Goal: Check status: Check status

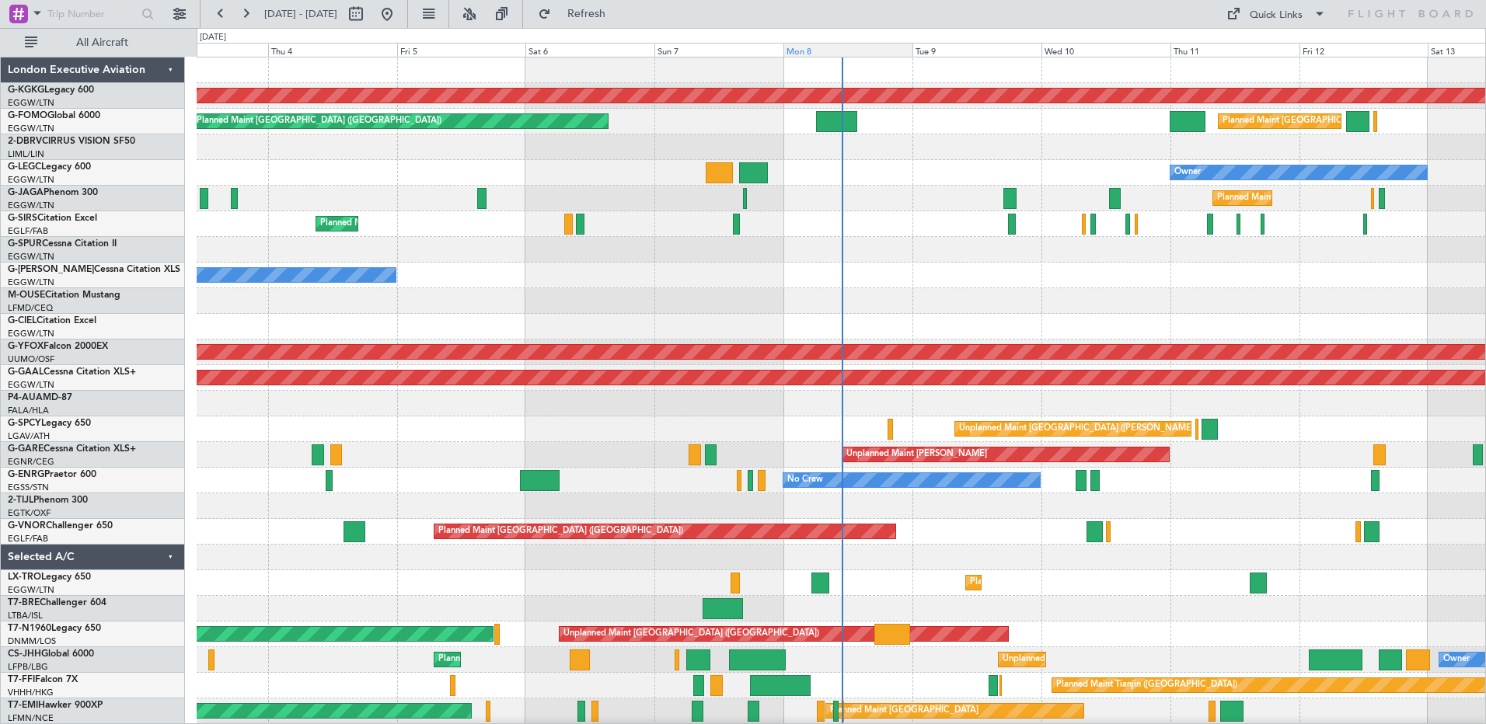
click at [856, 48] on div "Mon 8" at bounding box center [847, 50] width 129 height 14
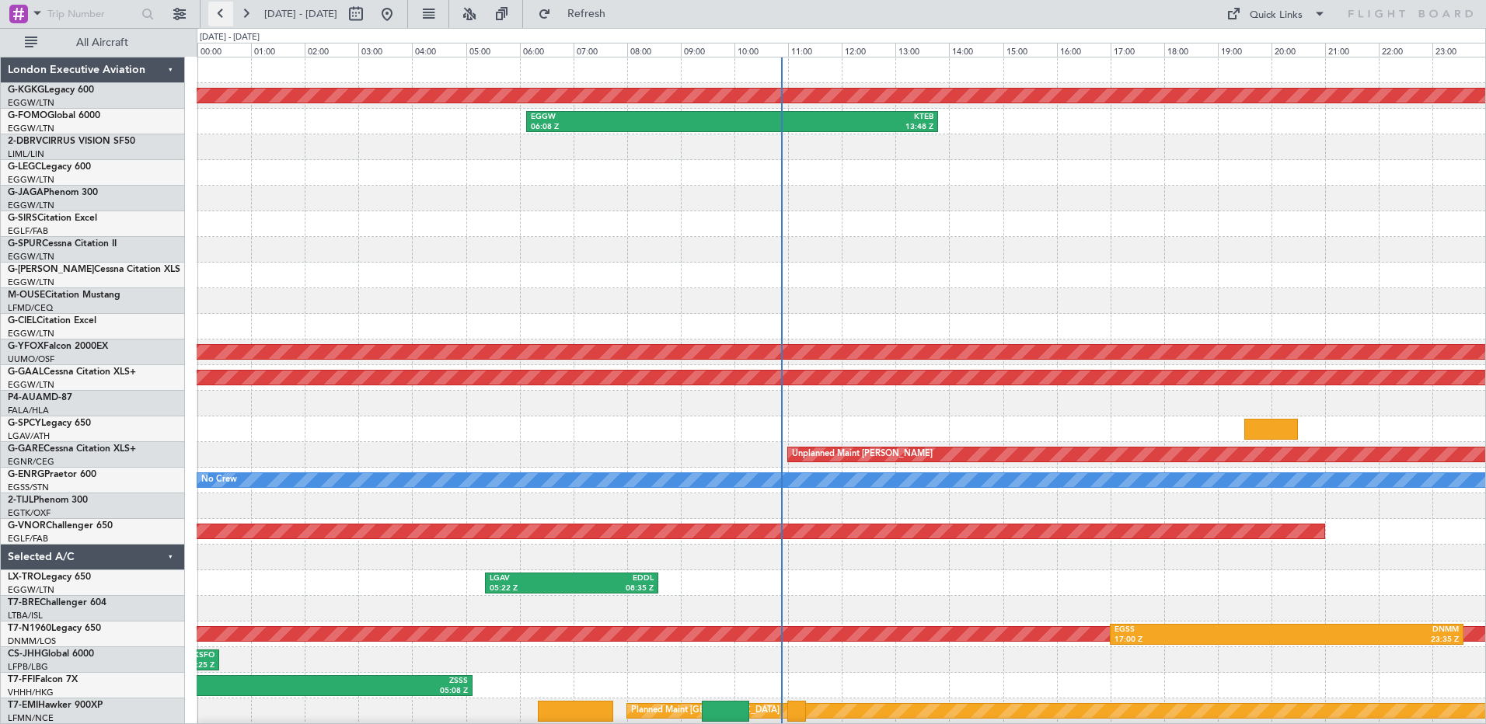
click at [221, 11] on button at bounding box center [220, 14] width 25 height 25
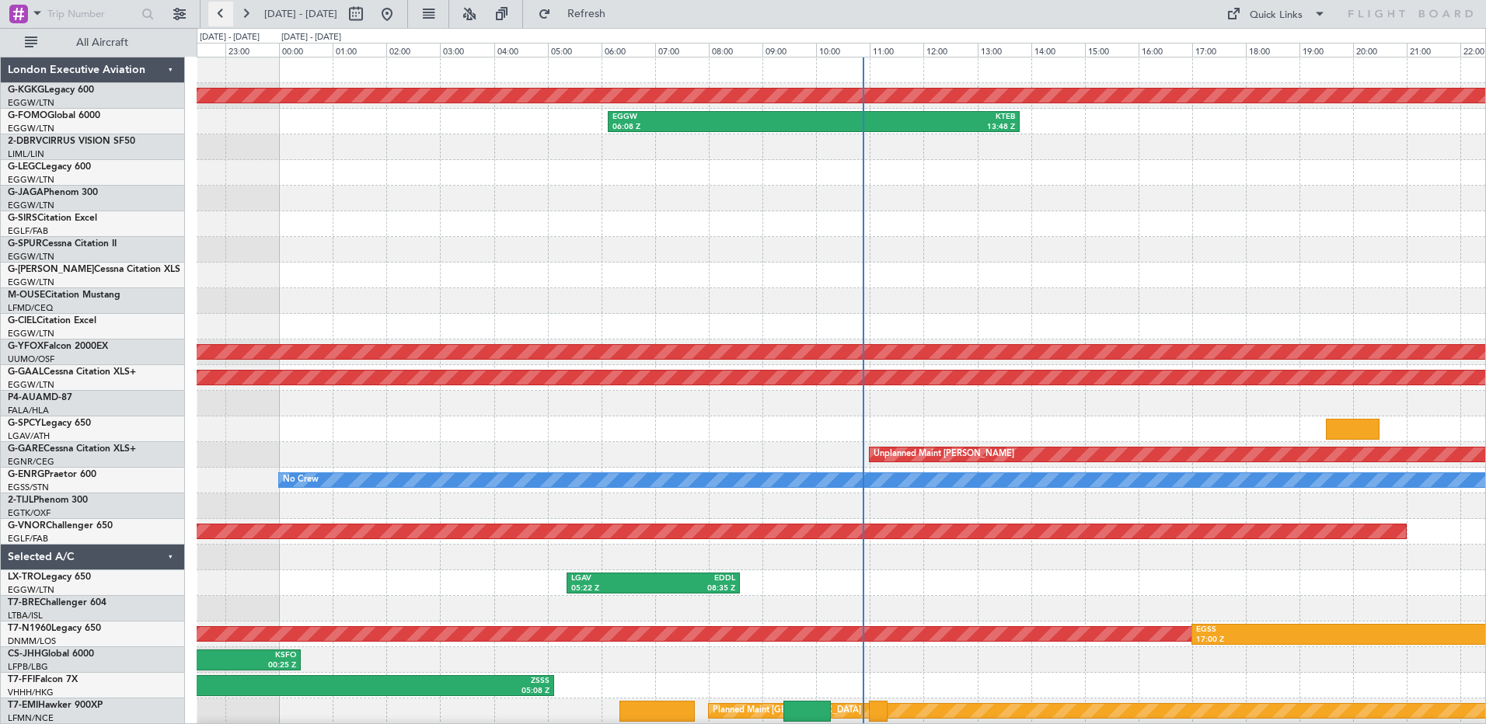
click at [221, 11] on button at bounding box center [220, 14] width 25 height 25
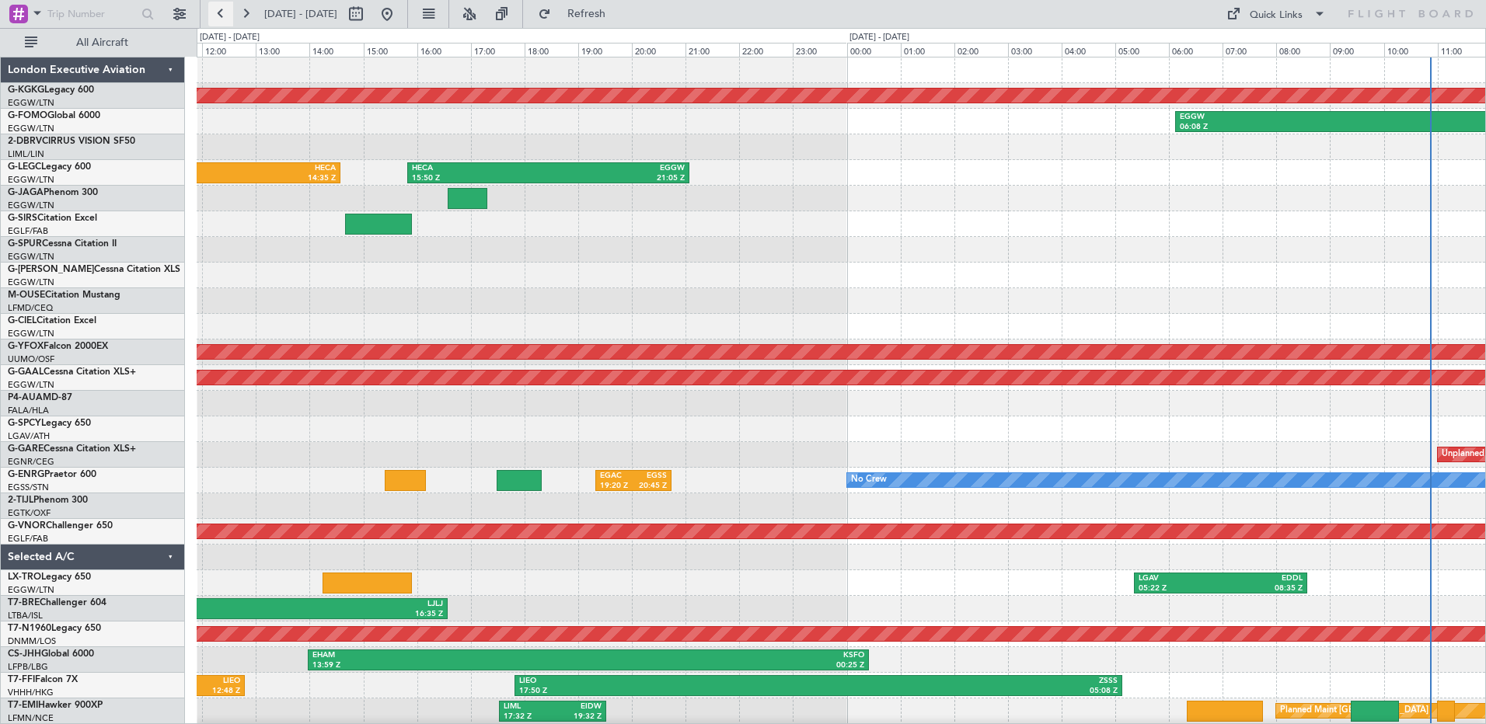
click at [221, 11] on button at bounding box center [220, 14] width 25 height 25
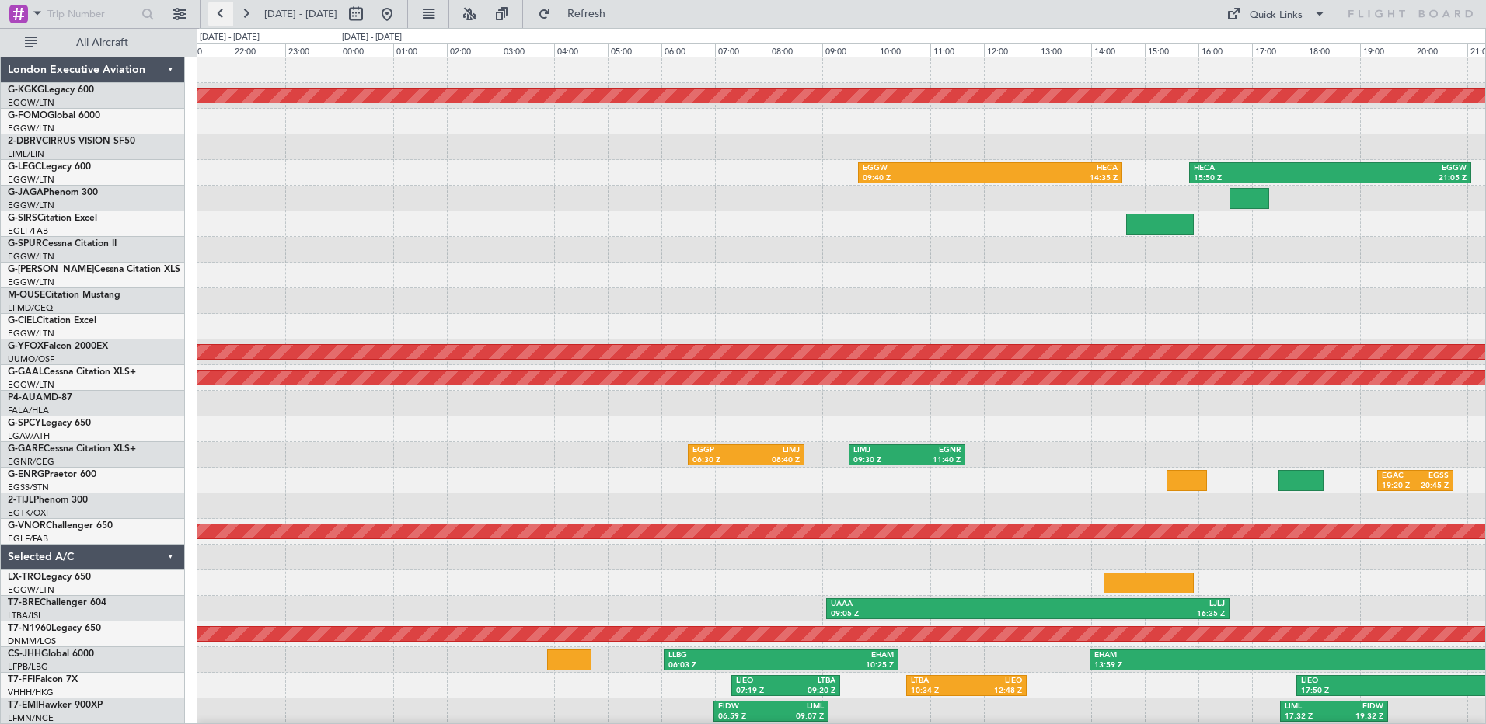
click at [221, 11] on button at bounding box center [220, 14] width 25 height 25
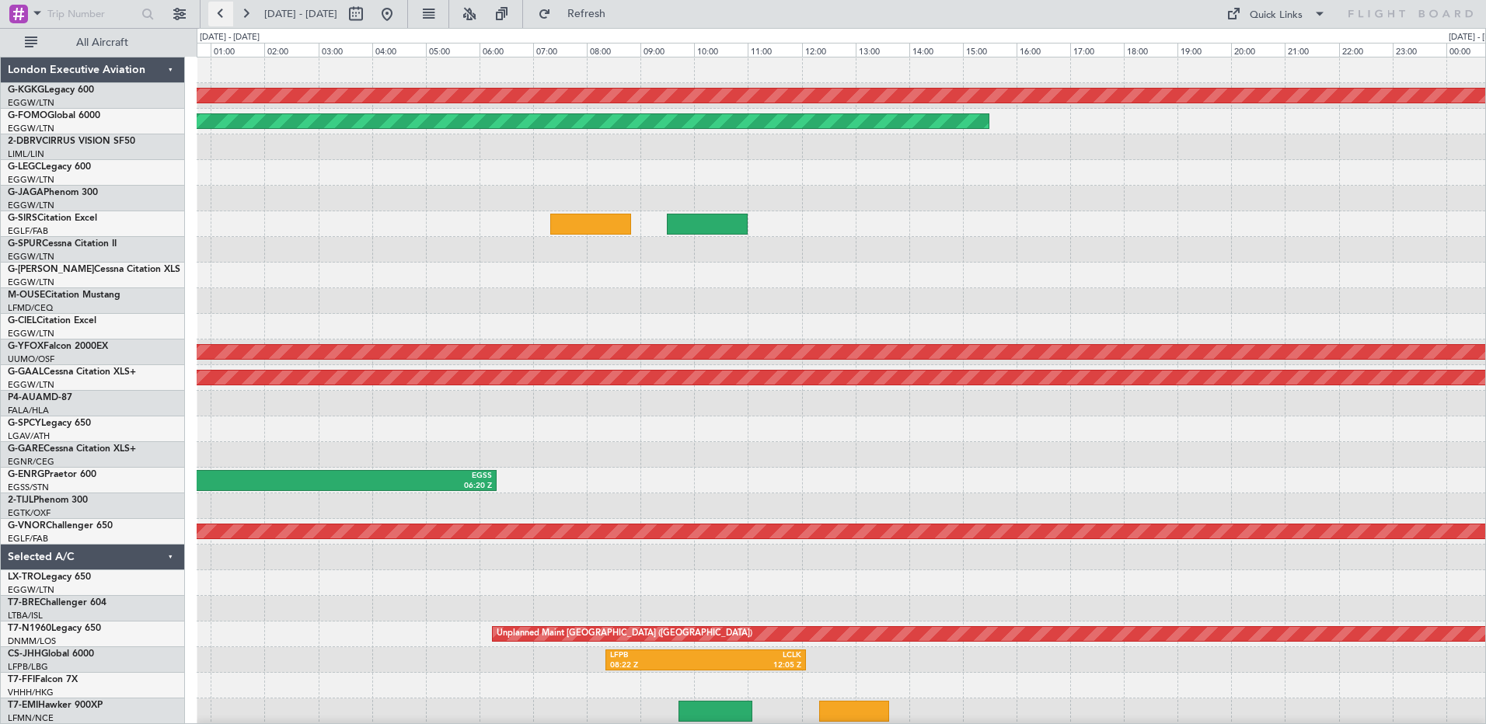
click at [221, 11] on button at bounding box center [220, 14] width 25 height 25
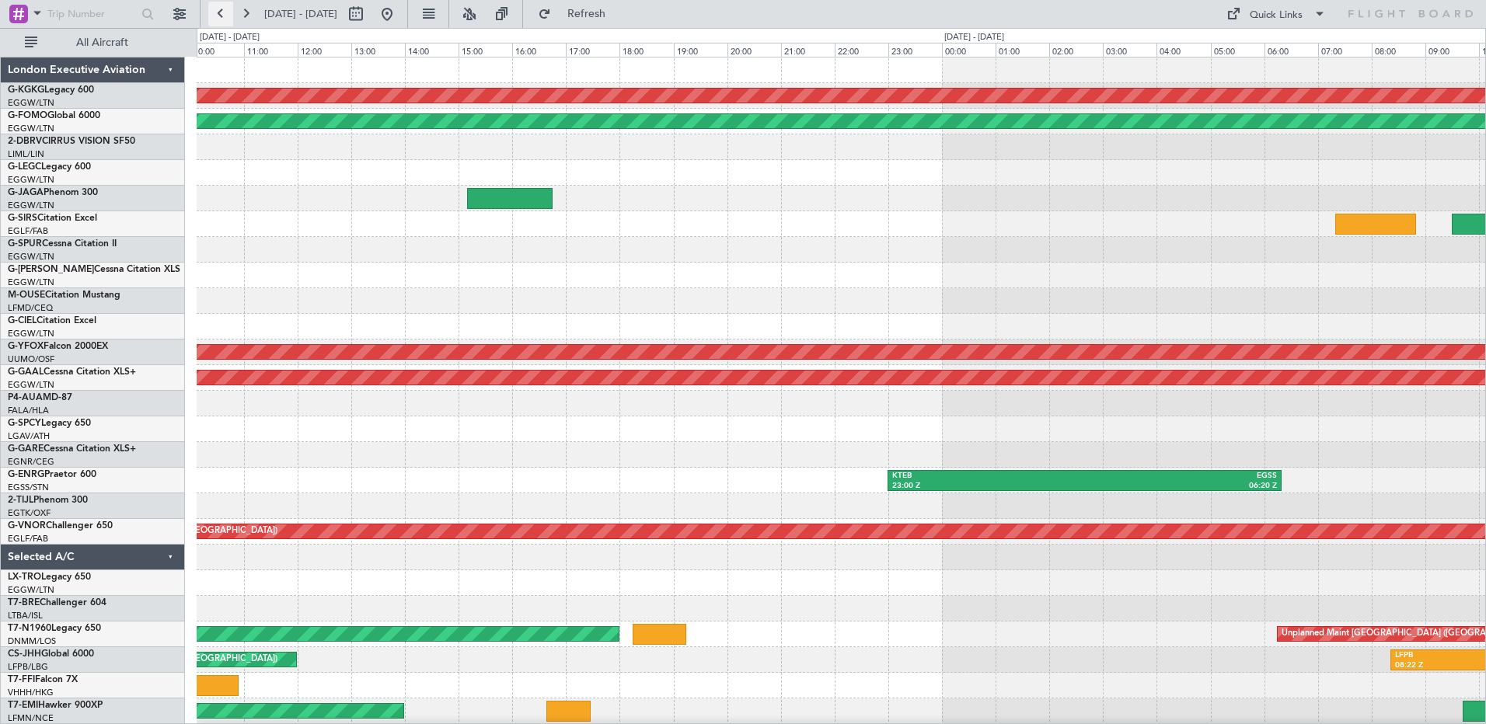
click at [221, 11] on button at bounding box center [220, 14] width 25 height 25
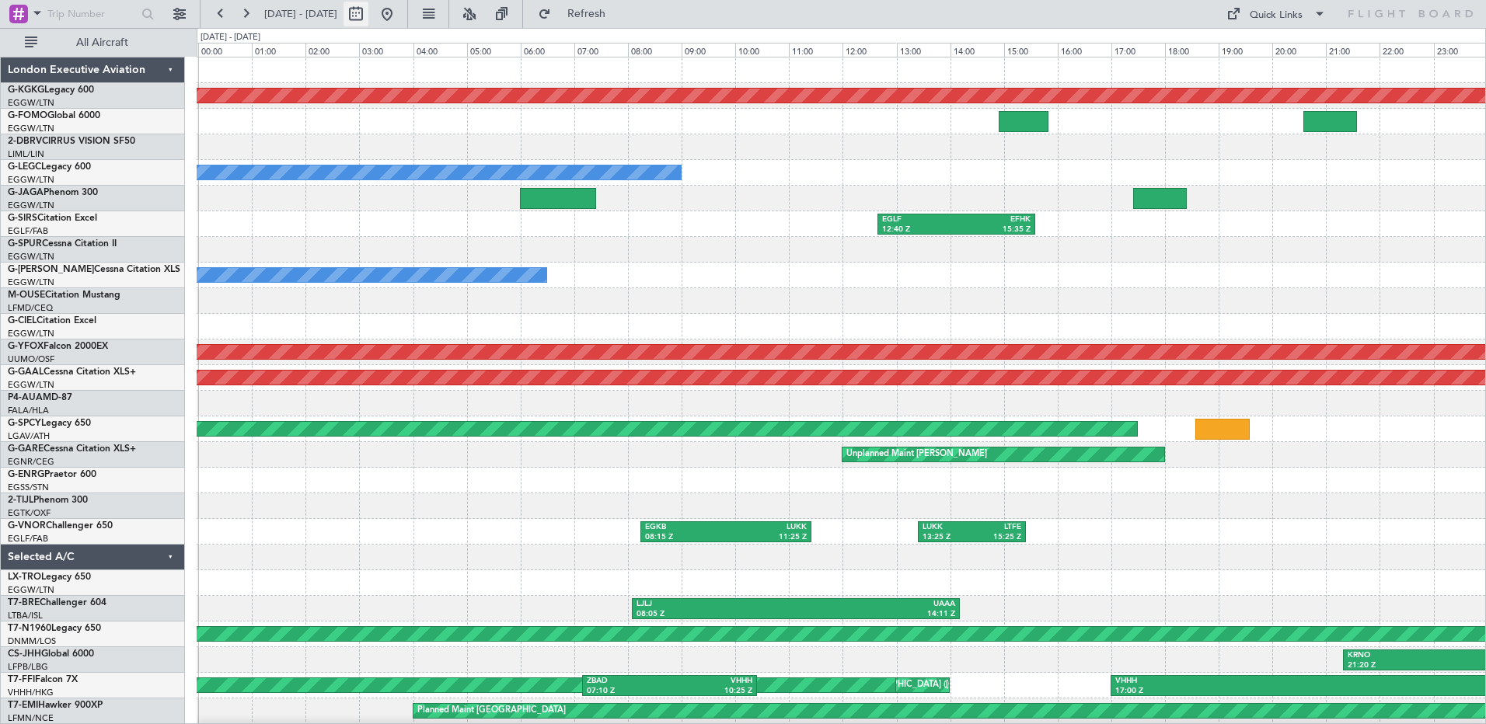
click at [368, 11] on button at bounding box center [355, 14] width 25 height 25
select select "8"
select select "2025"
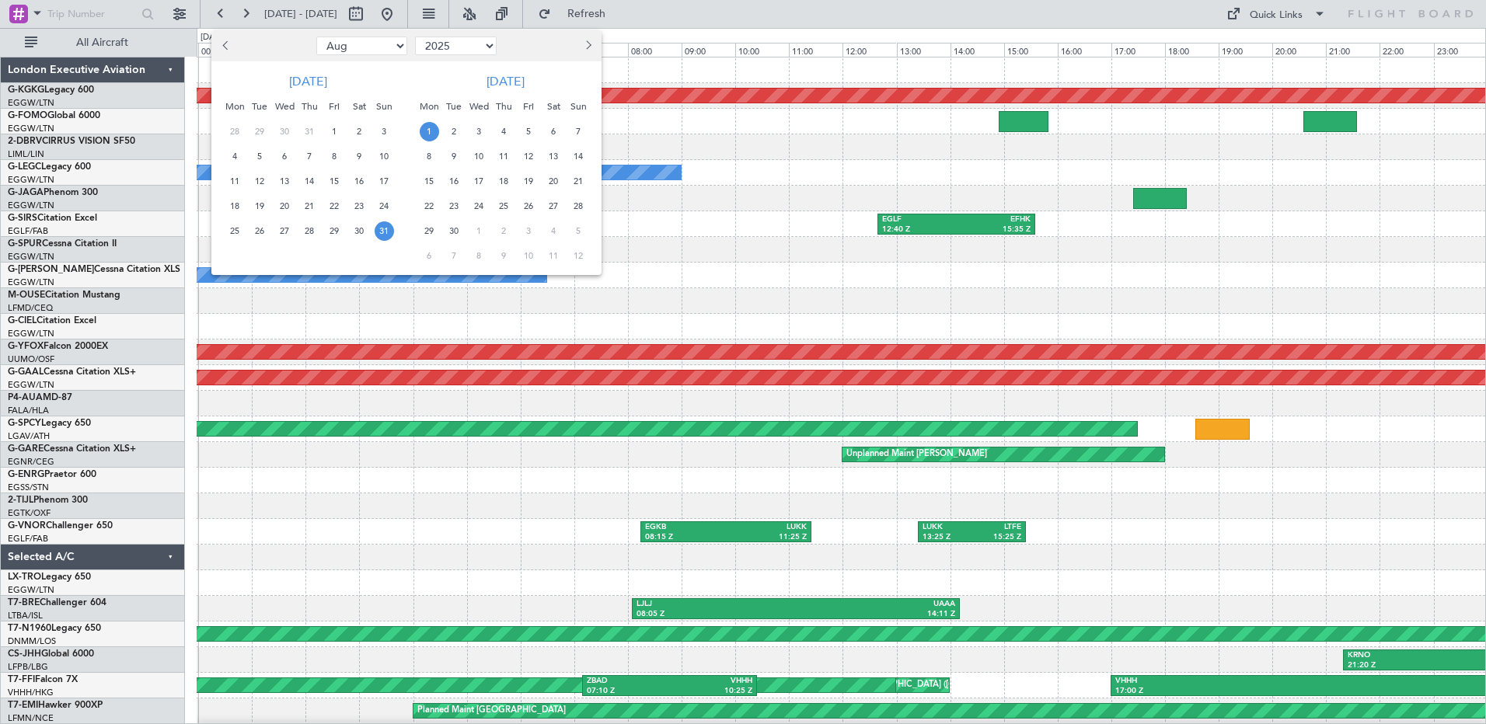
click at [225, 42] on button "Previous month" at bounding box center [226, 45] width 17 height 25
select select "7"
click at [263, 133] on span "1" at bounding box center [259, 131] width 19 height 19
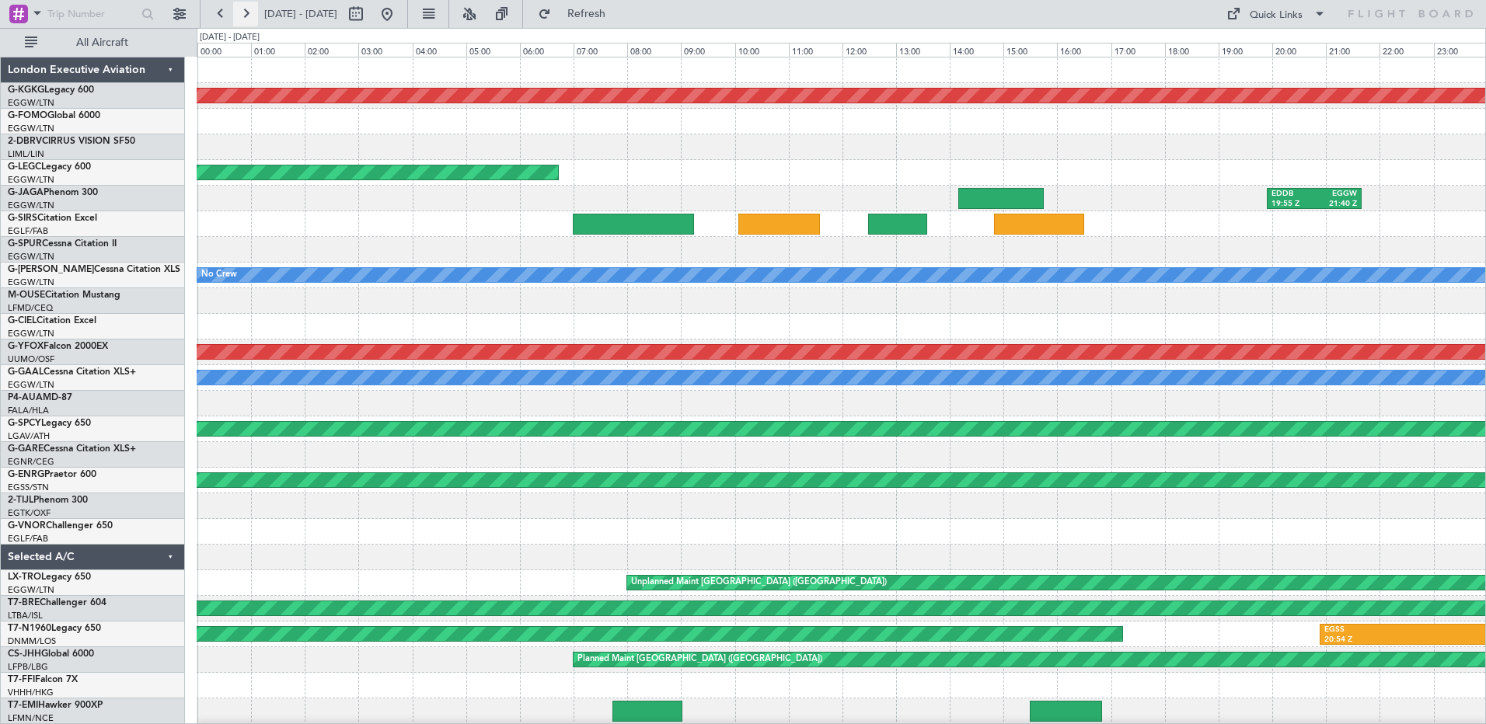
click at [246, 17] on button at bounding box center [245, 14] width 25 height 25
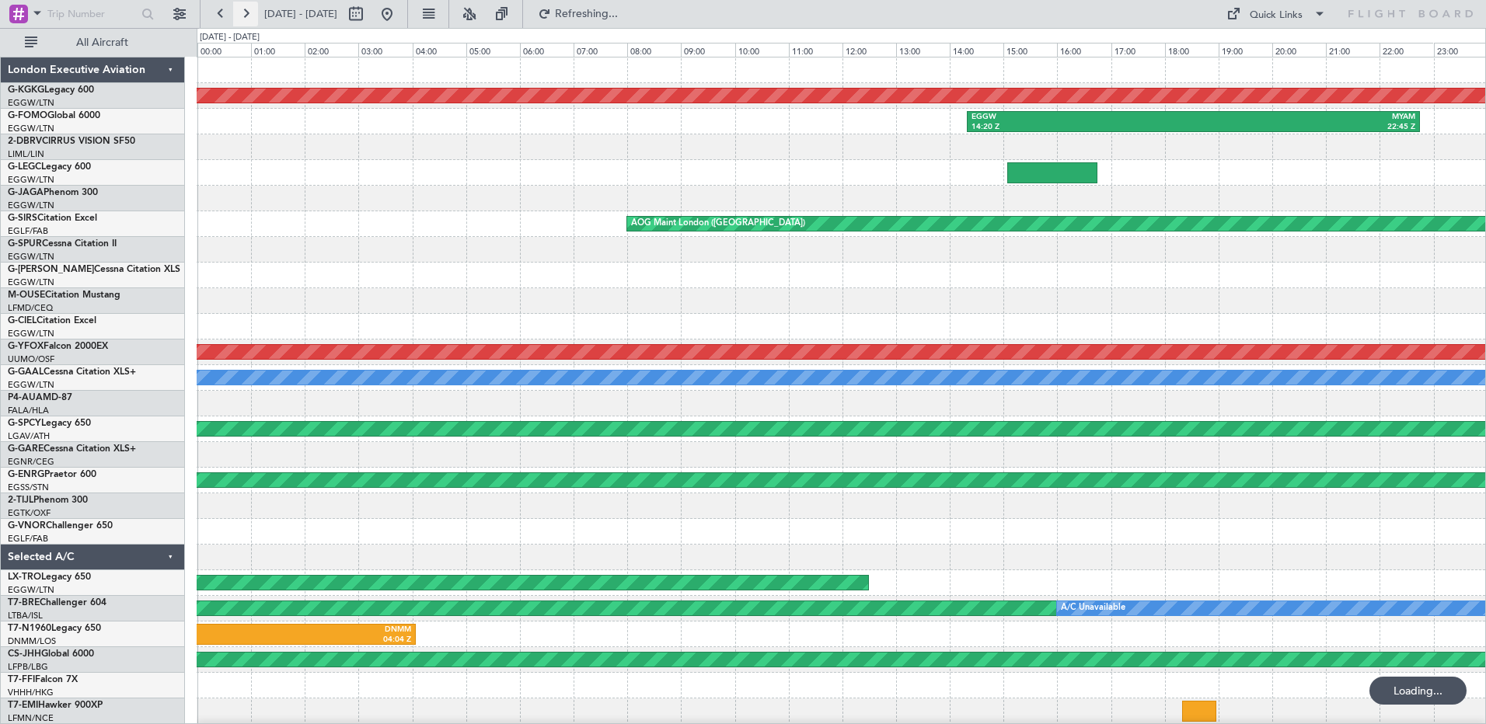
click at [246, 17] on button at bounding box center [245, 14] width 25 height 25
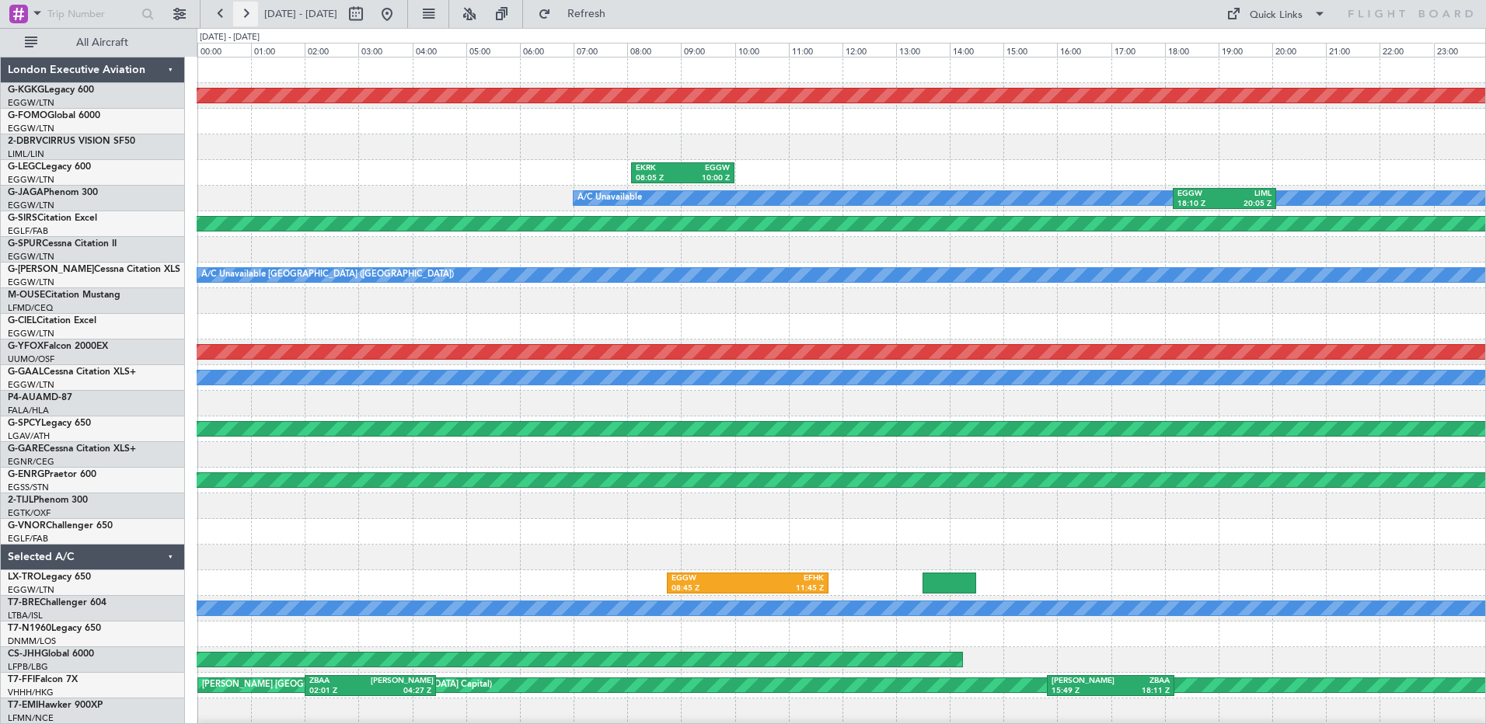
click at [246, 17] on button at bounding box center [245, 14] width 25 height 25
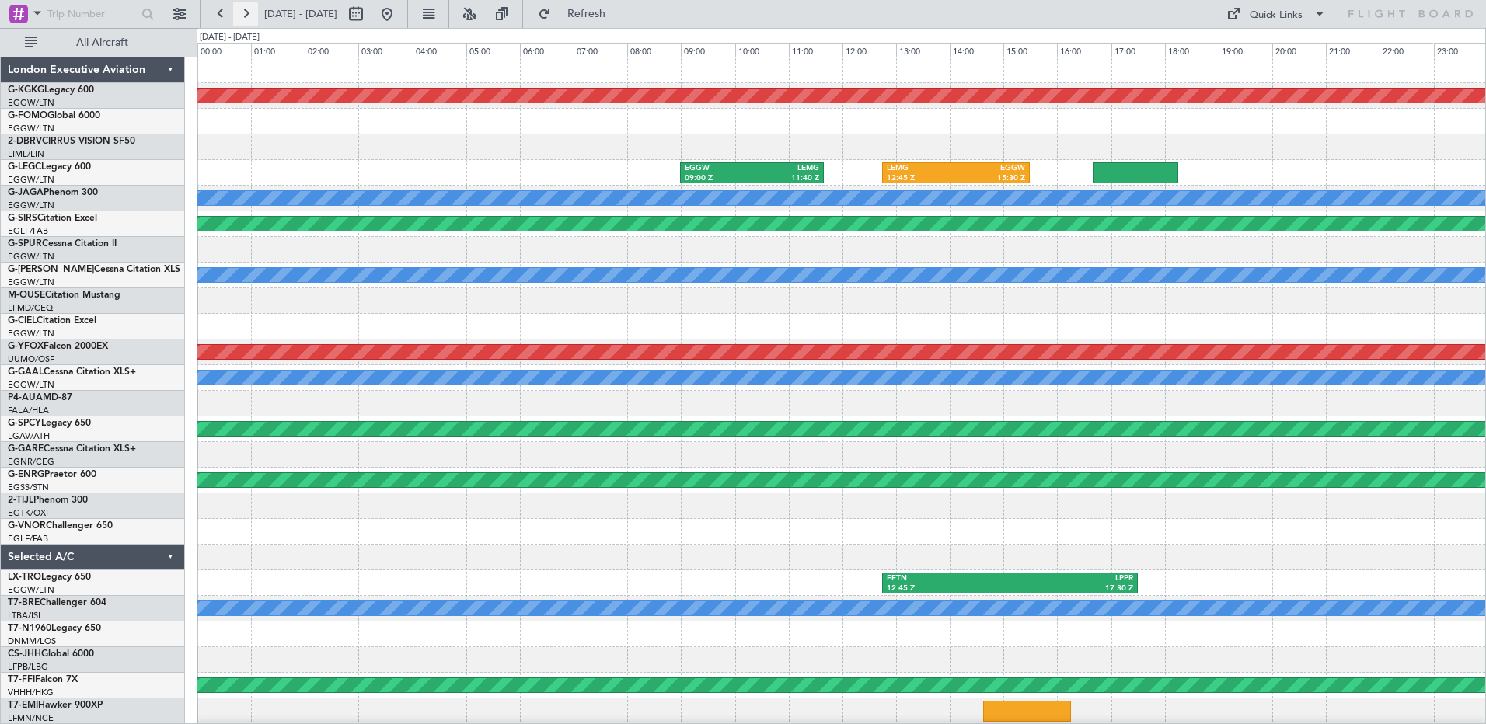
click at [246, 17] on button at bounding box center [245, 14] width 25 height 25
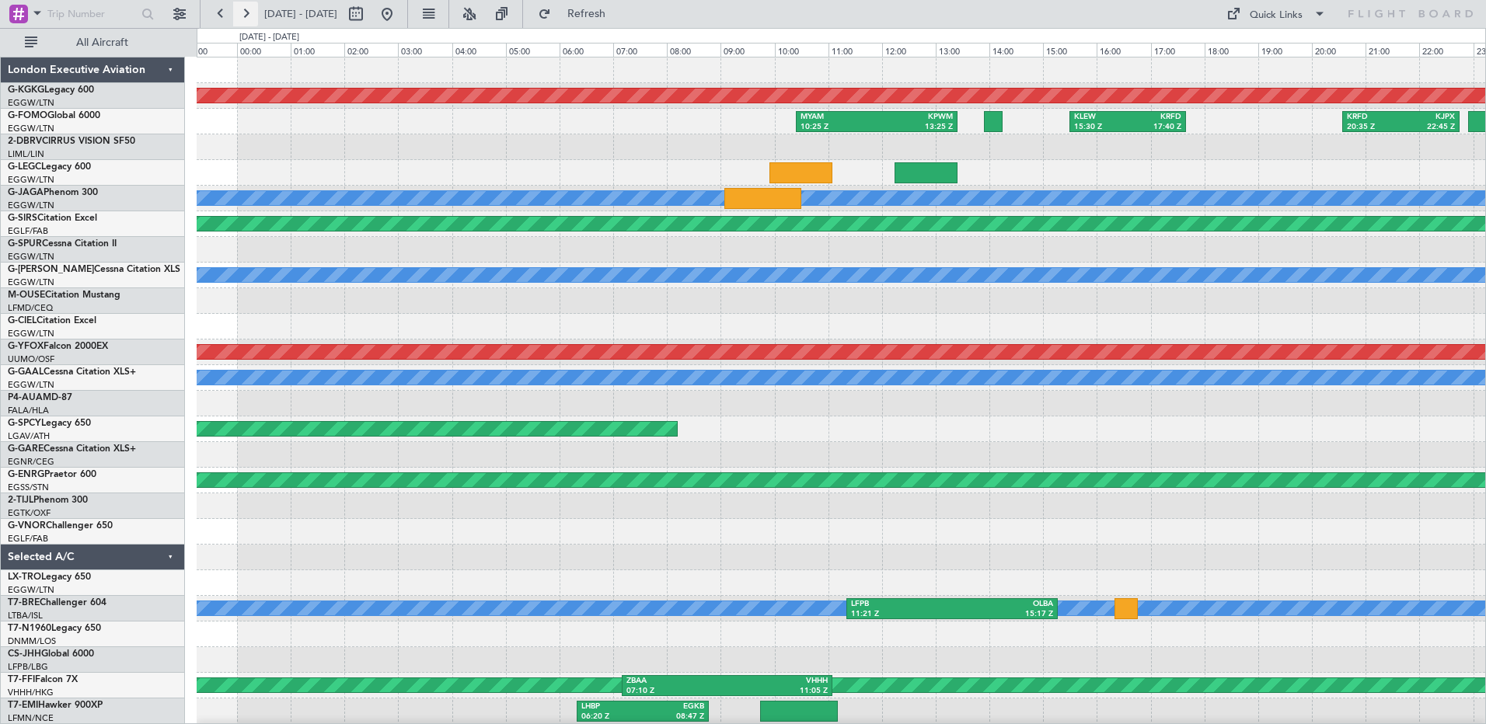
click at [246, 17] on button at bounding box center [245, 14] width 25 height 25
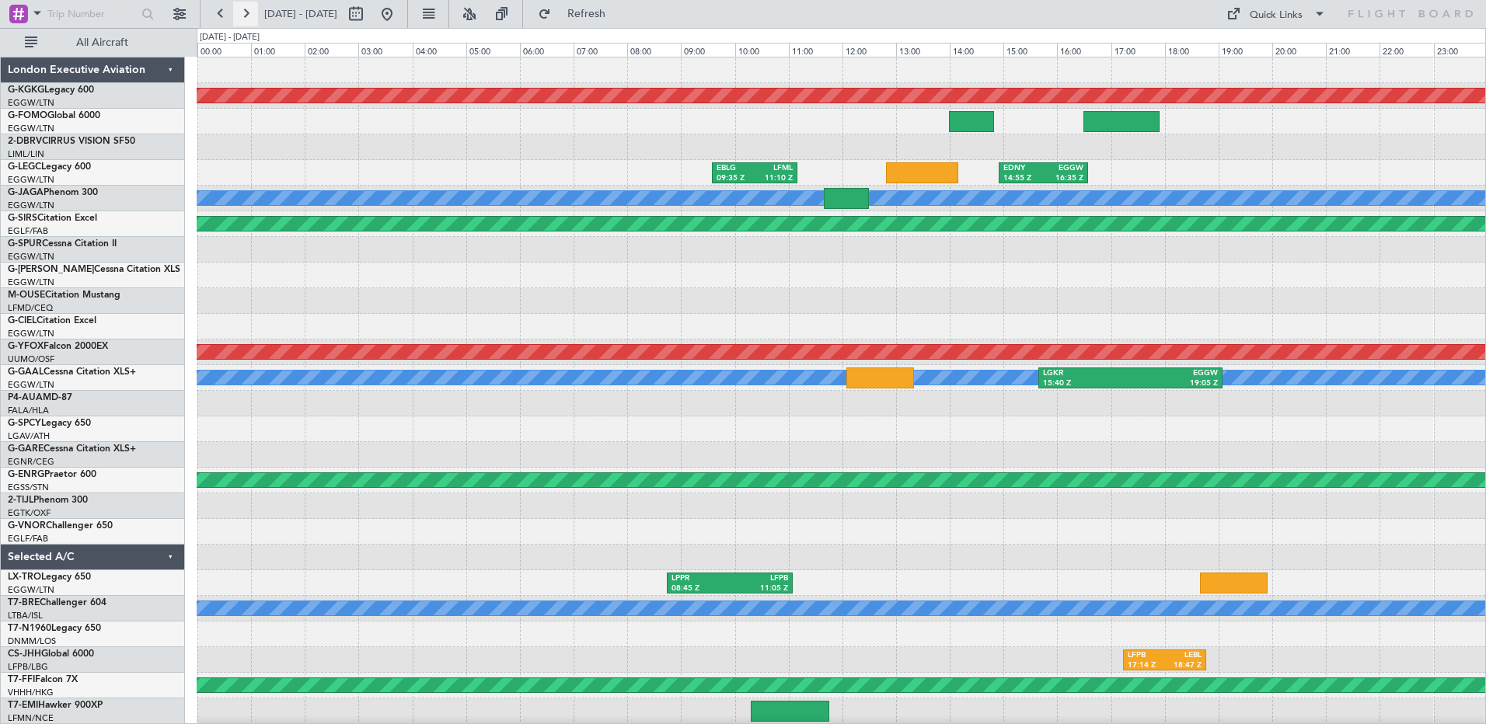
click at [246, 17] on button at bounding box center [245, 14] width 25 height 25
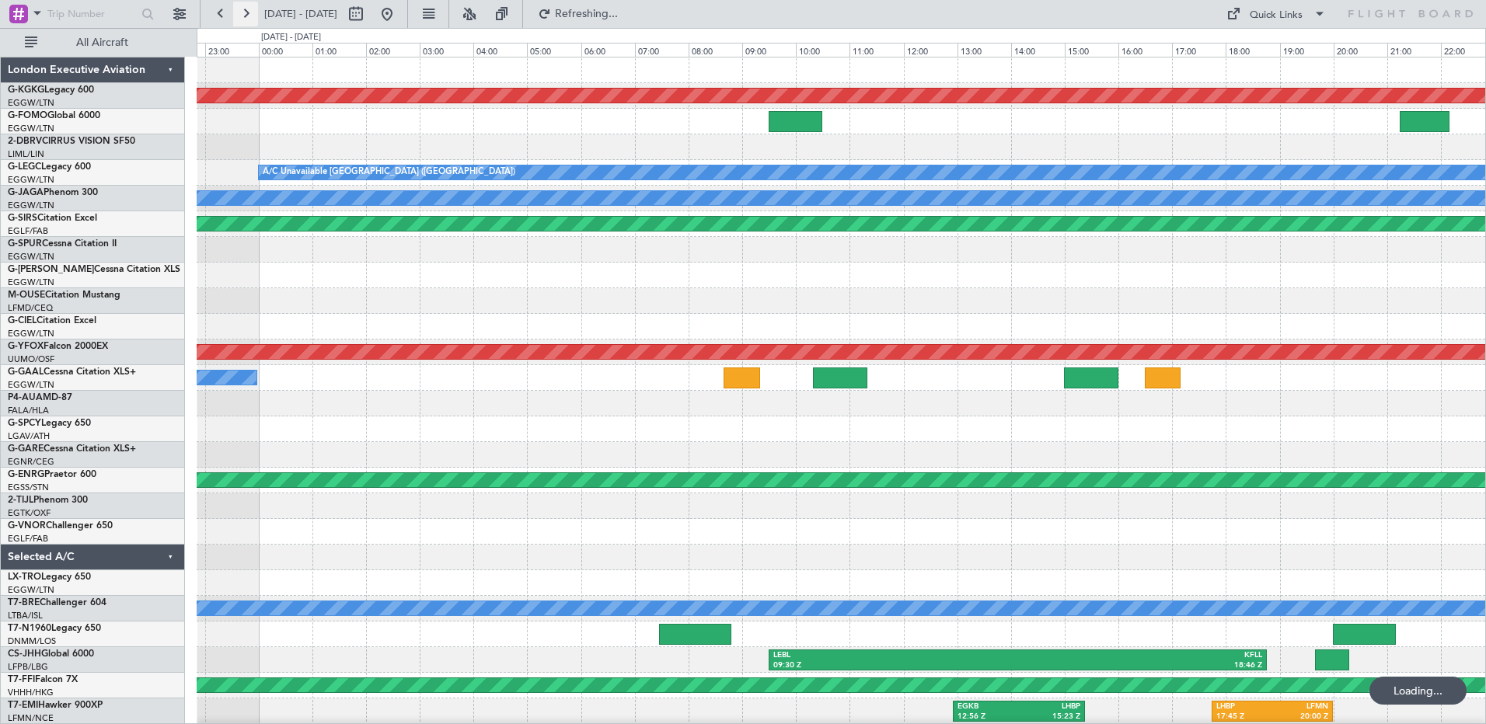
click at [246, 17] on button at bounding box center [245, 14] width 25 height 25
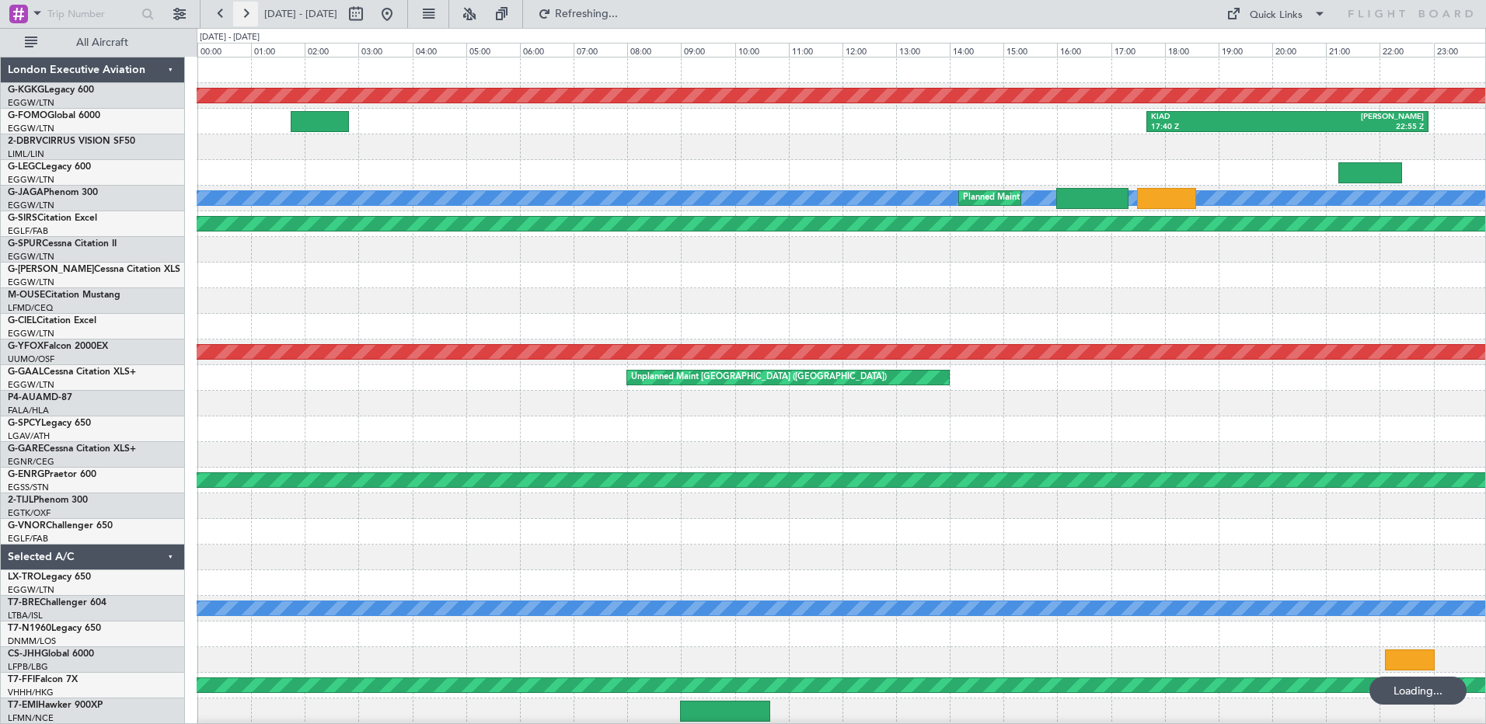
click at [246, 17] on button at bounding box center [245, 14] width 25 height 25
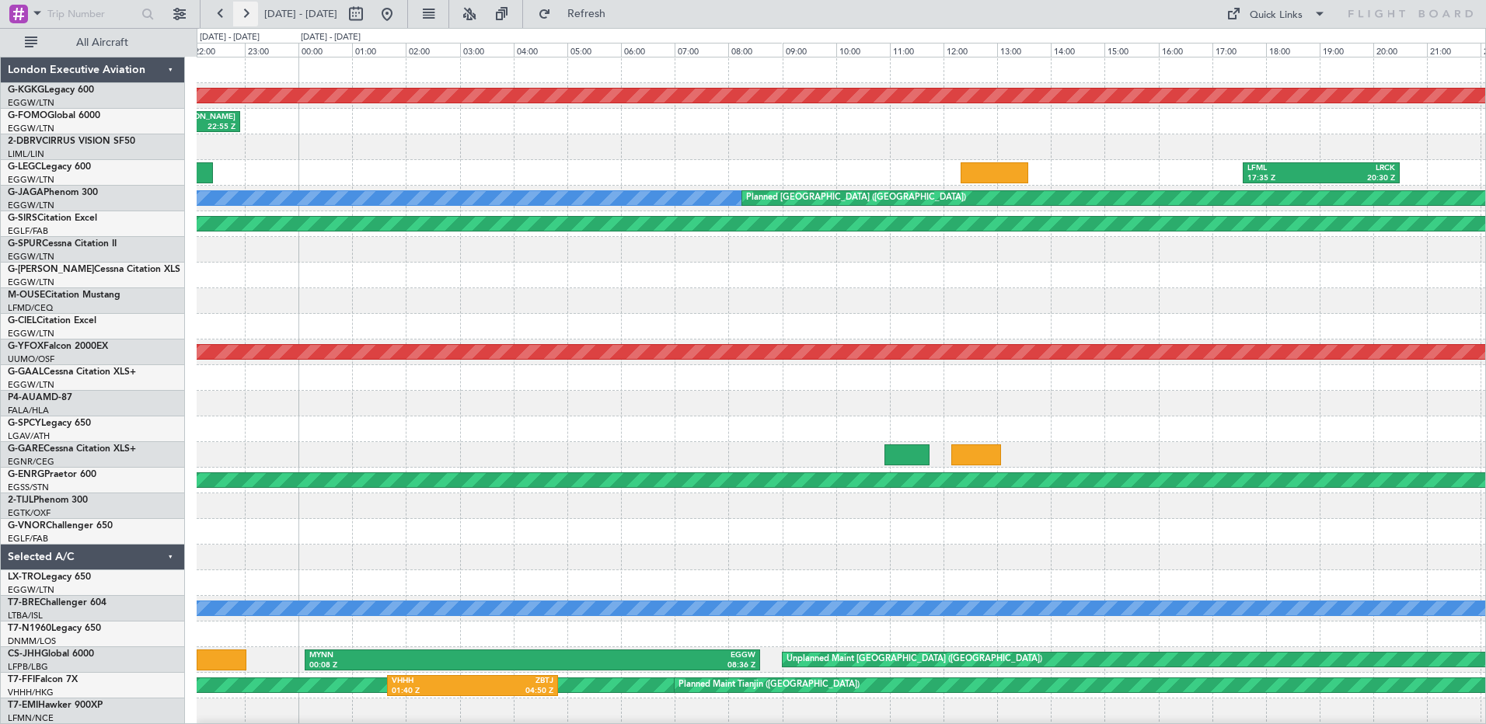
click at [246, 17] on button at bounding box center [245, 14] width 25 height 25
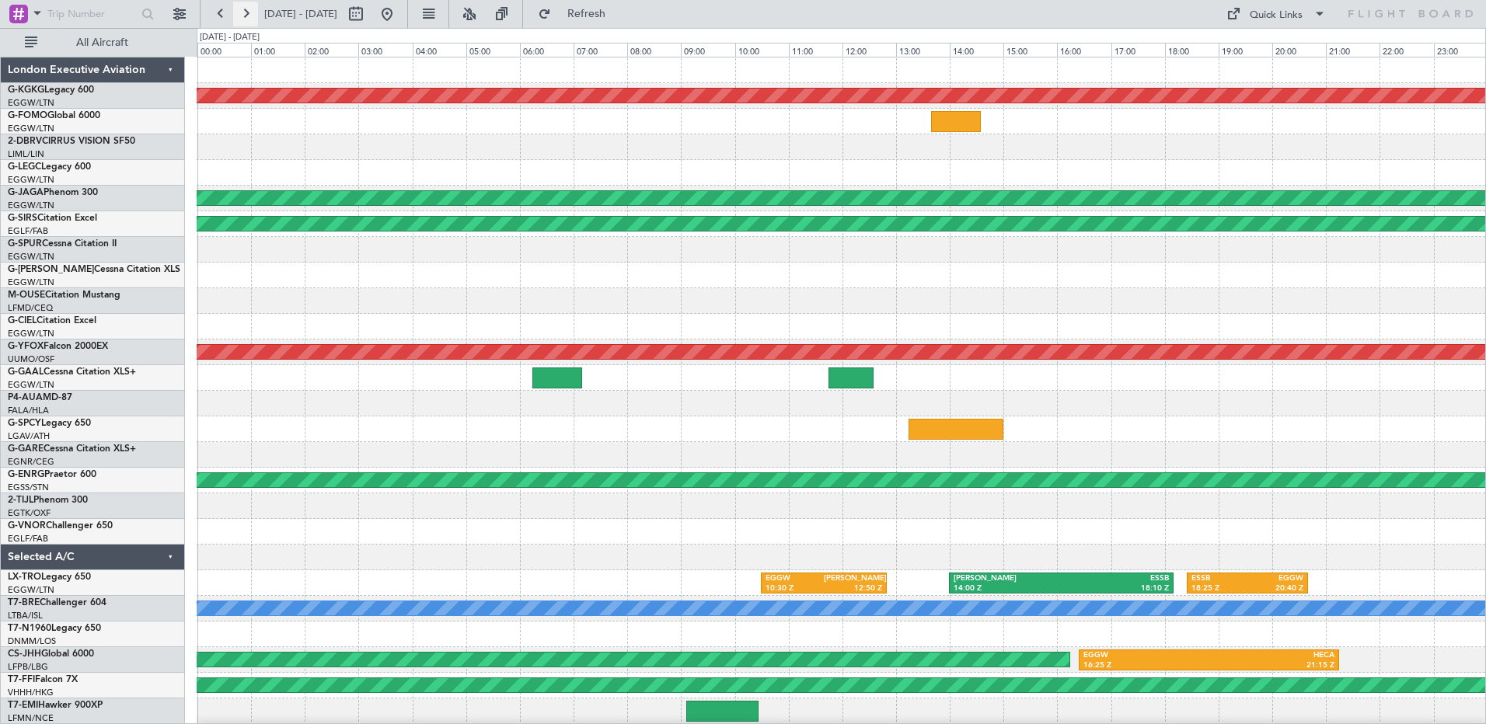
click at [246, 17] on button at bounding box center [245, 14] width 25 height 25
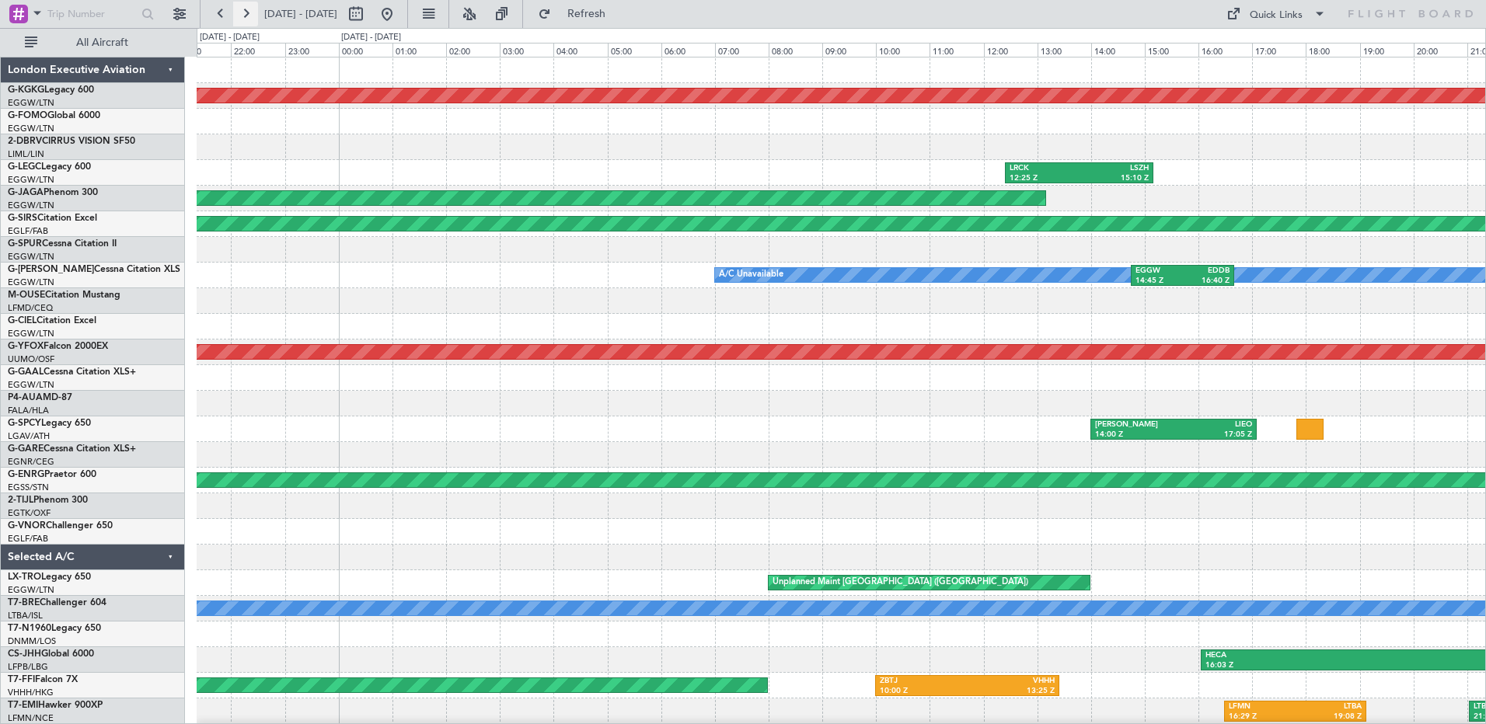
click at [246, 17] on button at bounding box center [245, 14] width 25 height 25
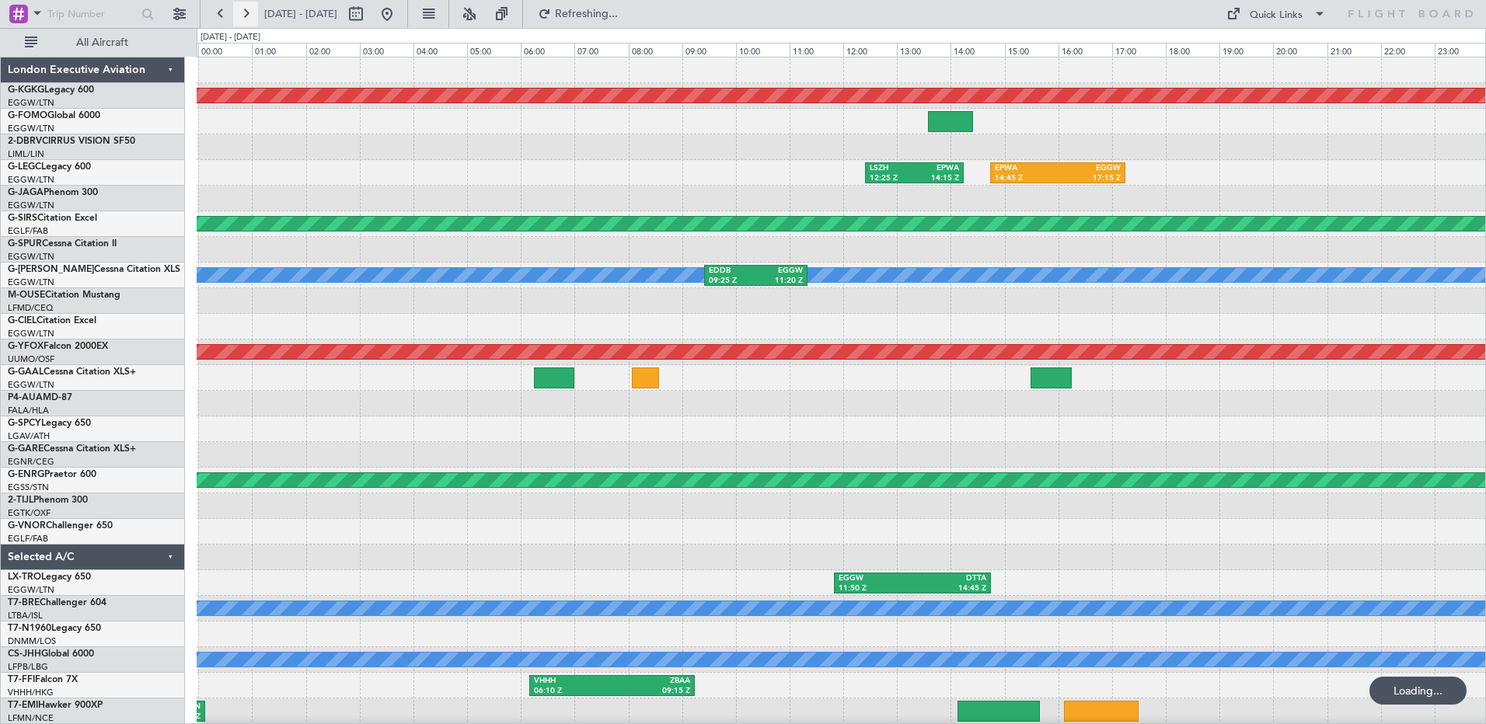
click at [246, 17] on button at bounding box center [245, 14] width 25 height 25
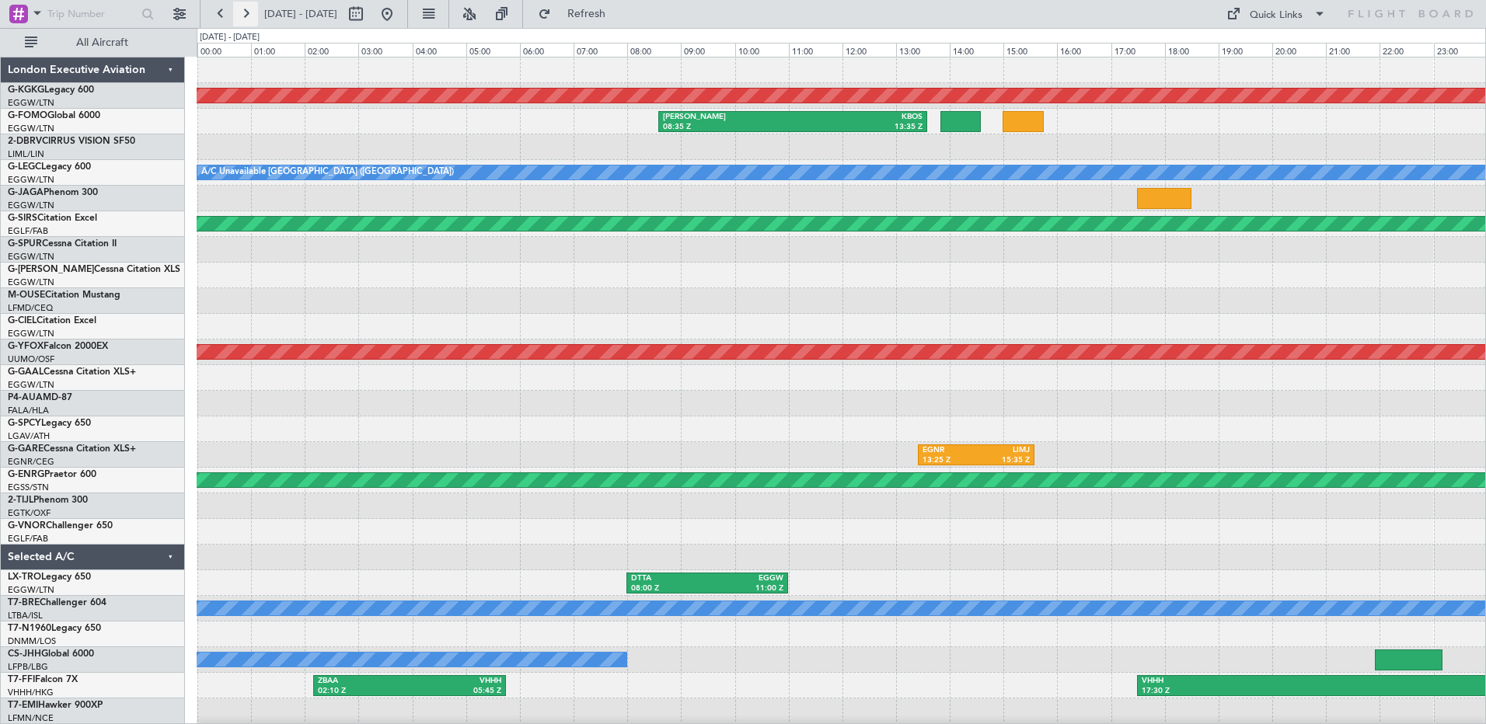
click at [246, 17] on button at bounding box center [245, 14] width 25 height 25
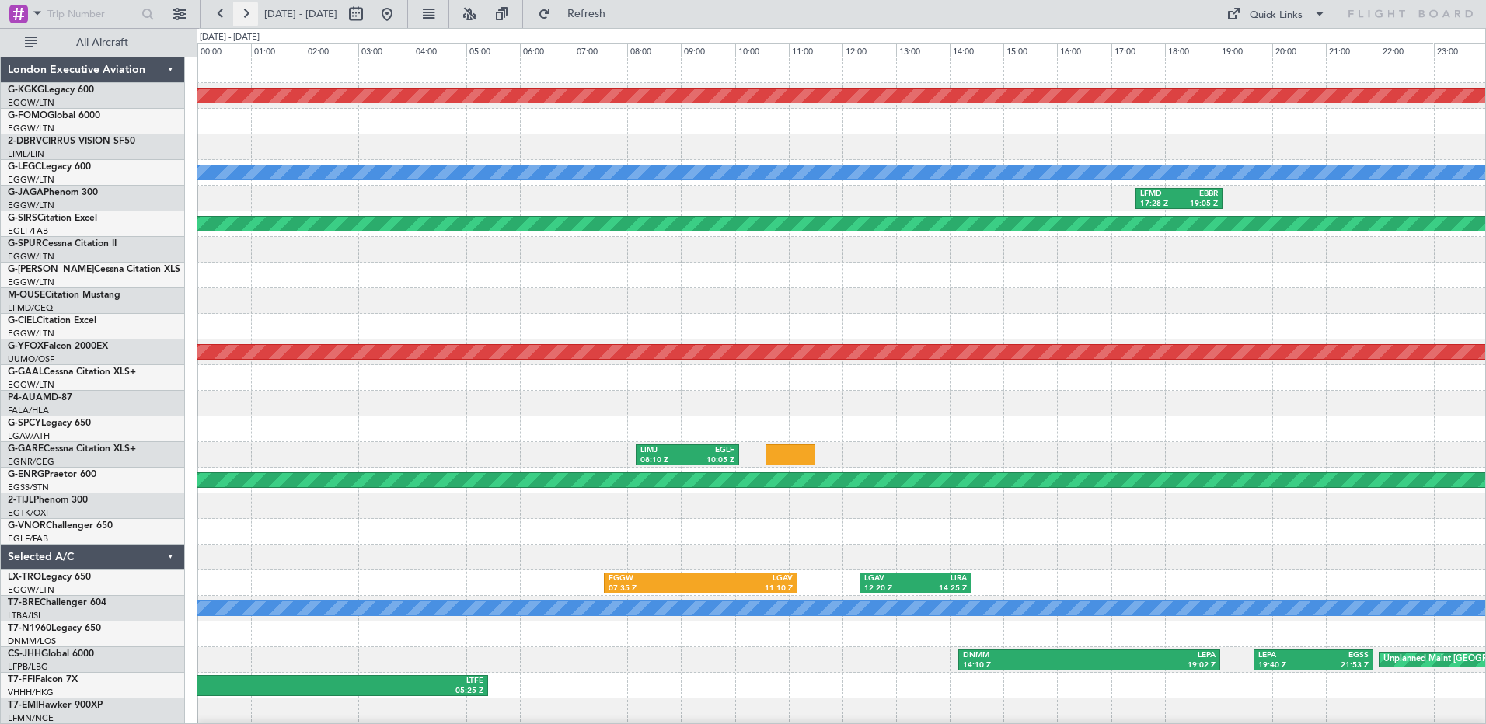
click at [246, 17] on button at bounding box center [245, 14] width 25 height 25
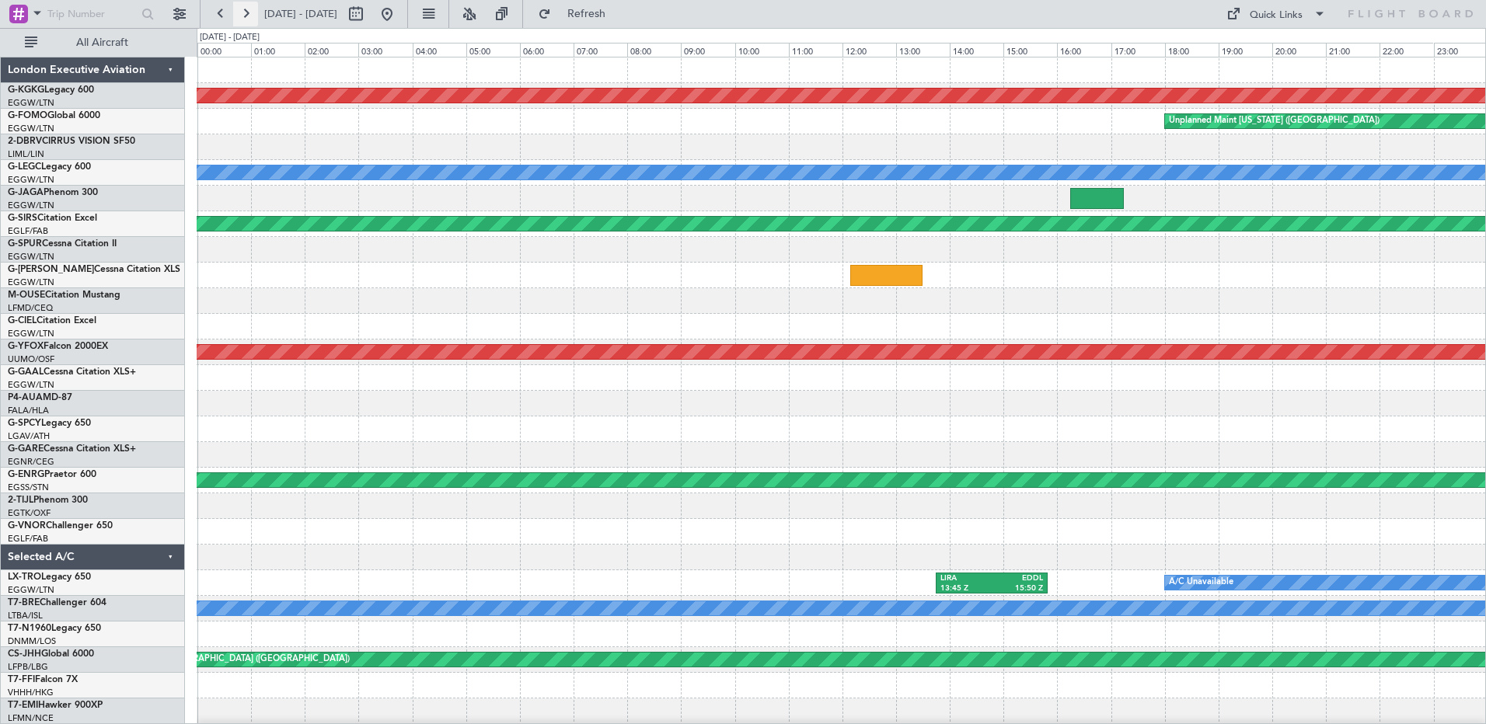
click at [246, 17] on button at bounding box center [245, 14] width 25 height 25
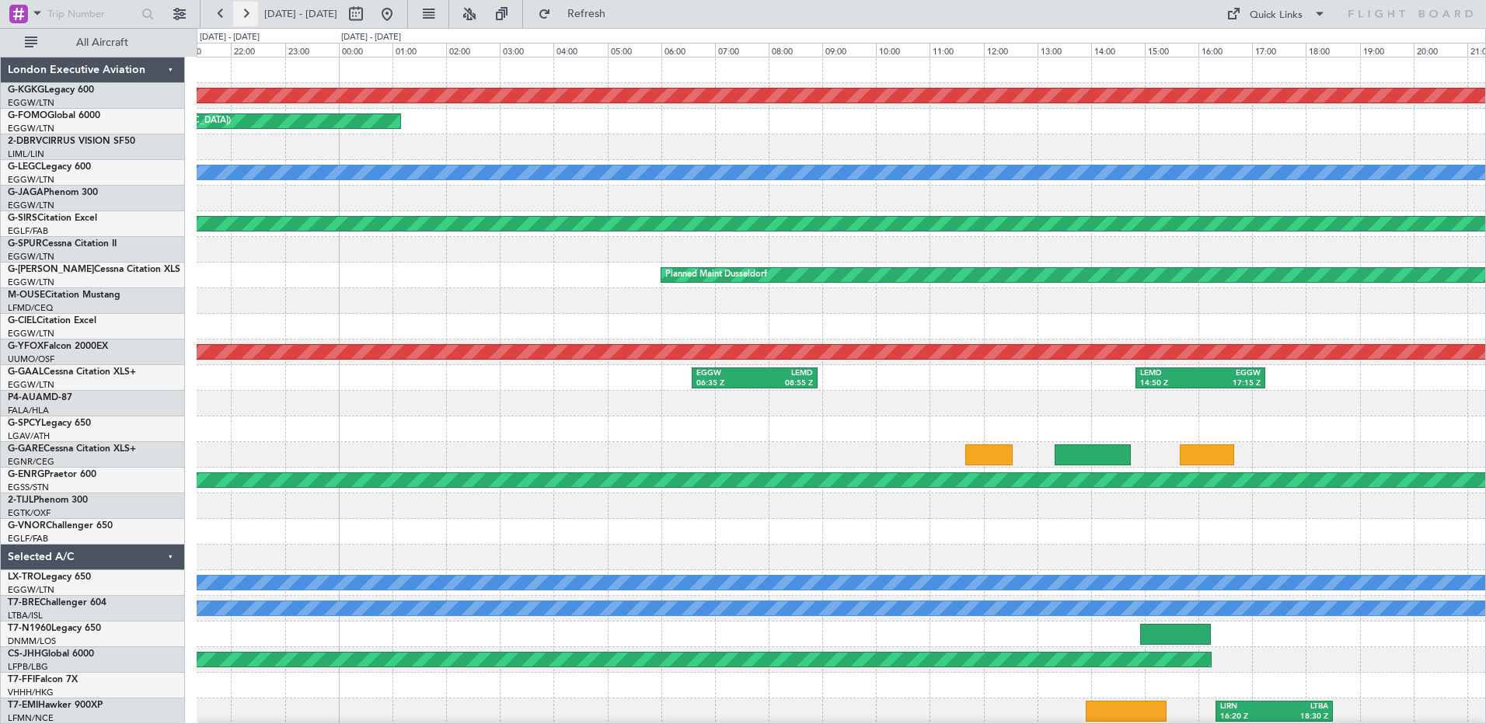
click at [246, 17] on button at bounding box center [245, 14] width 25 height 25
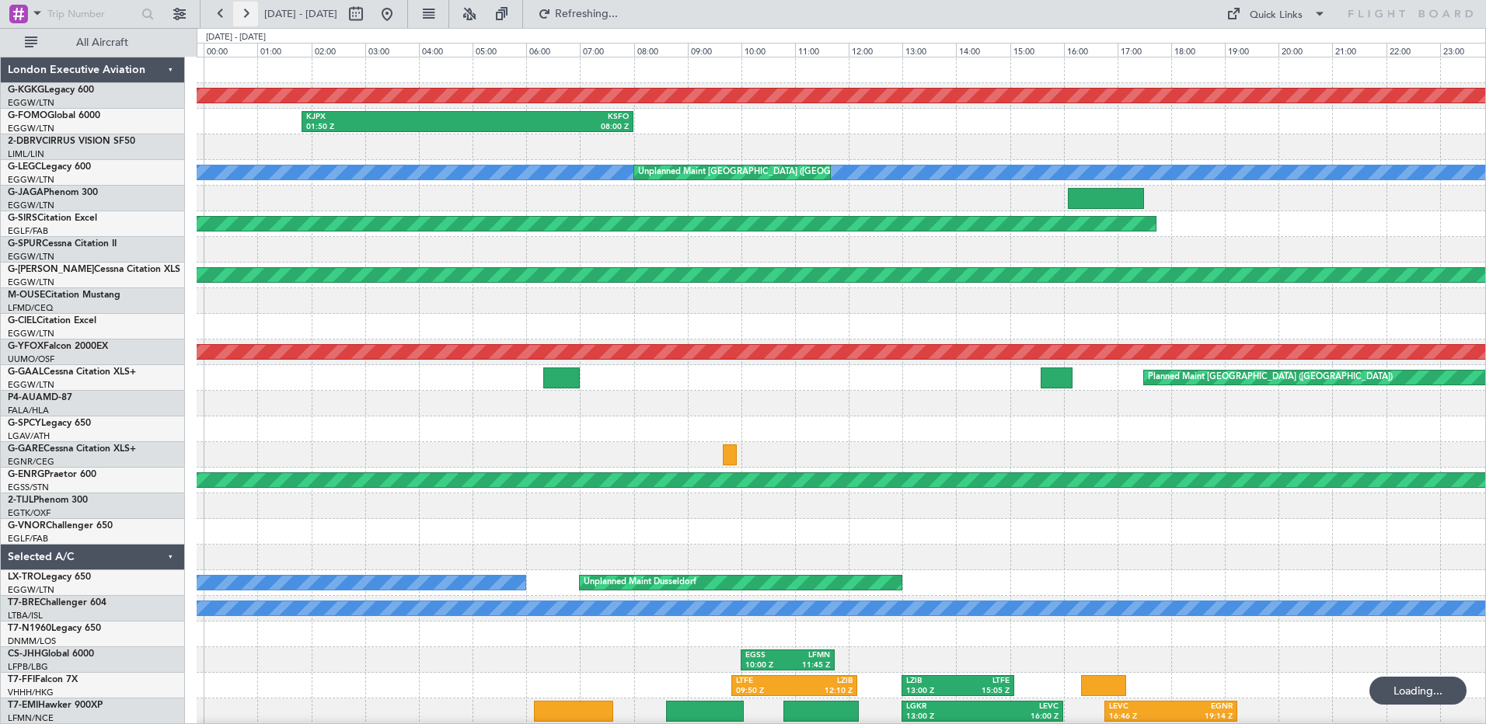
click at [246, 17] on button at bounding box center [245, 14] width 25 height 25
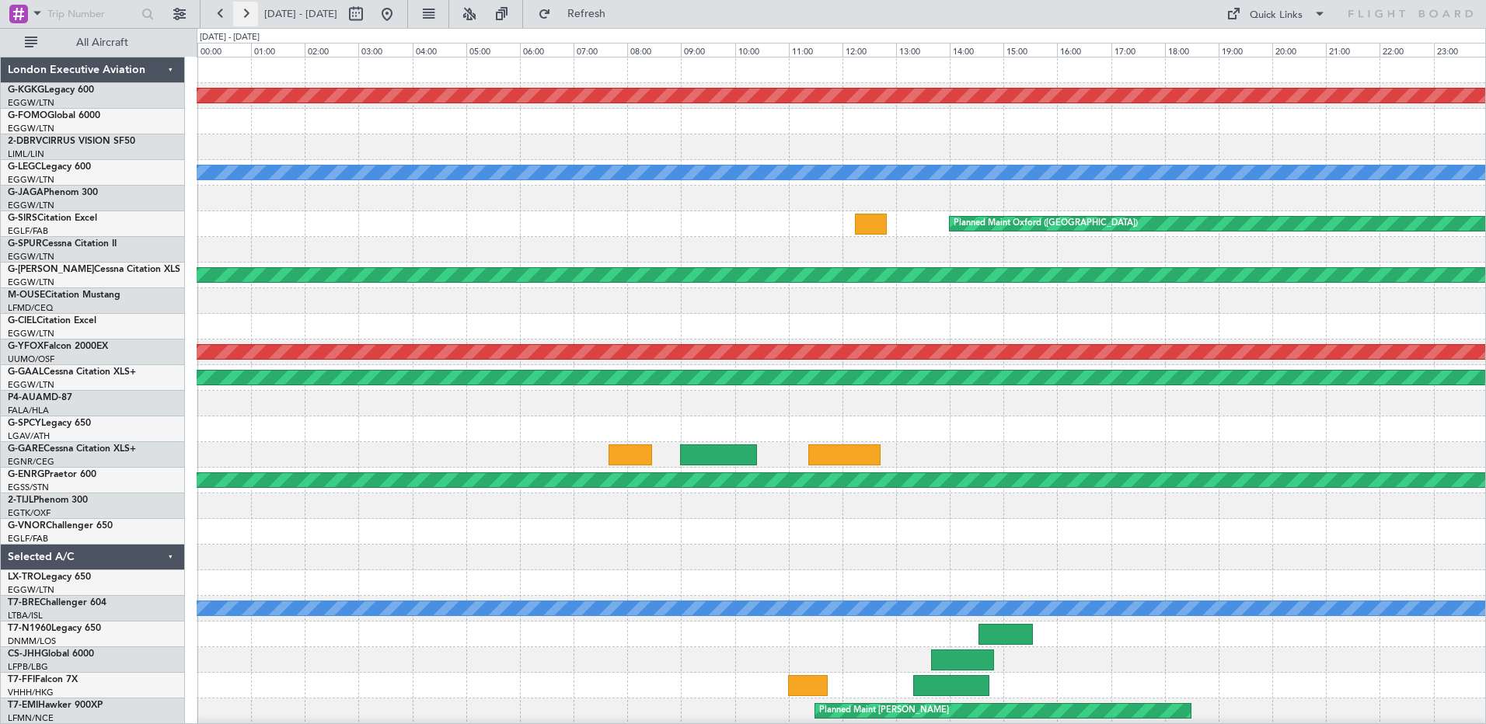
click at [251, 9] on button at bounding box center [245, 14] width 25 height 25
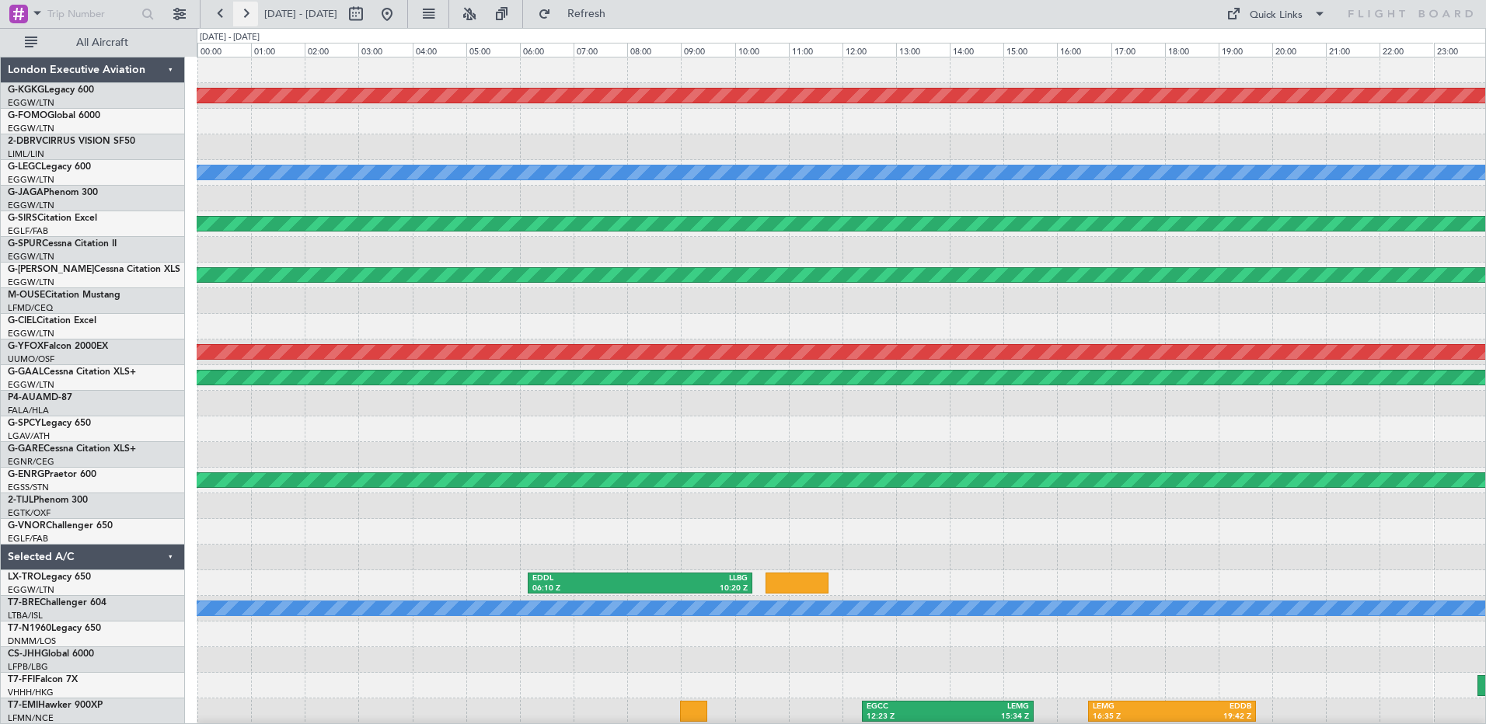
click at [251, 9] on button at bounding box center [245, 14] width 25 height 25
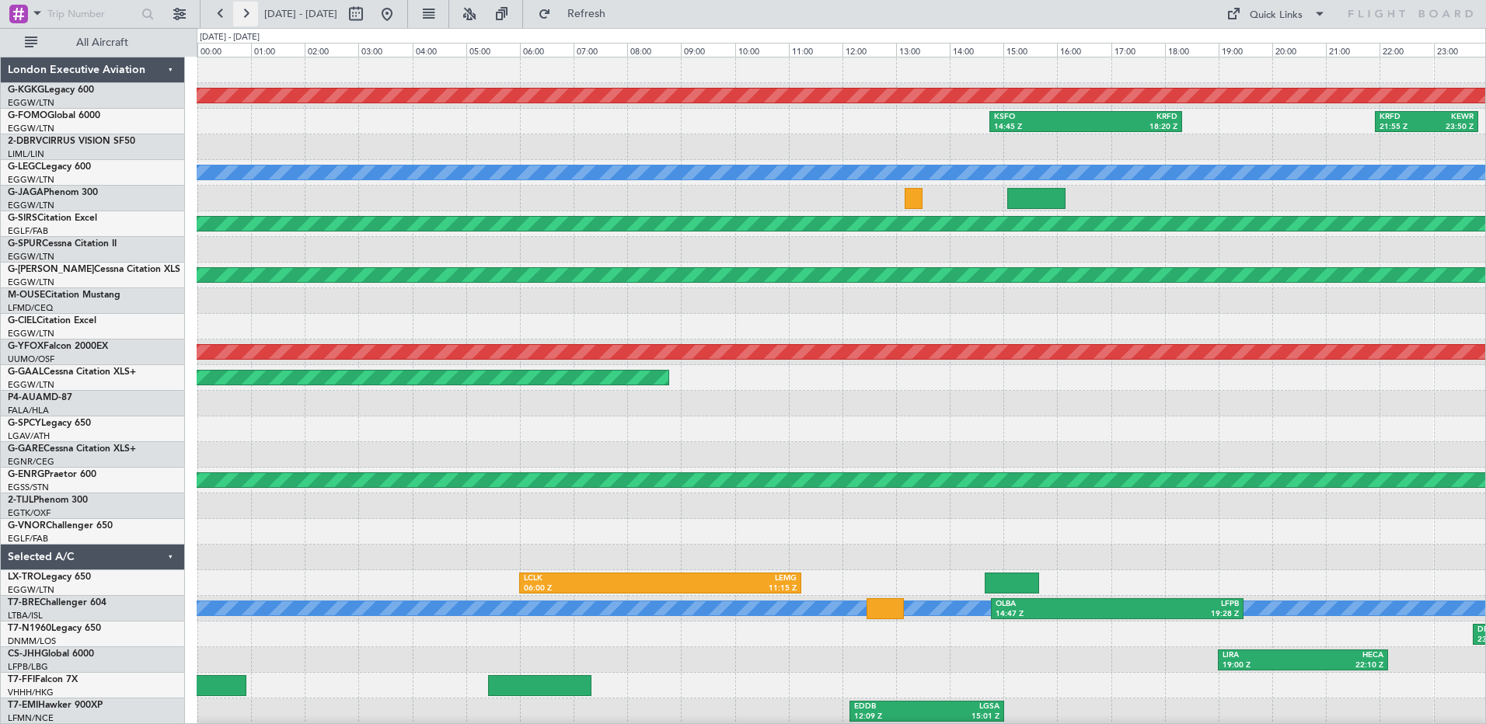
click at [251, 9] on button at bounding box center [245, 14] width 25 height 25
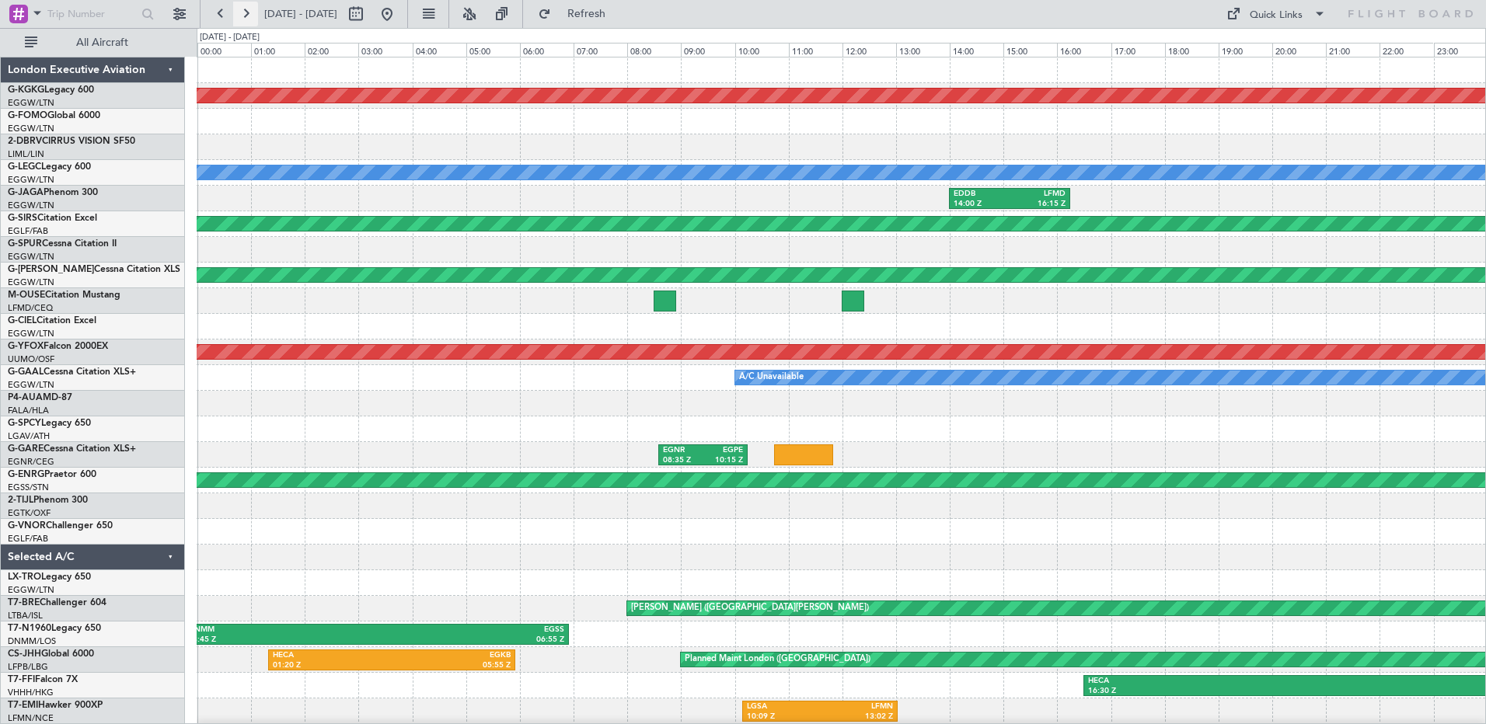
click at [251, 9] on button at bounding box center [245, 14] width 25 height 25
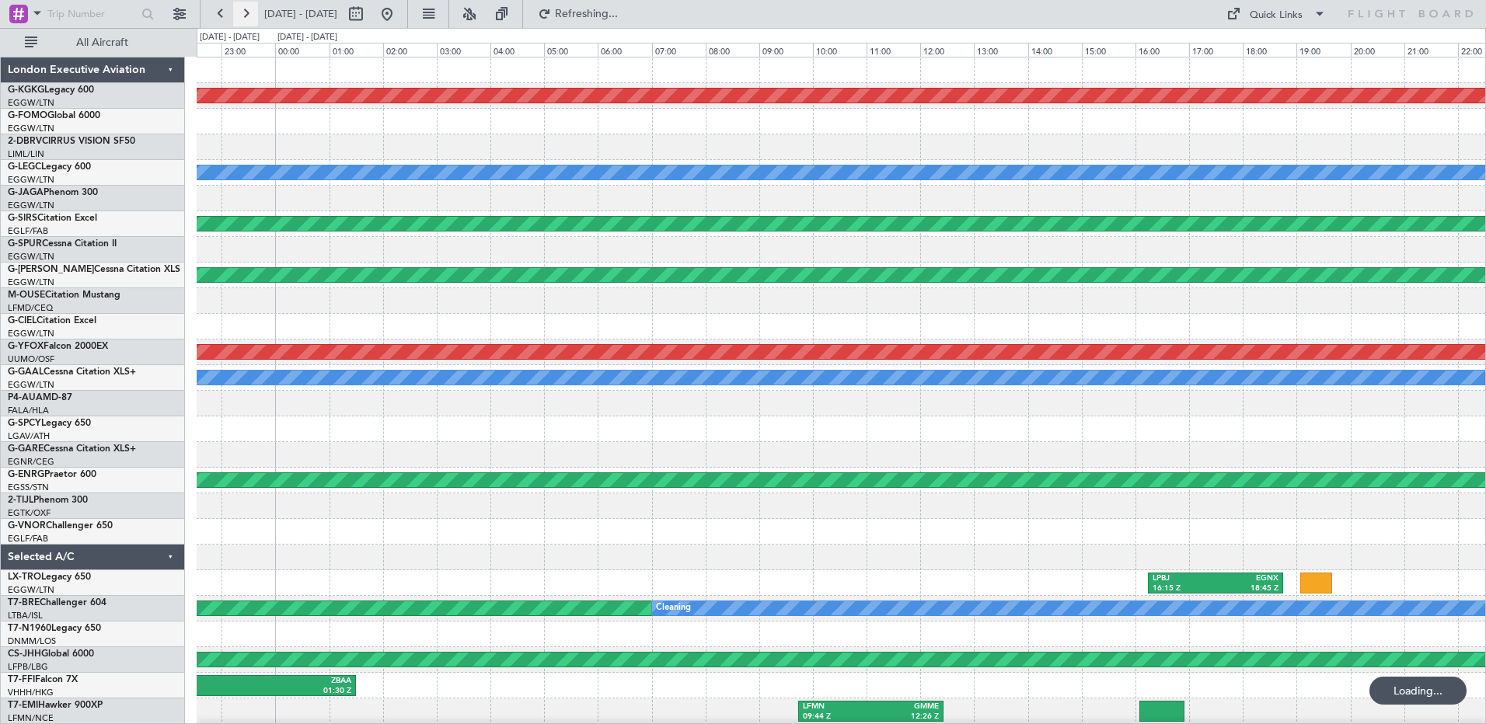
click at [251, 9] on button at bounding box center [245, 14] width 25 height 25
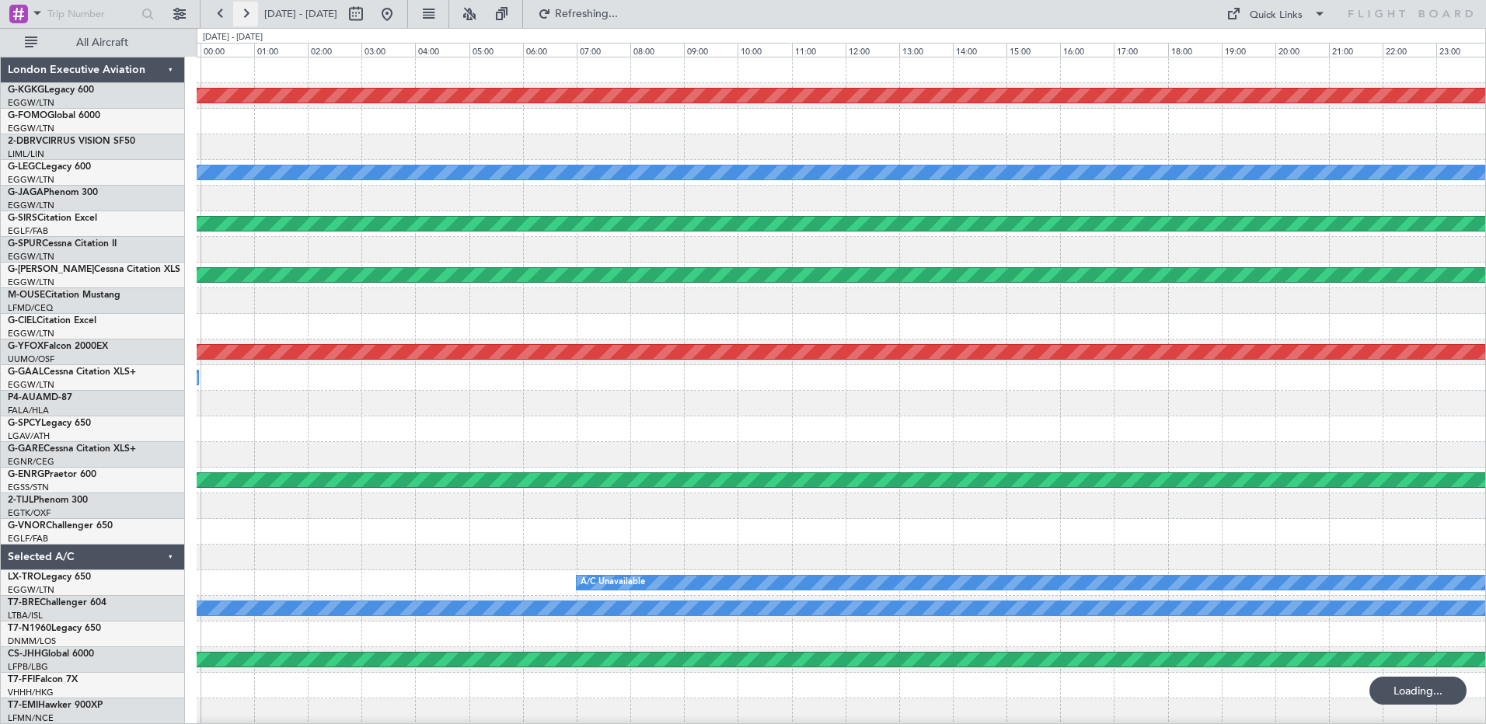
click at [251, 9] on button at bounding box center [245, 14] width 25 height 25
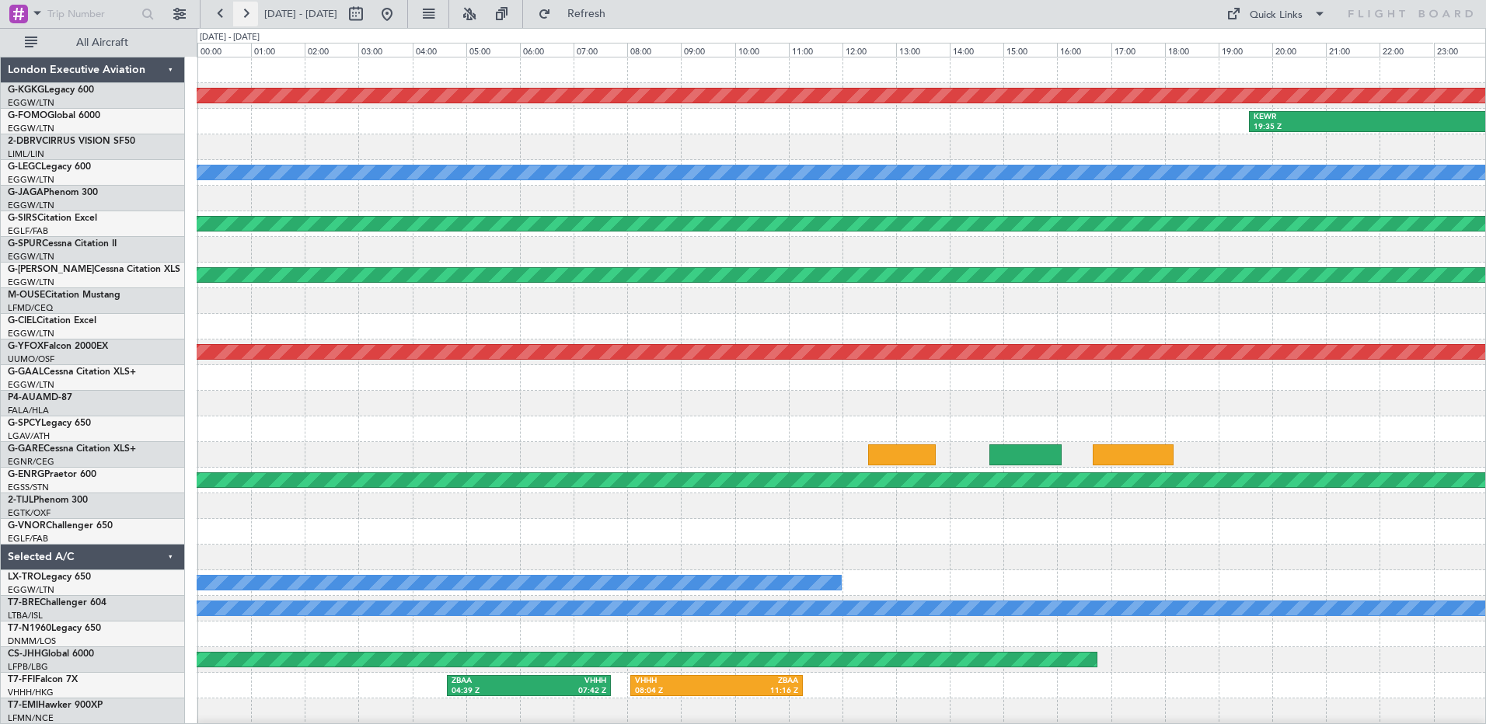
click at [251, 9] on button at bounding box center [245, 14] width 25 height 25
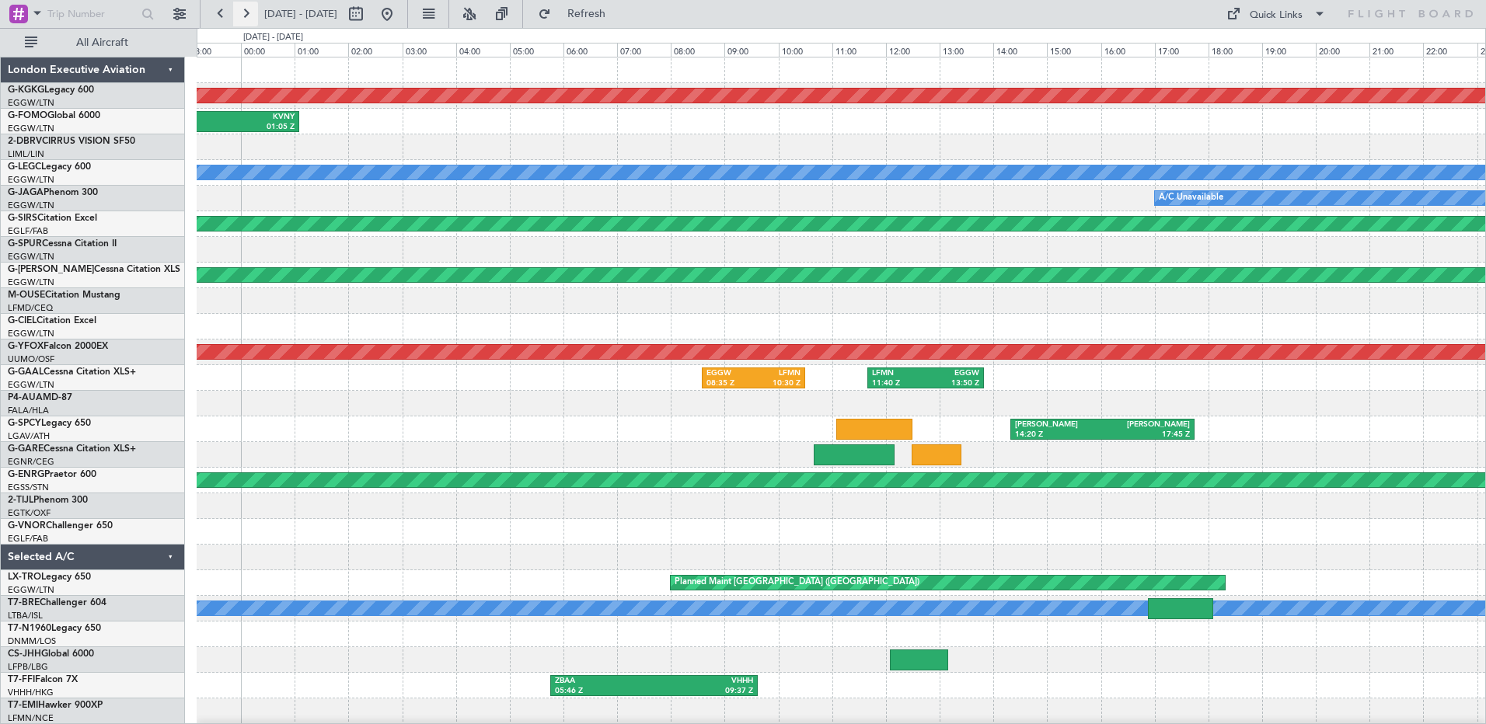
click at [251, 9] on button at bounding box center [245, 14] width 25 height 25
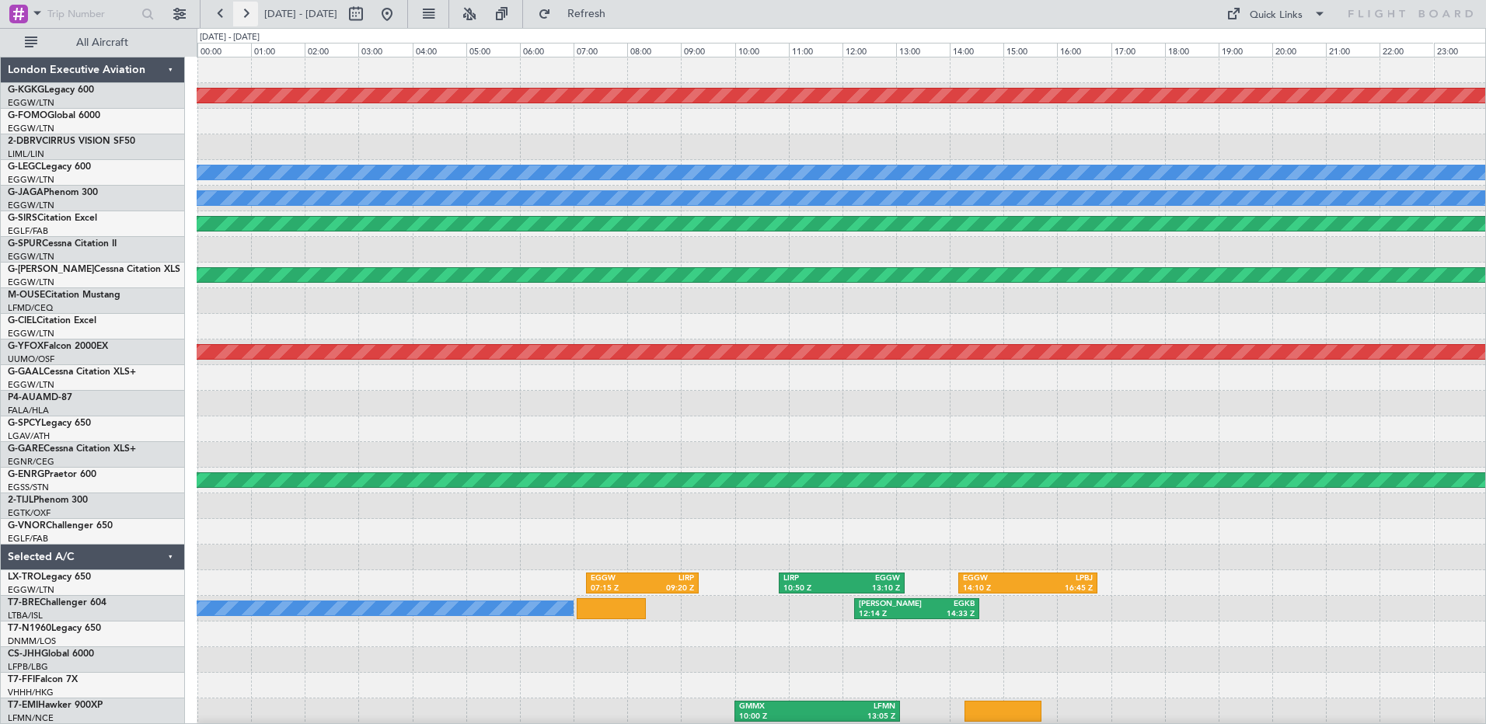
click at [251, 9] on button at bounding box center [245, 14] width 25 height 25
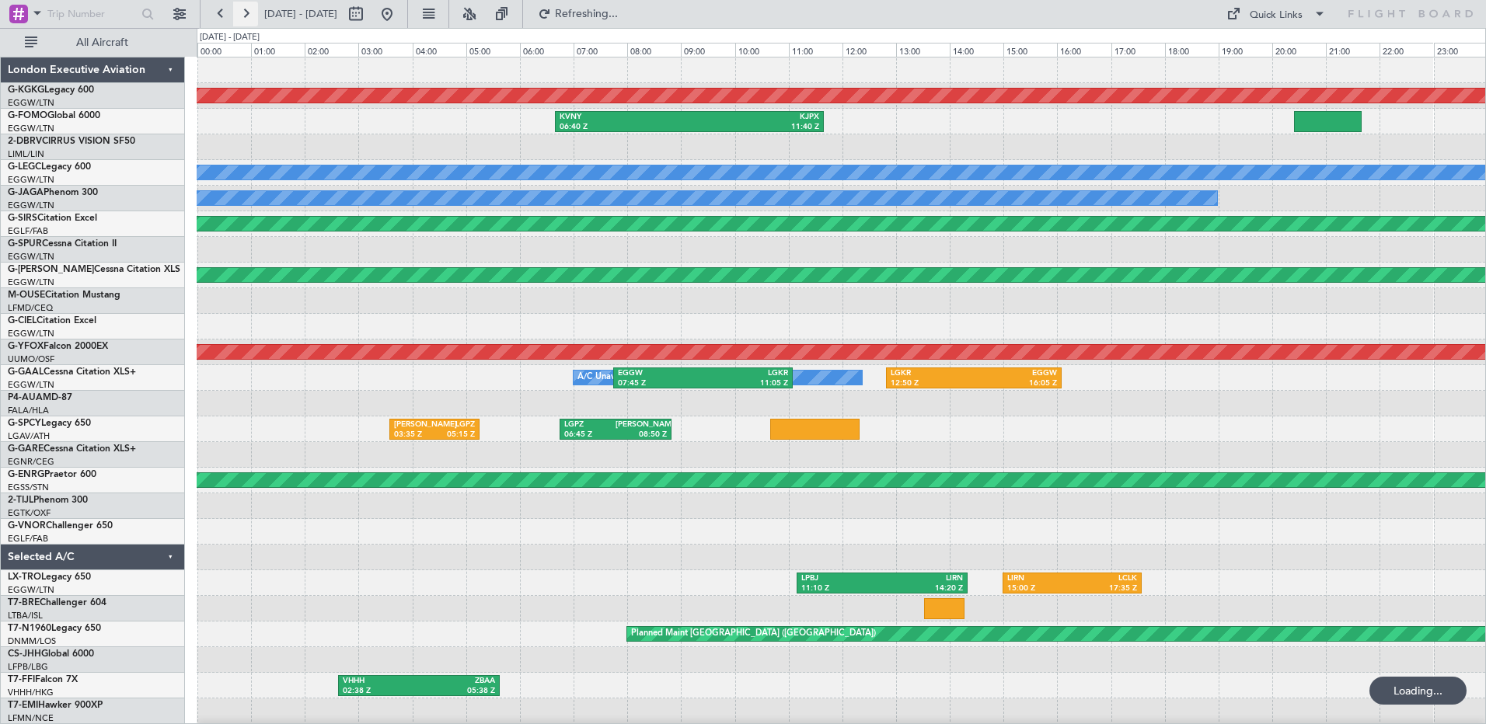
click at [251, 9] on button at bounding box center [245, 14] width 25 height 25
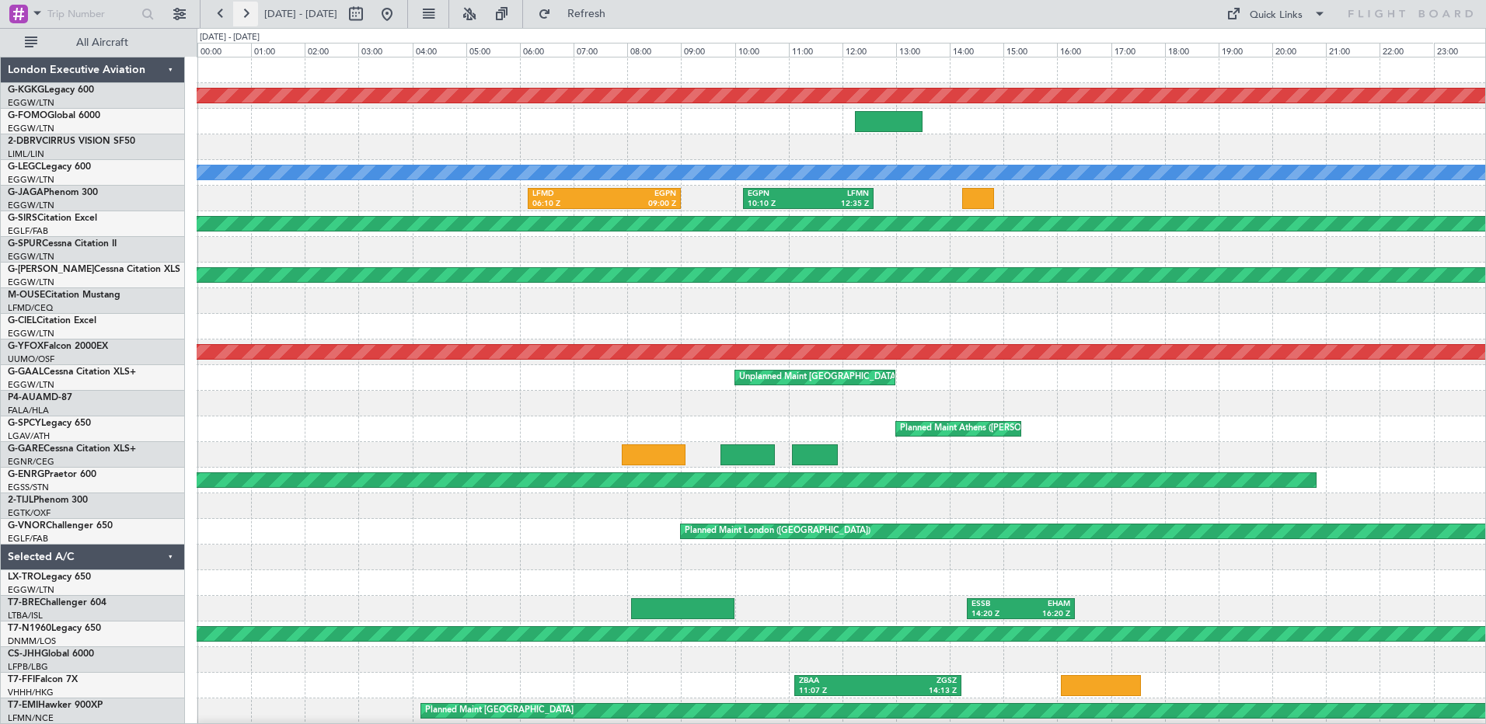
click at [251, 9] on button at bounding box center [245, 14] width 25 height 25
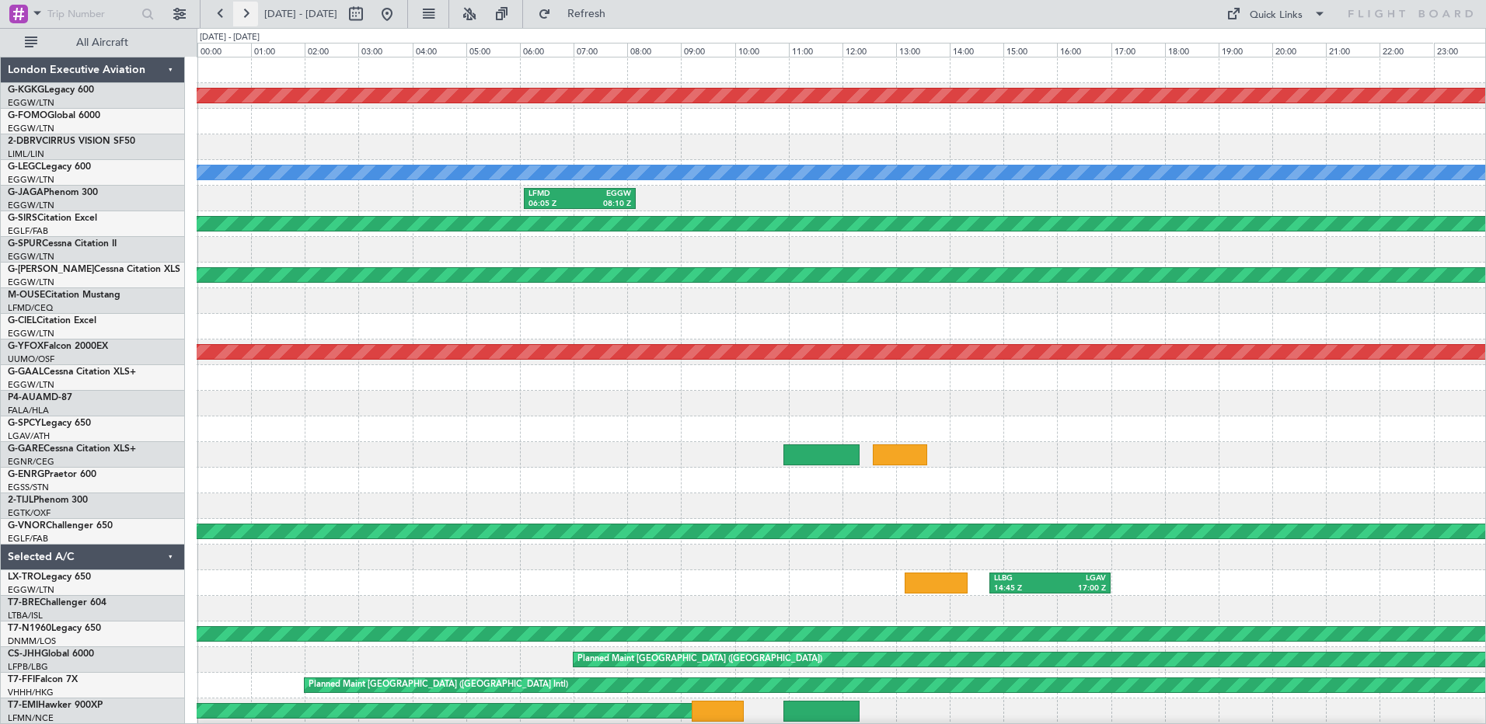
click at [251, 9] on button at bounding box center [245, 14] width 25 height 25
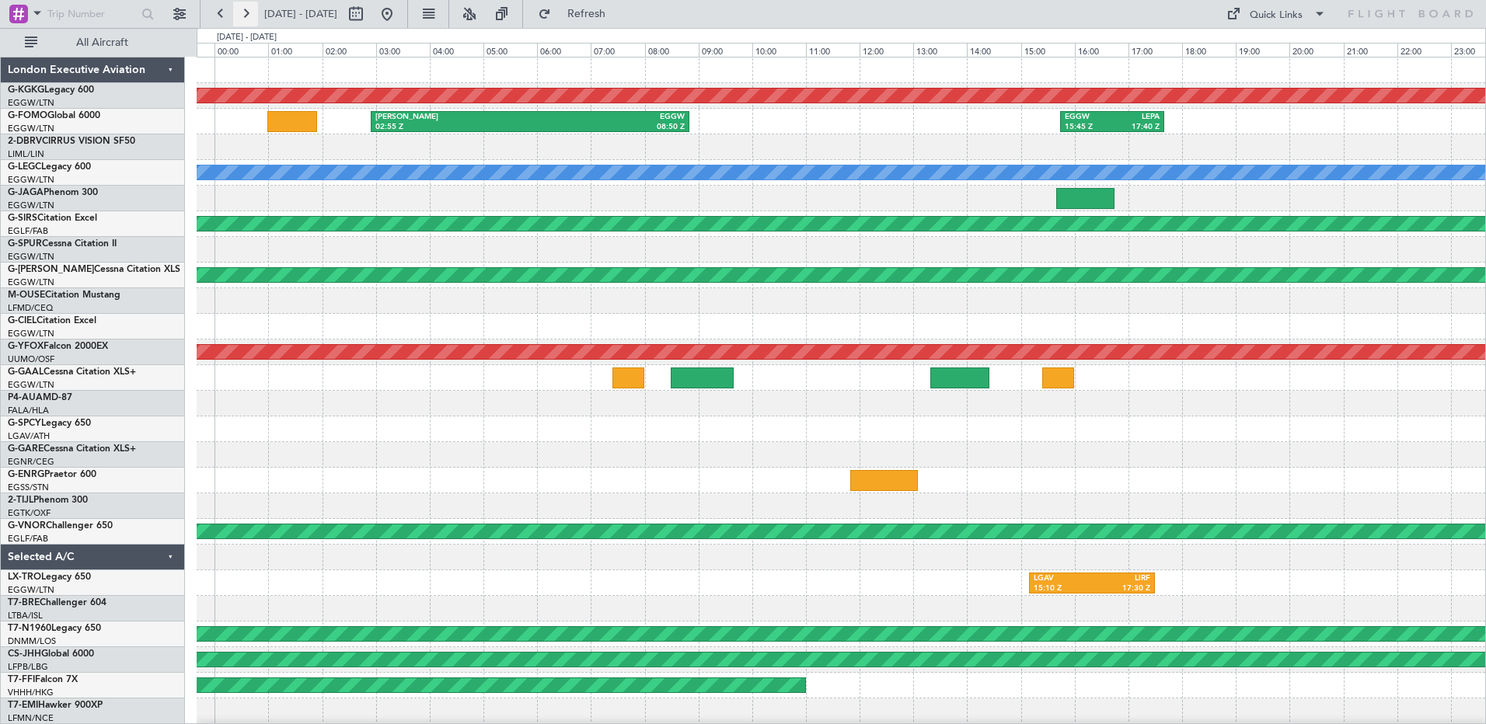
click at [251, 9] on button at bounding box center [245, 14] width 25 height 25
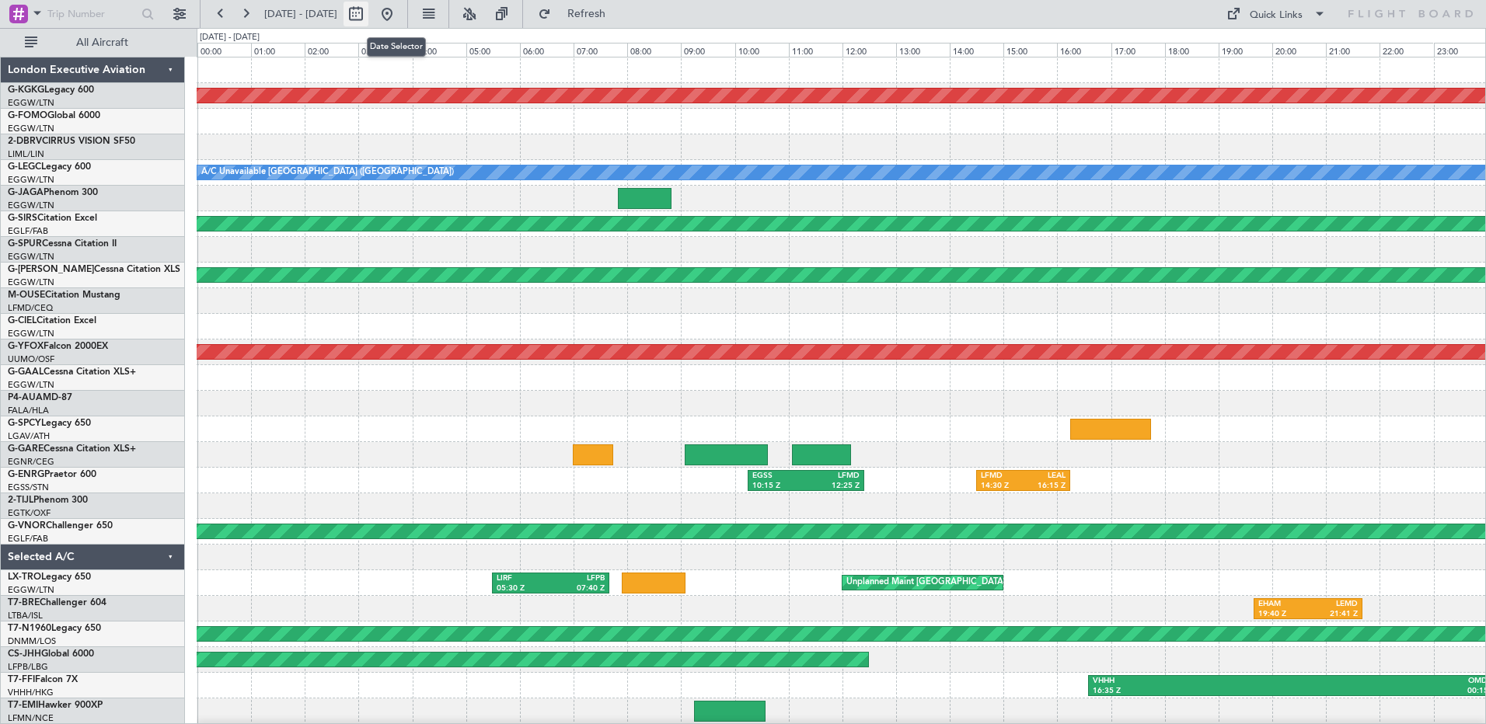
click at [368, 15] on button at bounding box center [355, 14] width 25 height 25
select select "7"
select select "2025"
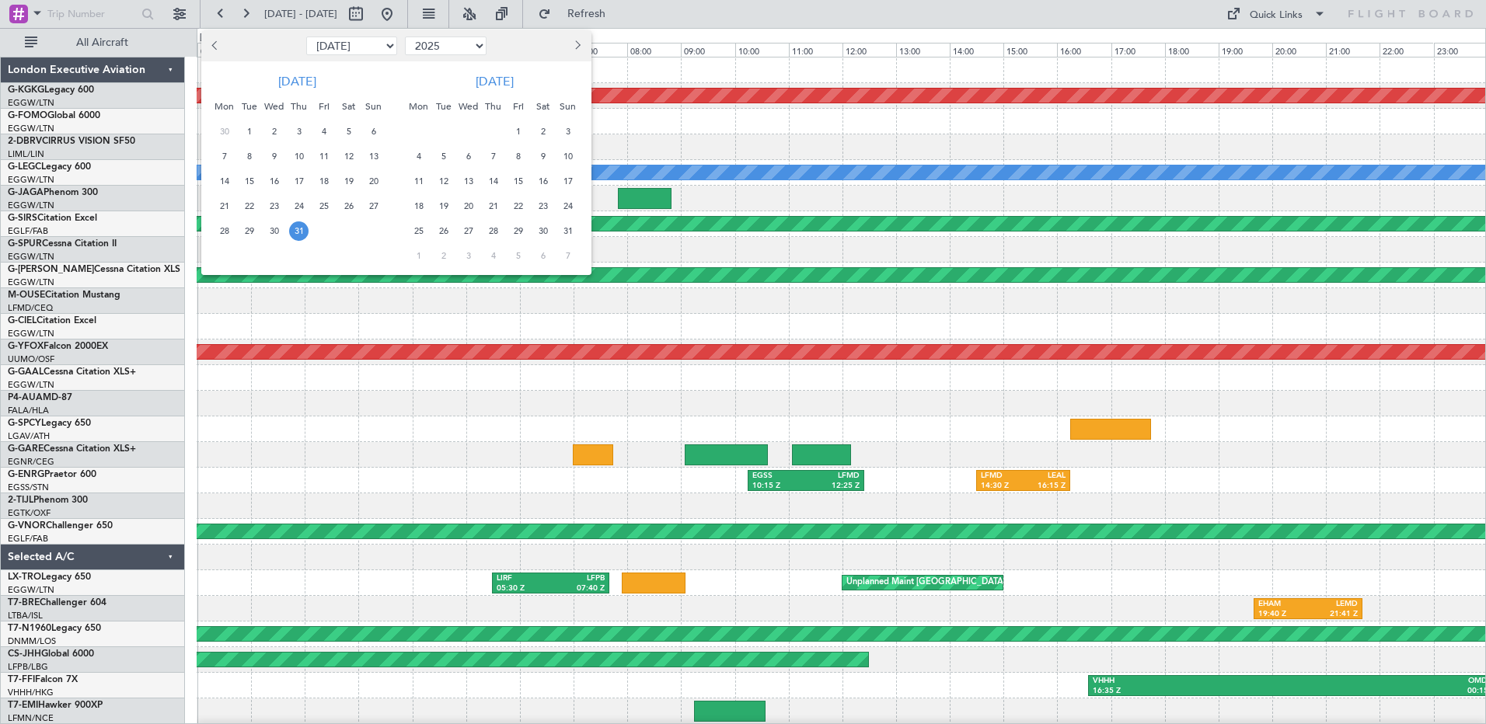
click at [567, 180] on span "17" at bounding box center [567, 181] width 19 height 19
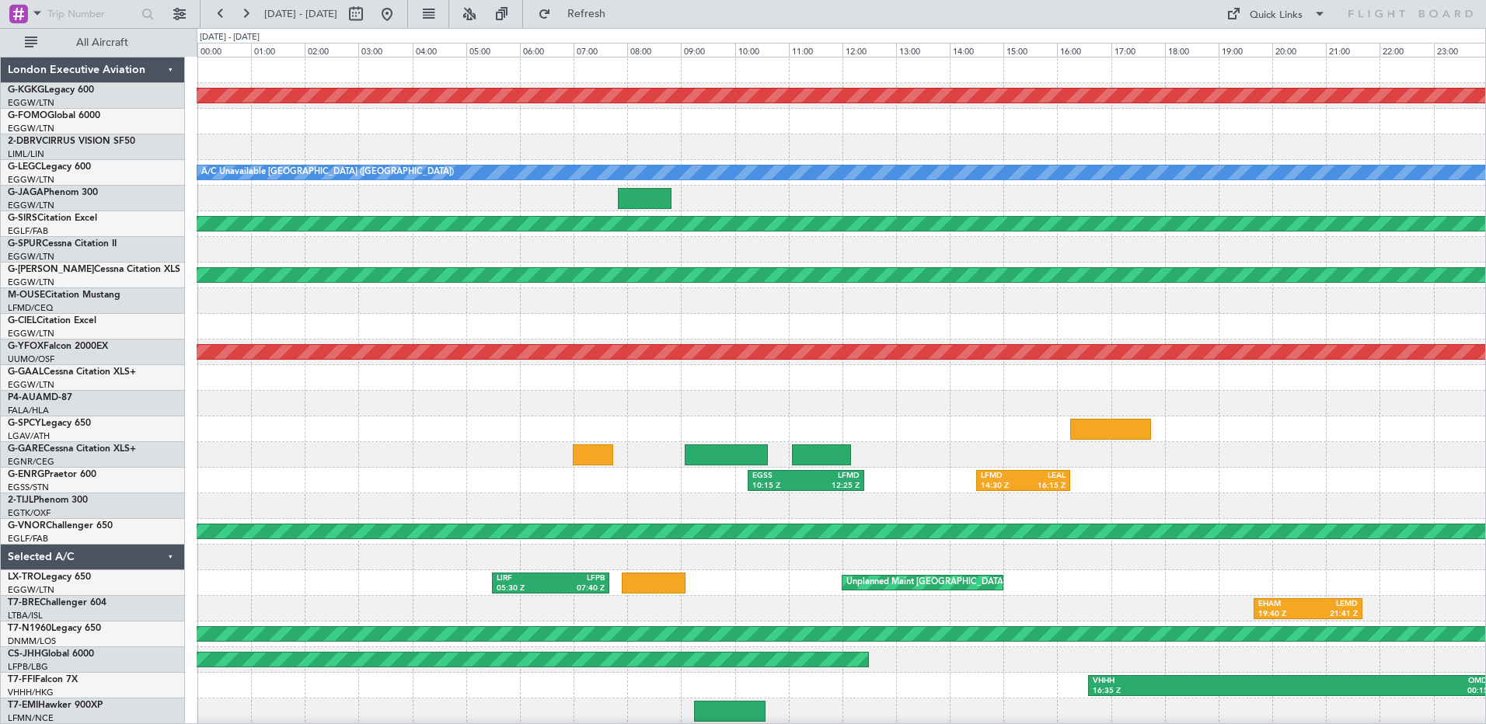
select select "8"
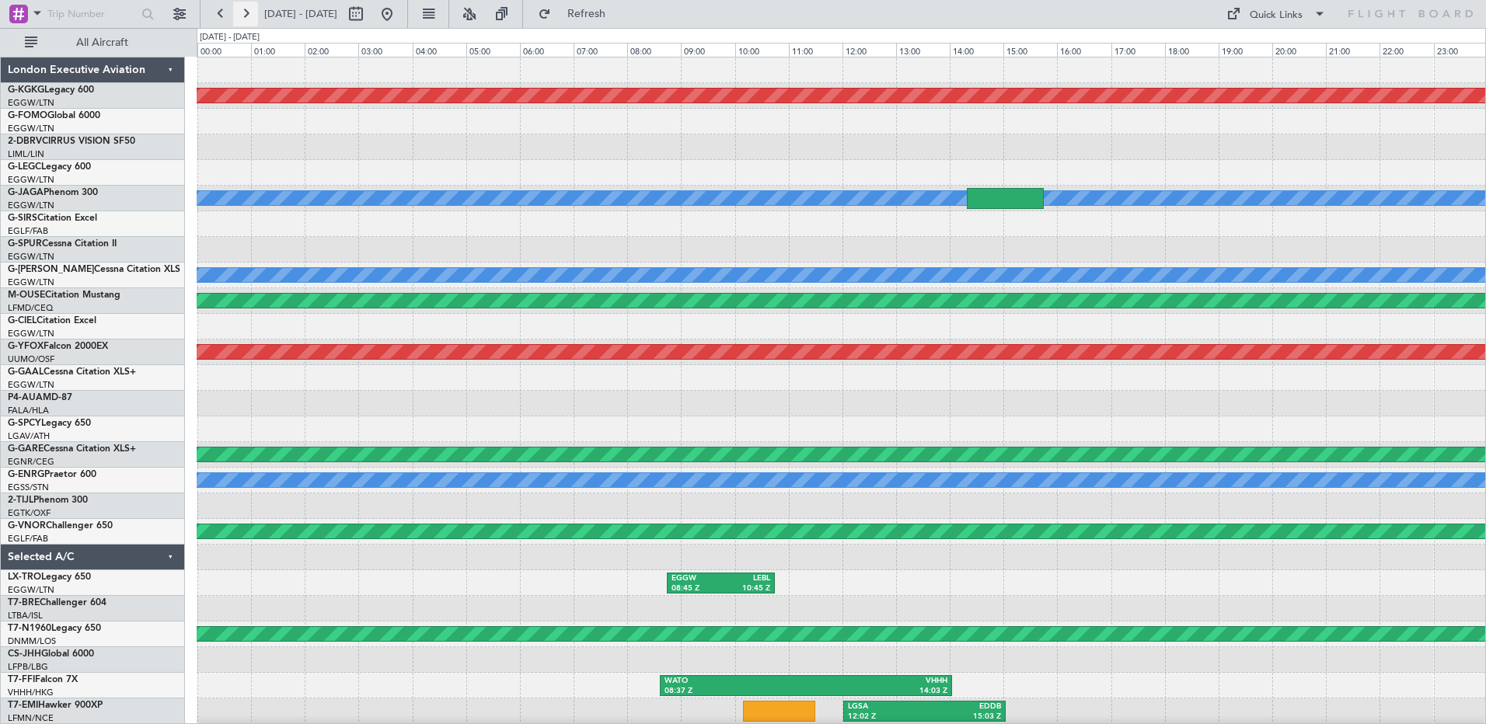
click at [246, 13] on button at bounding box center [245, 14] width 25 height 25
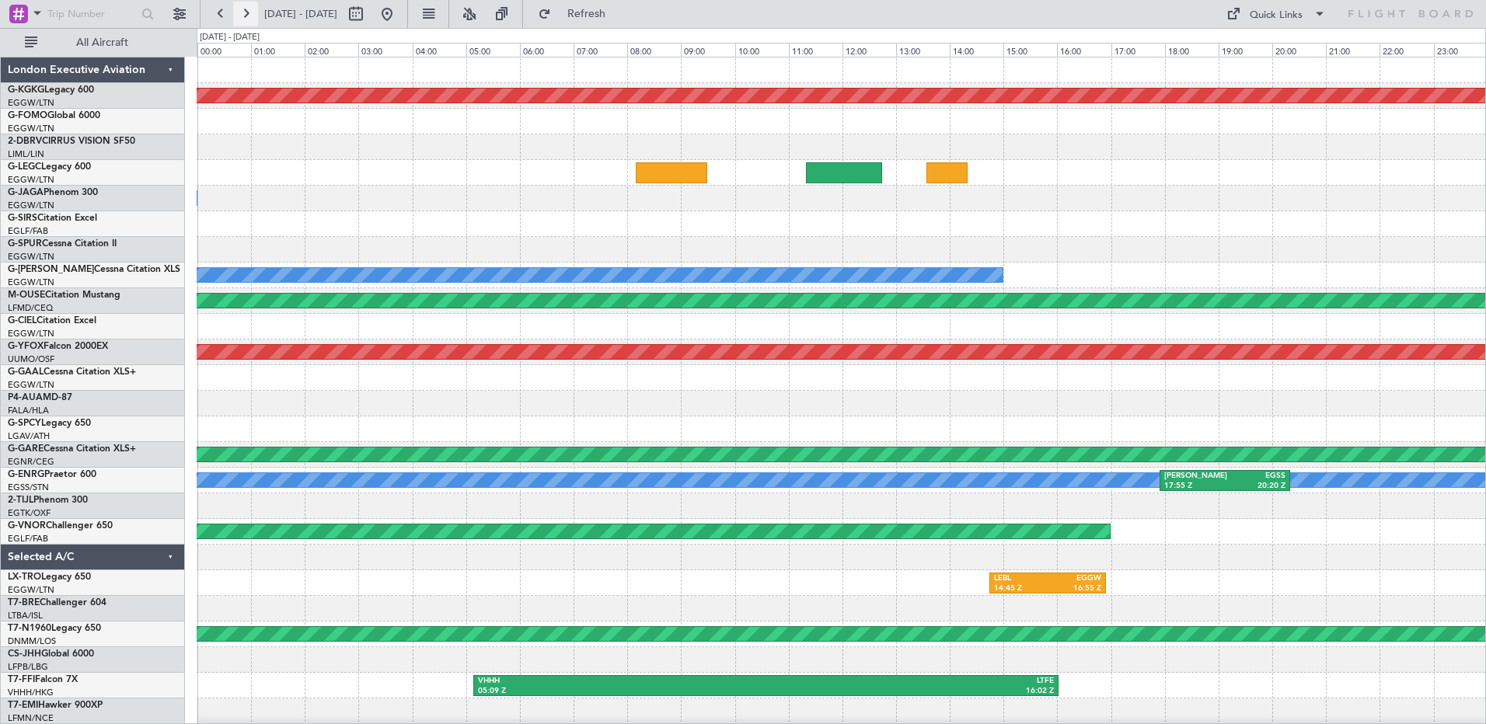
click at [246, 13] on button at bounding box center [245, 14] width 25 height 25
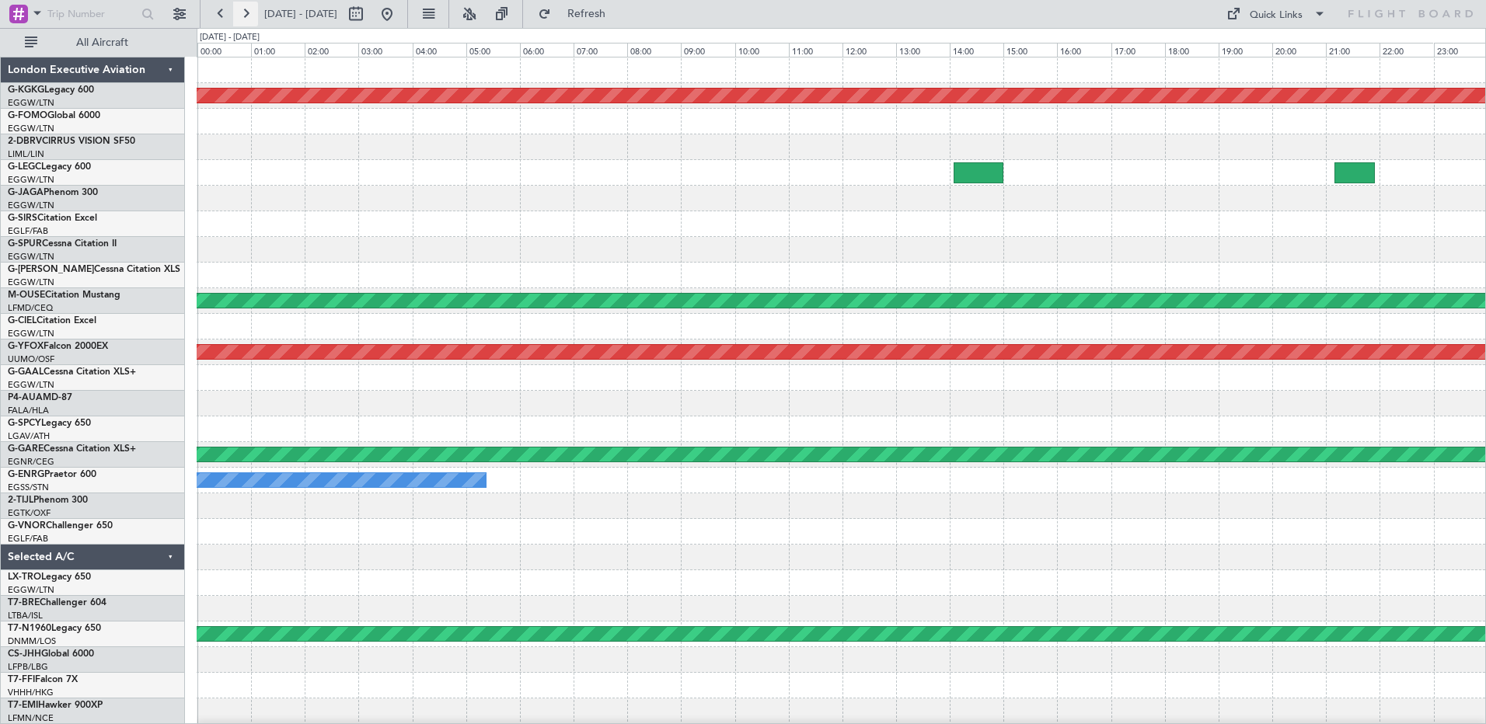
click at [246, 13] on button at bounding box center [245, 14] width 25 height 25
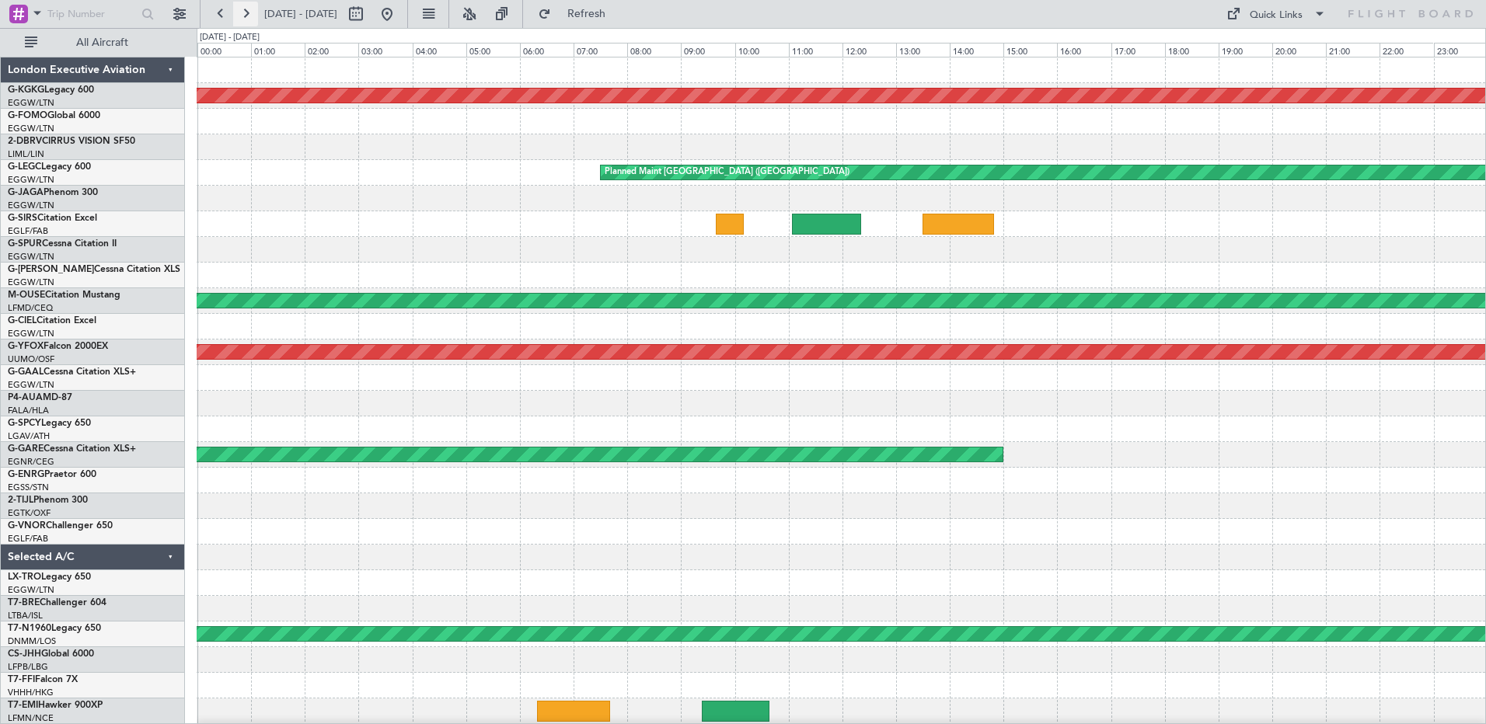
click at [246, 13] on button at bounding box center [245, 14] width 25 height 25
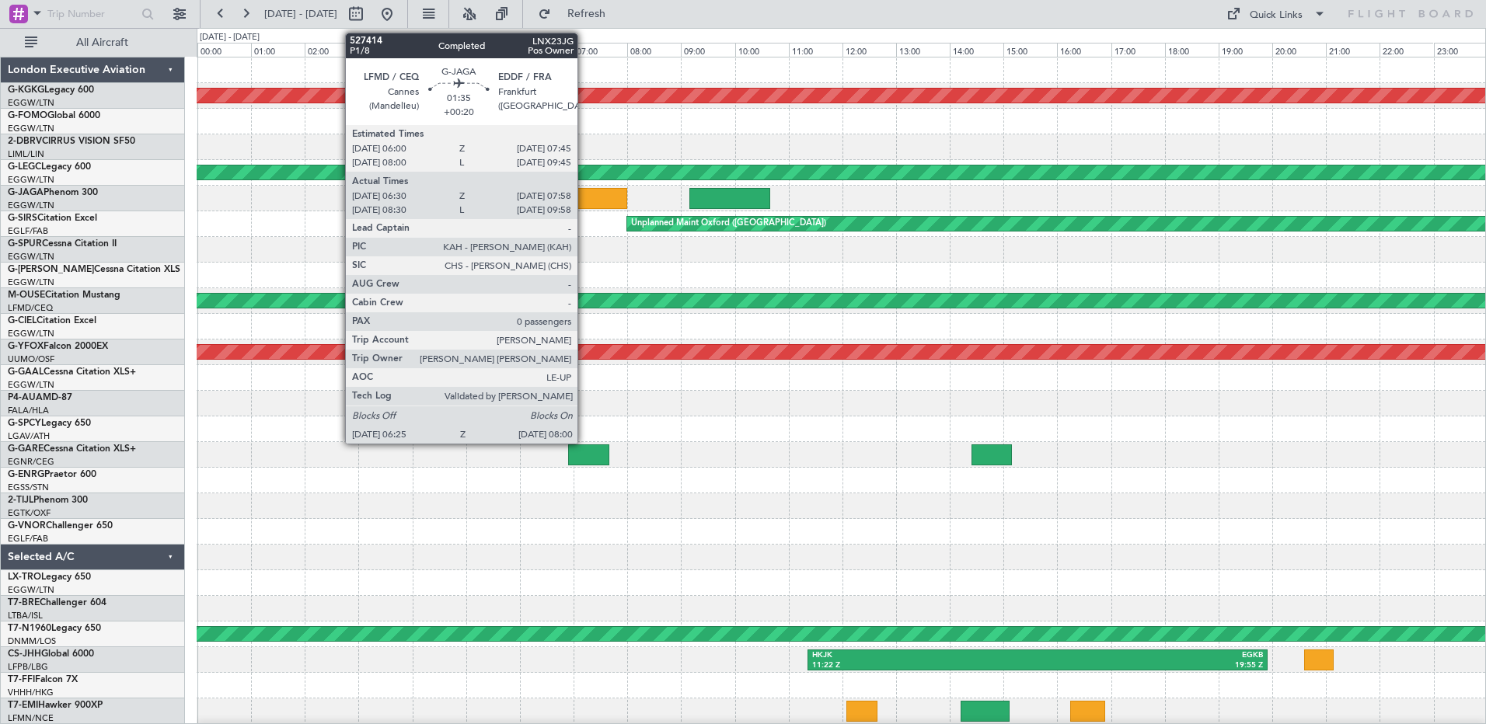
click at [584, 193] on div at bounding box center [584, 198] width 85 height 21
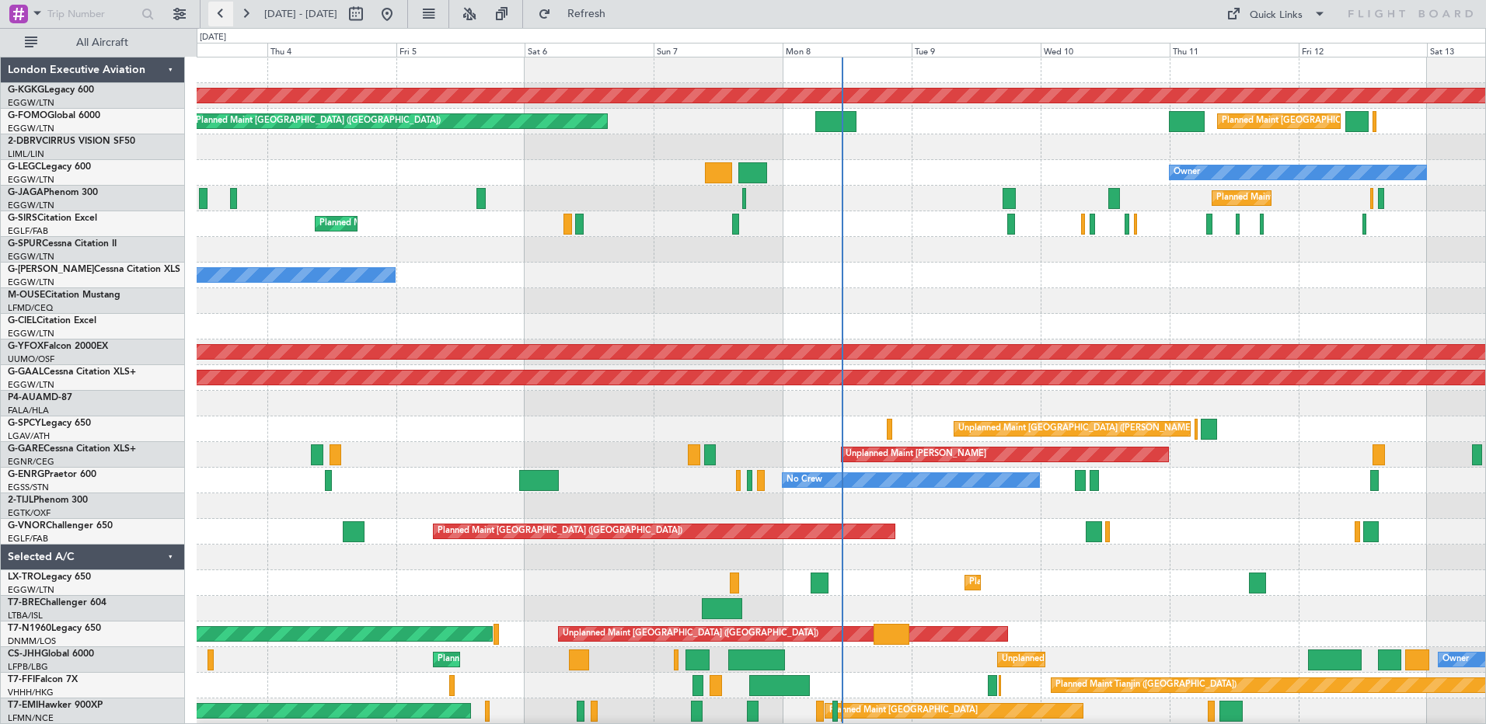
click at [218, 5] on button at bounding box center [220, 14] width 25 height 25
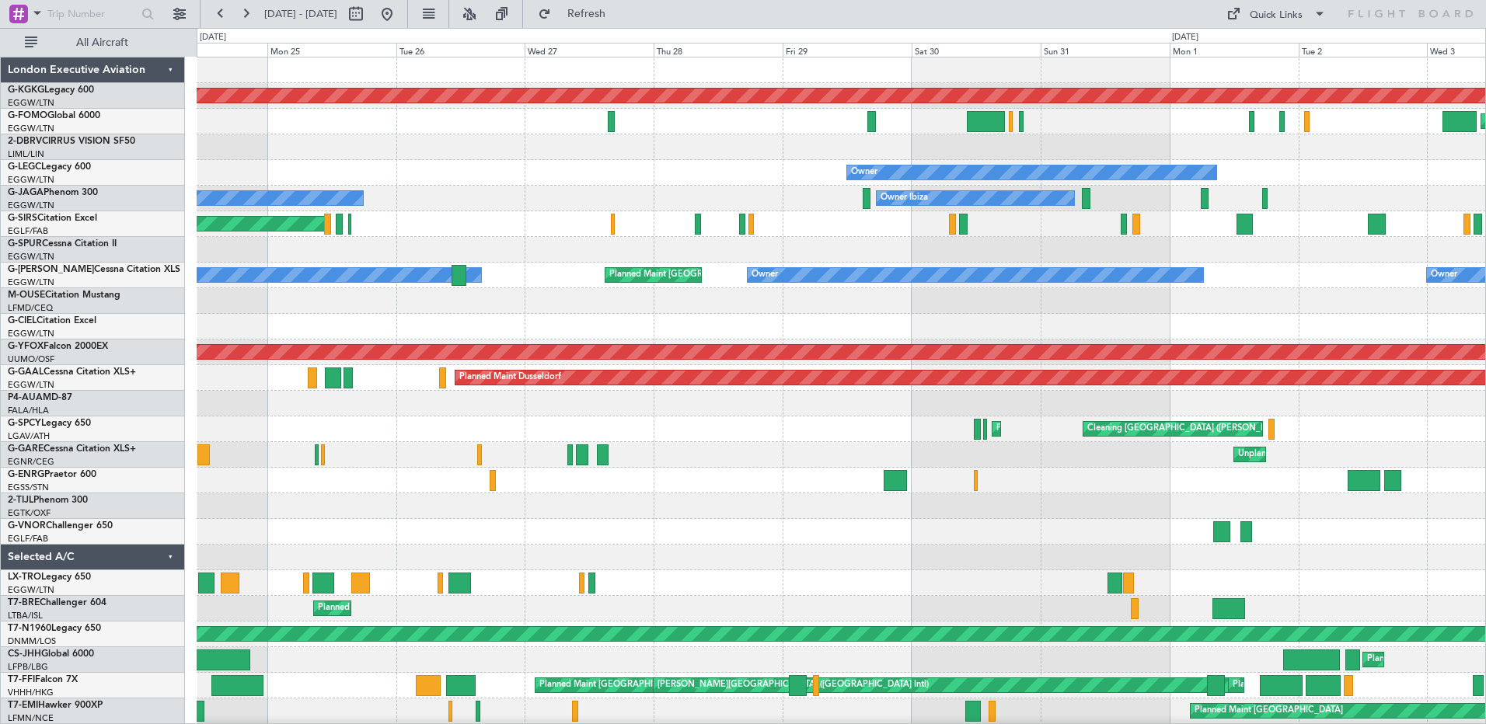
click at [1452, 50] on div "Wed 3" at bounding box center [1490, 50] width 129 height 14
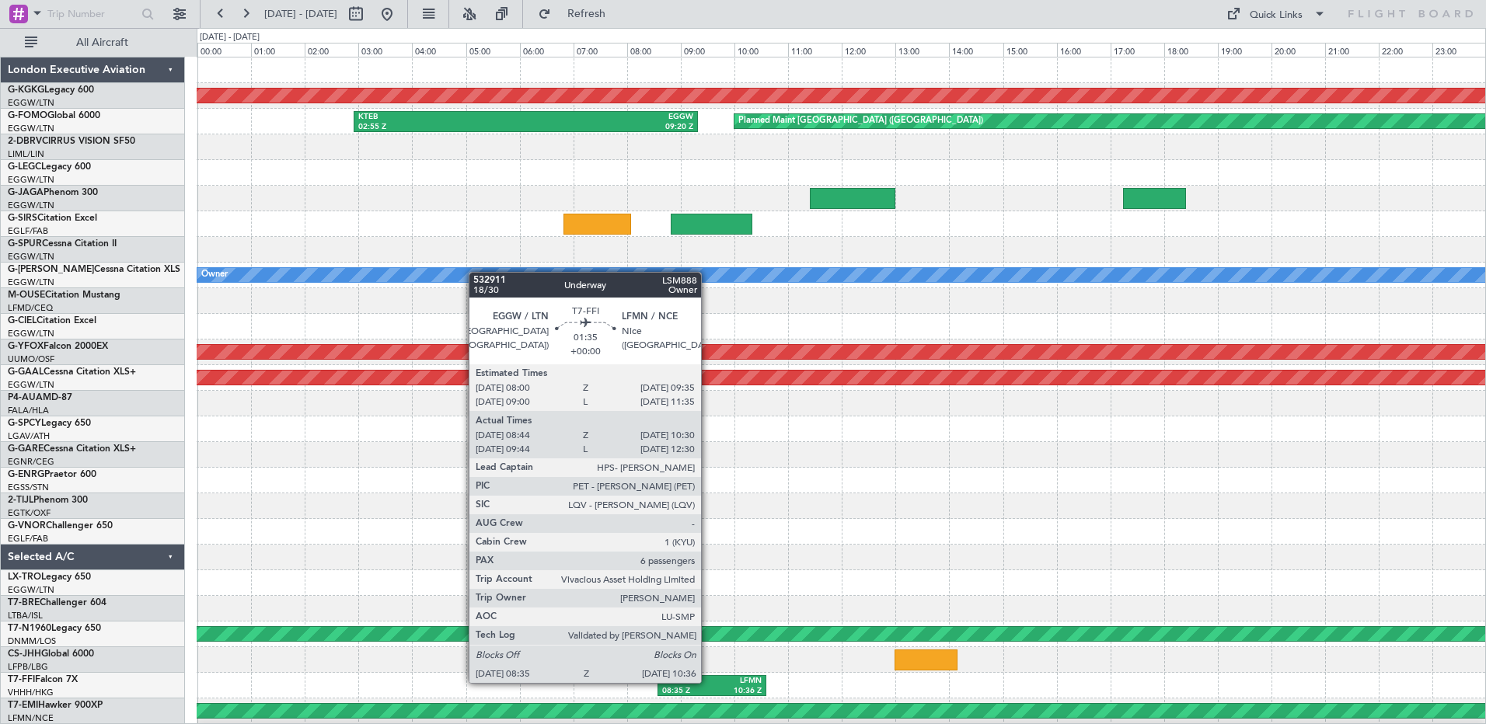
click at [708, 681] on div "EGGW" at bounding box center [687, 681] width 50 height 11
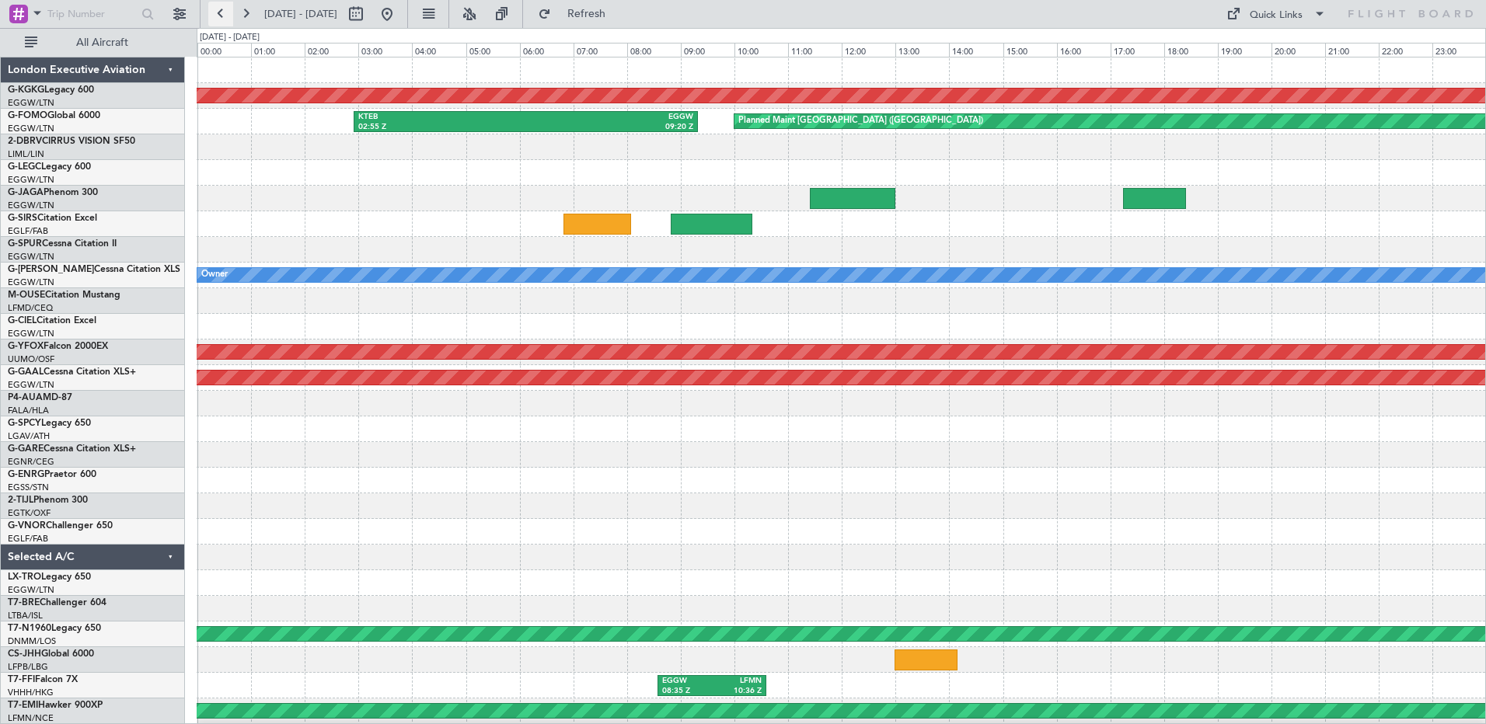
click at [213, 13] on button at bounding box center [220, 14] width 25 height 25
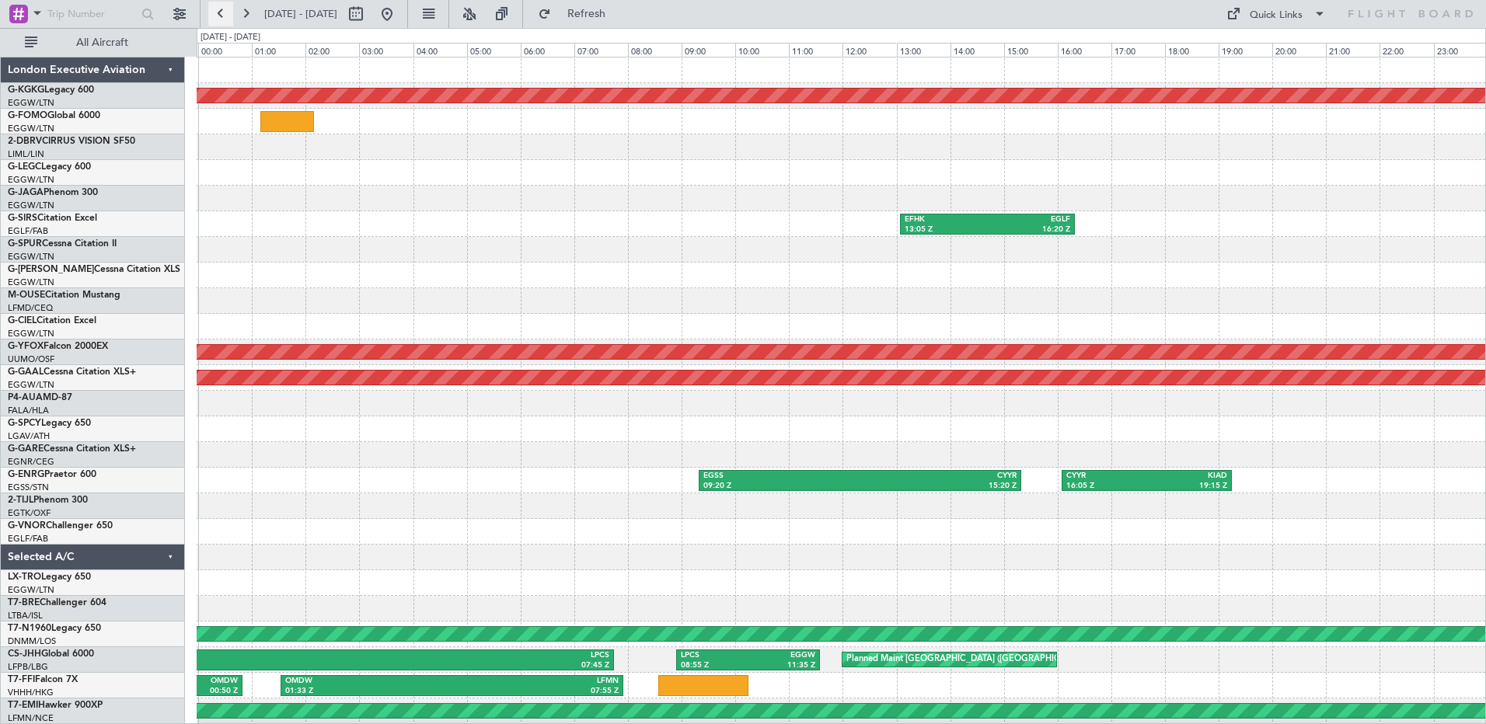
click at [213, 13] on button at bounding box center [220, 14] width 25 height 25
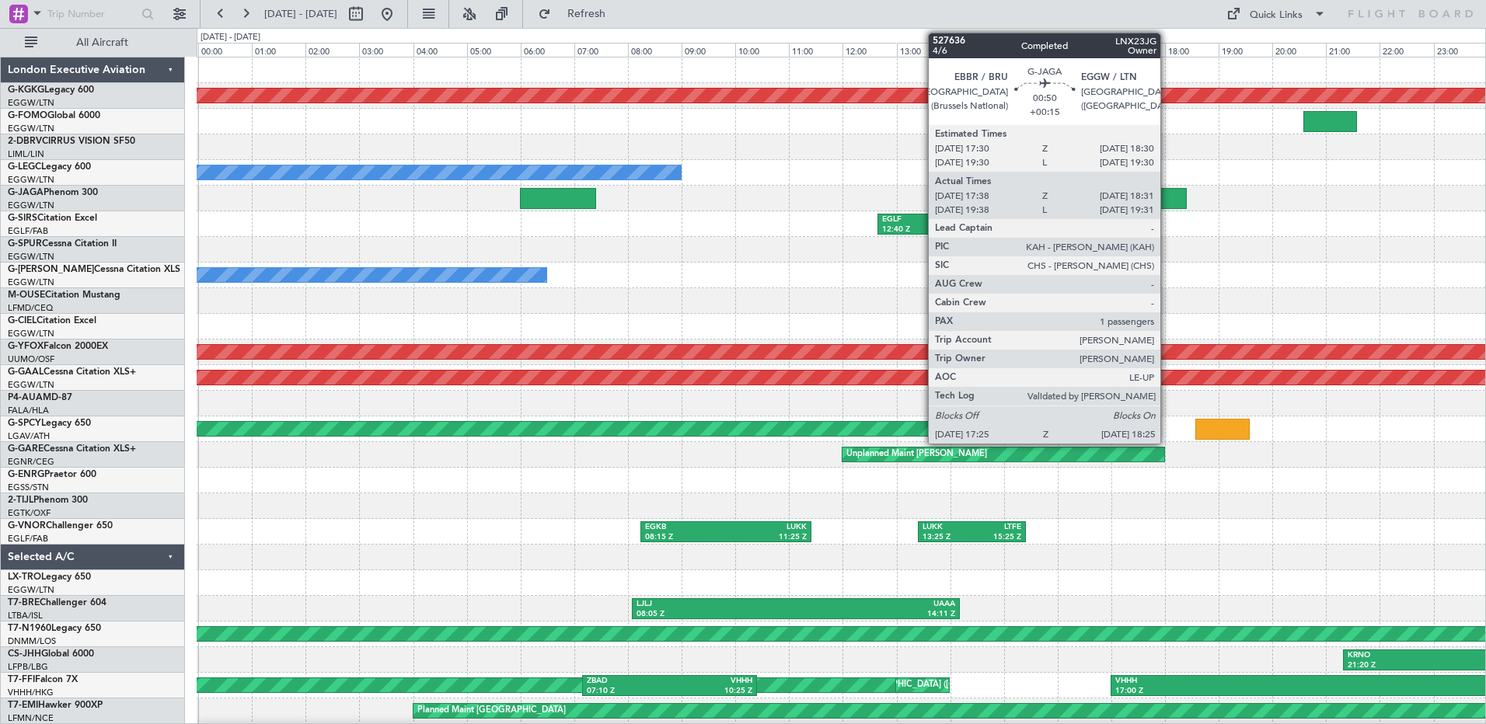
click at [1167, 193] on div at bounding box center [1160, 198] width 54 height 21
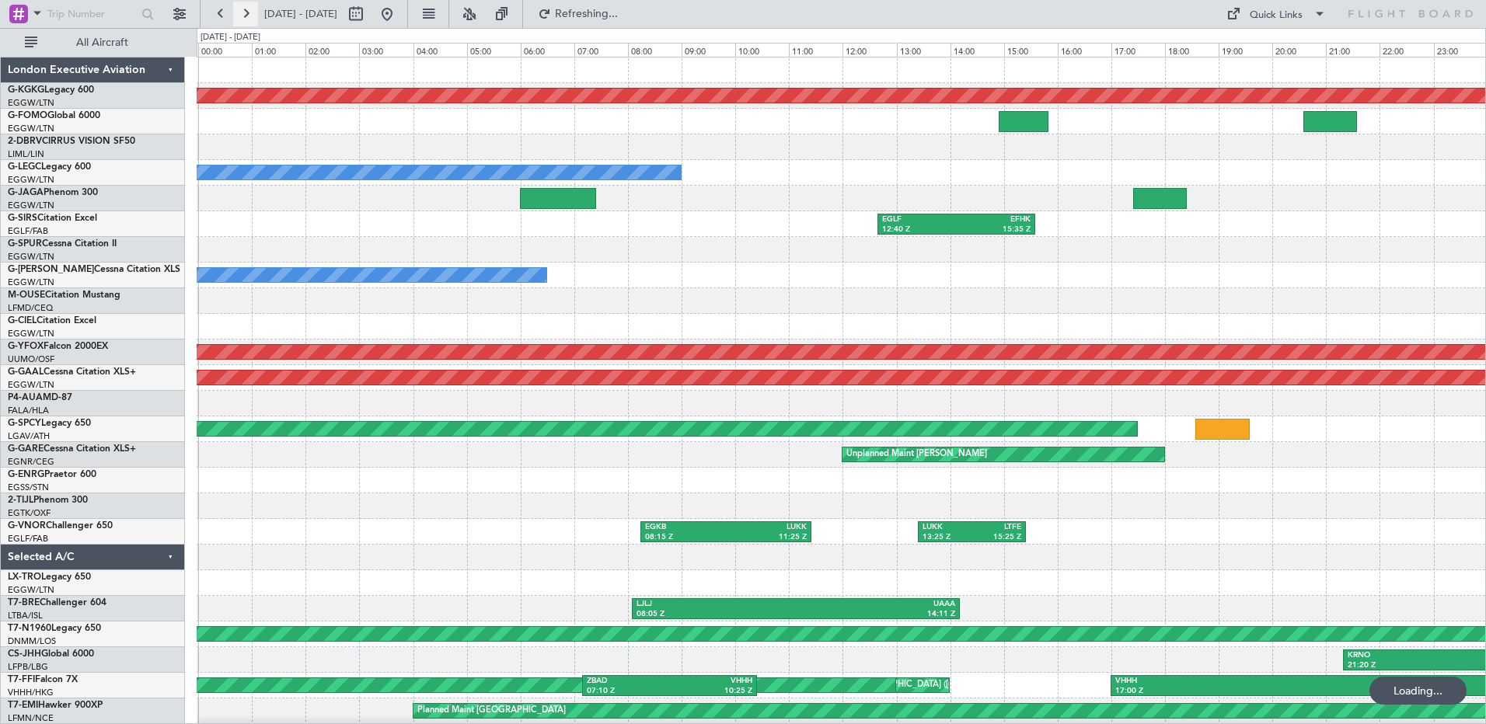
click at [246, 16] on button at bounding box center [245, 14] width 25 height 25
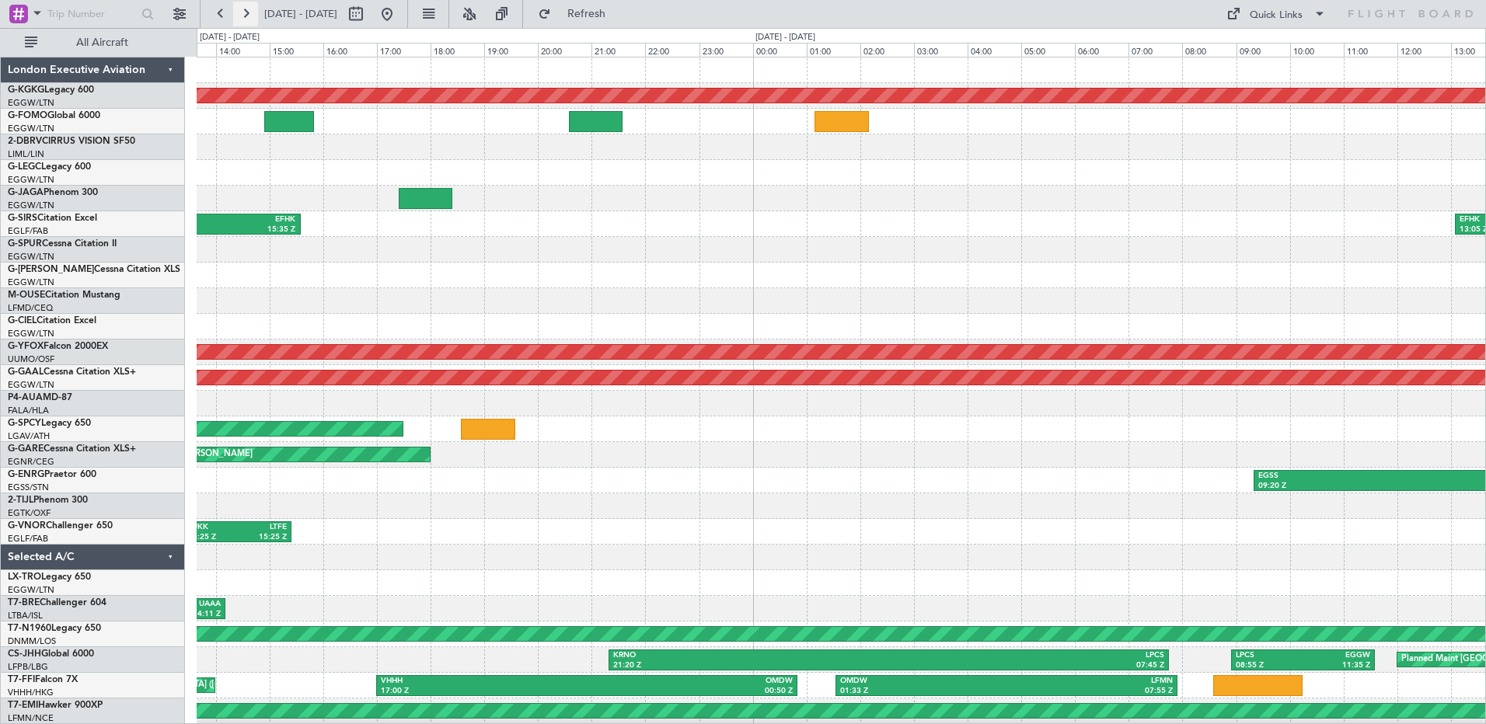
click at [246, 16] on button at bounding box center [245, 14] width 25 height 25
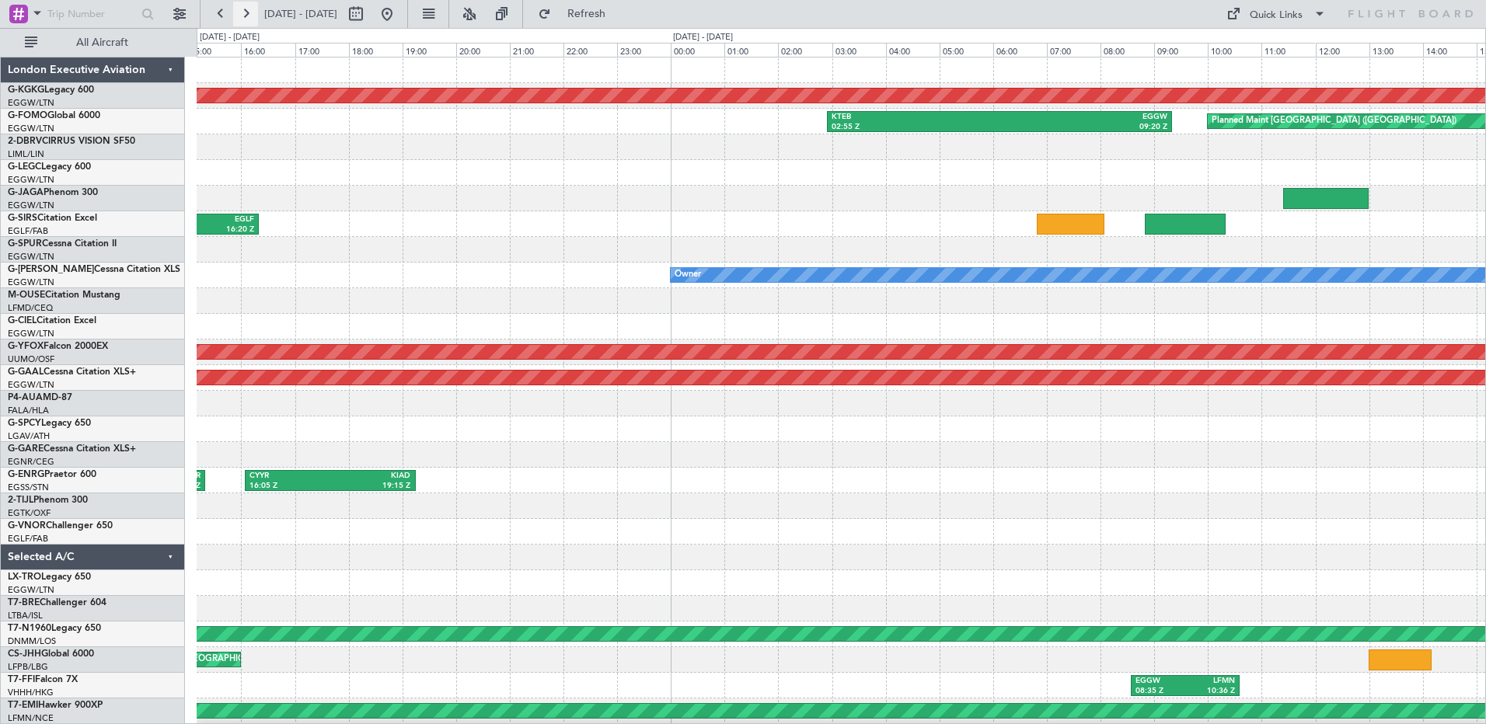
click at [246, 16] on button at bounding box center [245, 14] width 25 height 25
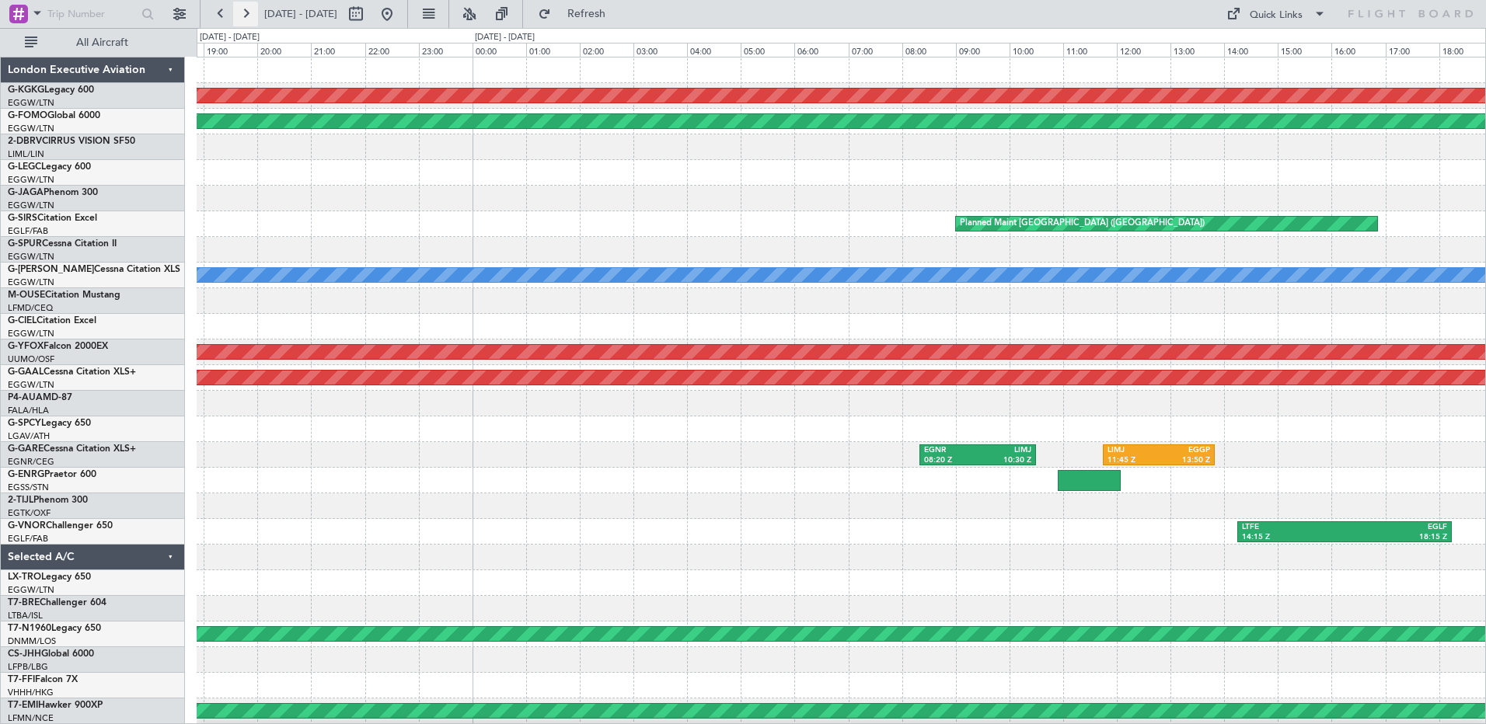
click at [246, 16] on button at bounding box center [245, 14] width 25 height 25
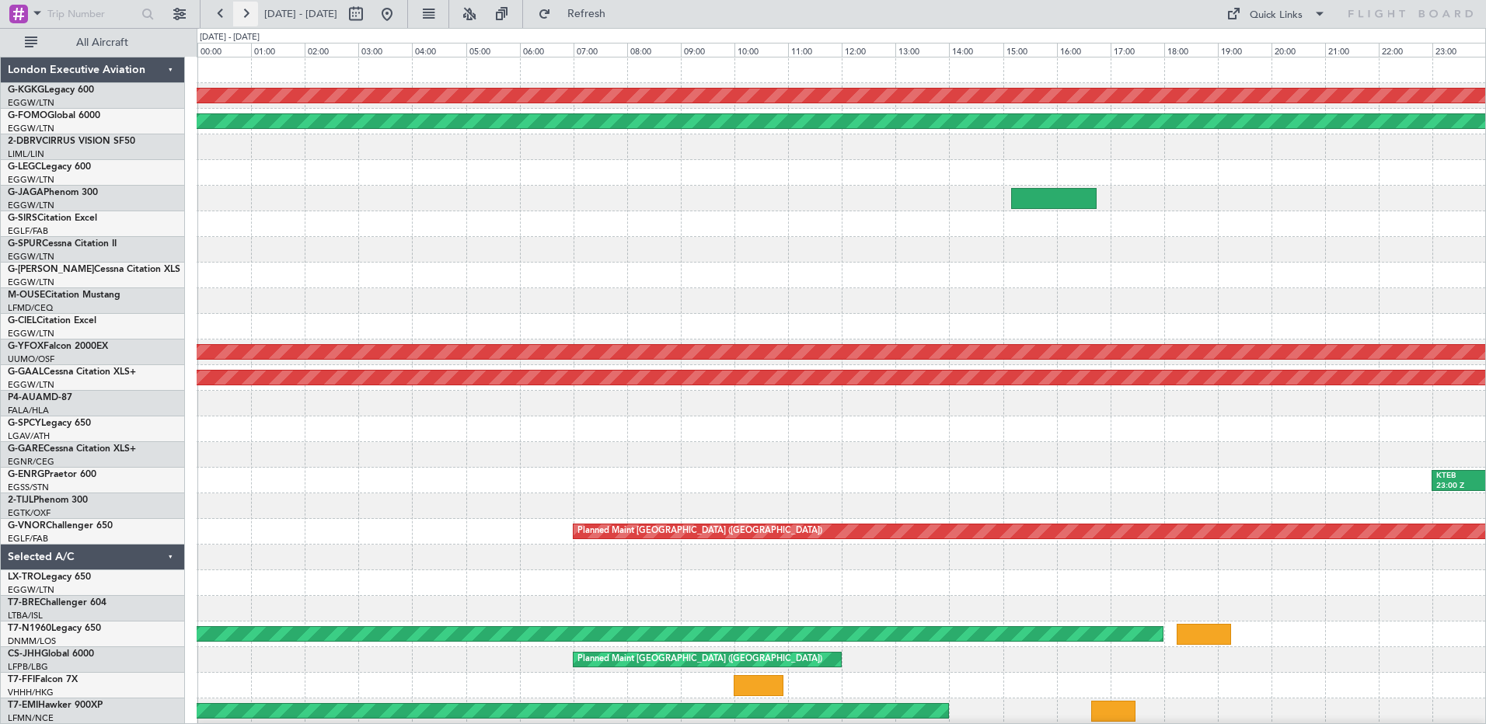
click at [246, 16] on button at bounding box center [245, 14] width 25 height 25
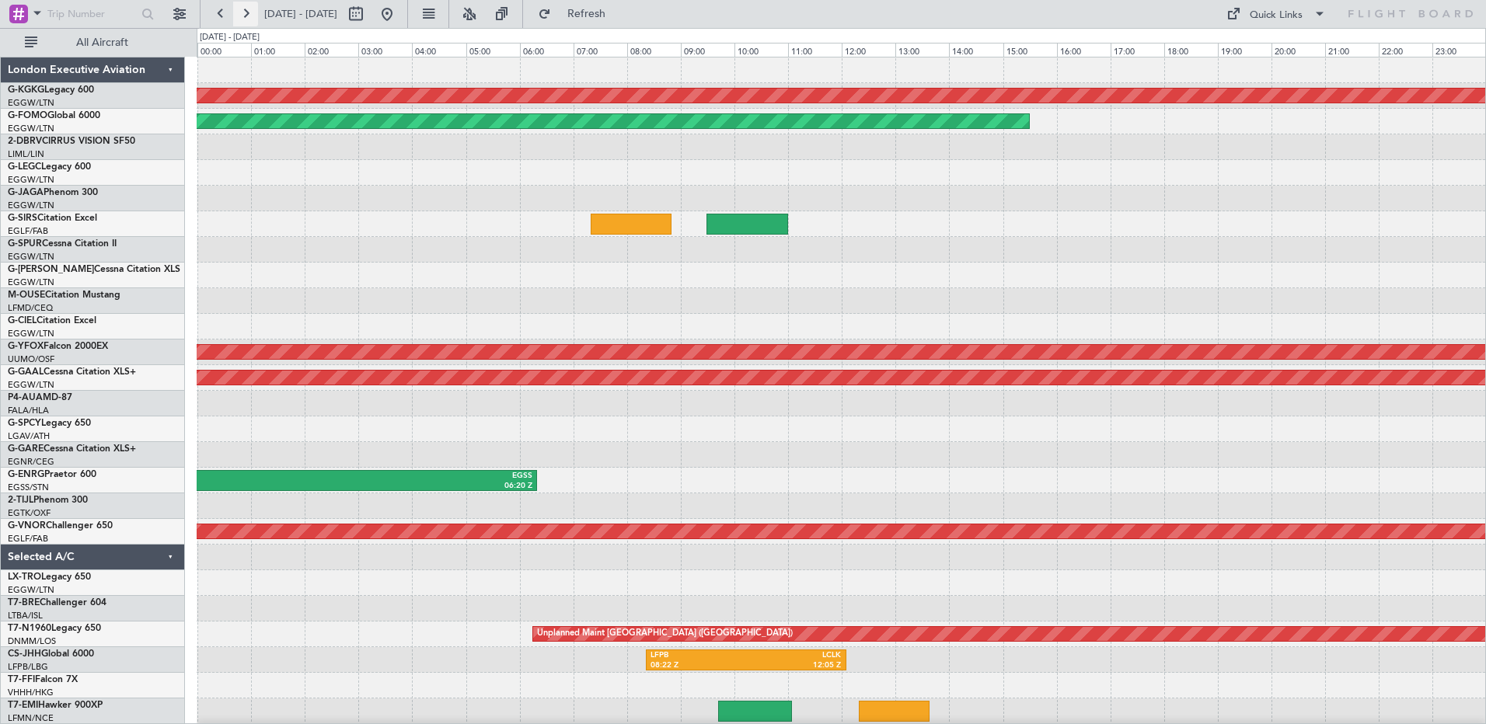
click at [246, 16] on button at bounding box center [245, 14] width 25 height 25
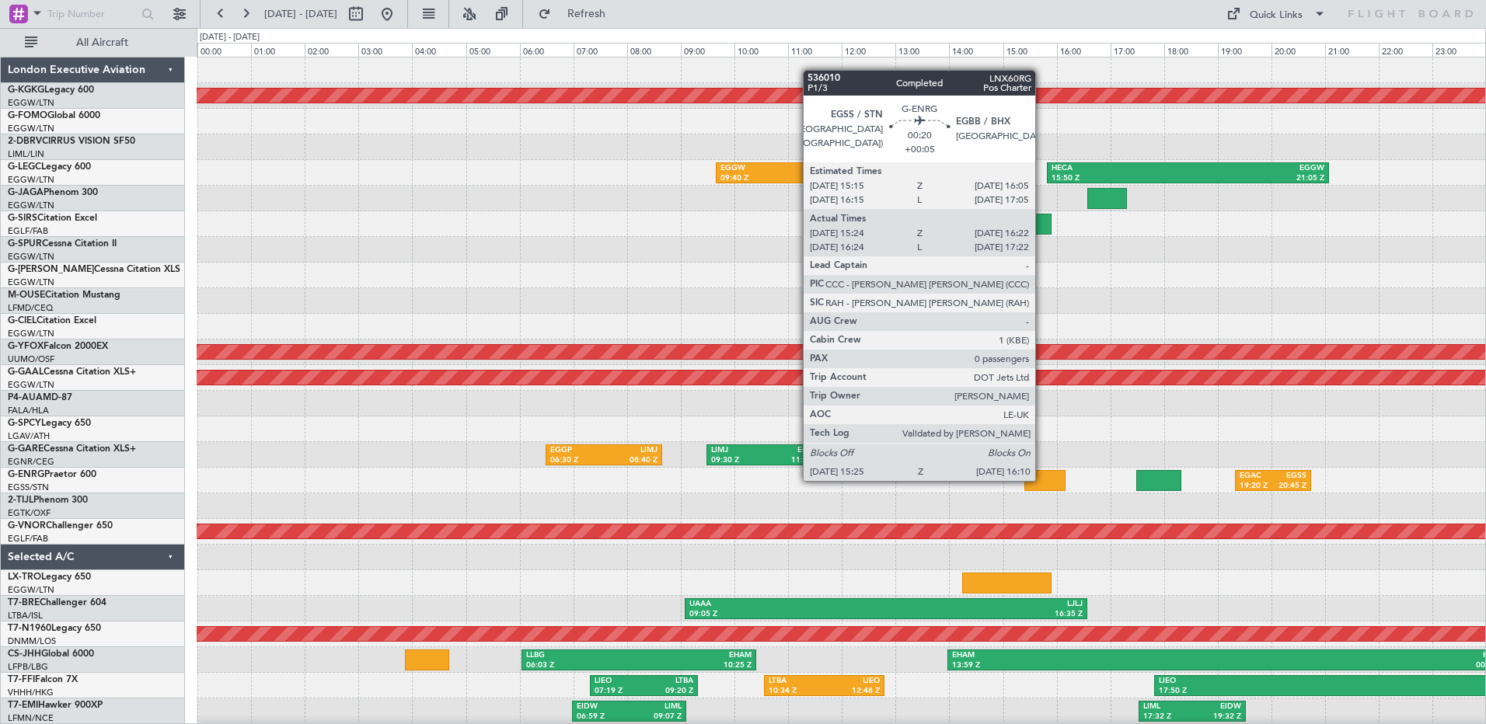
click at [1042, 479] on div at bounding box center [1044, 480] width 40 height 21
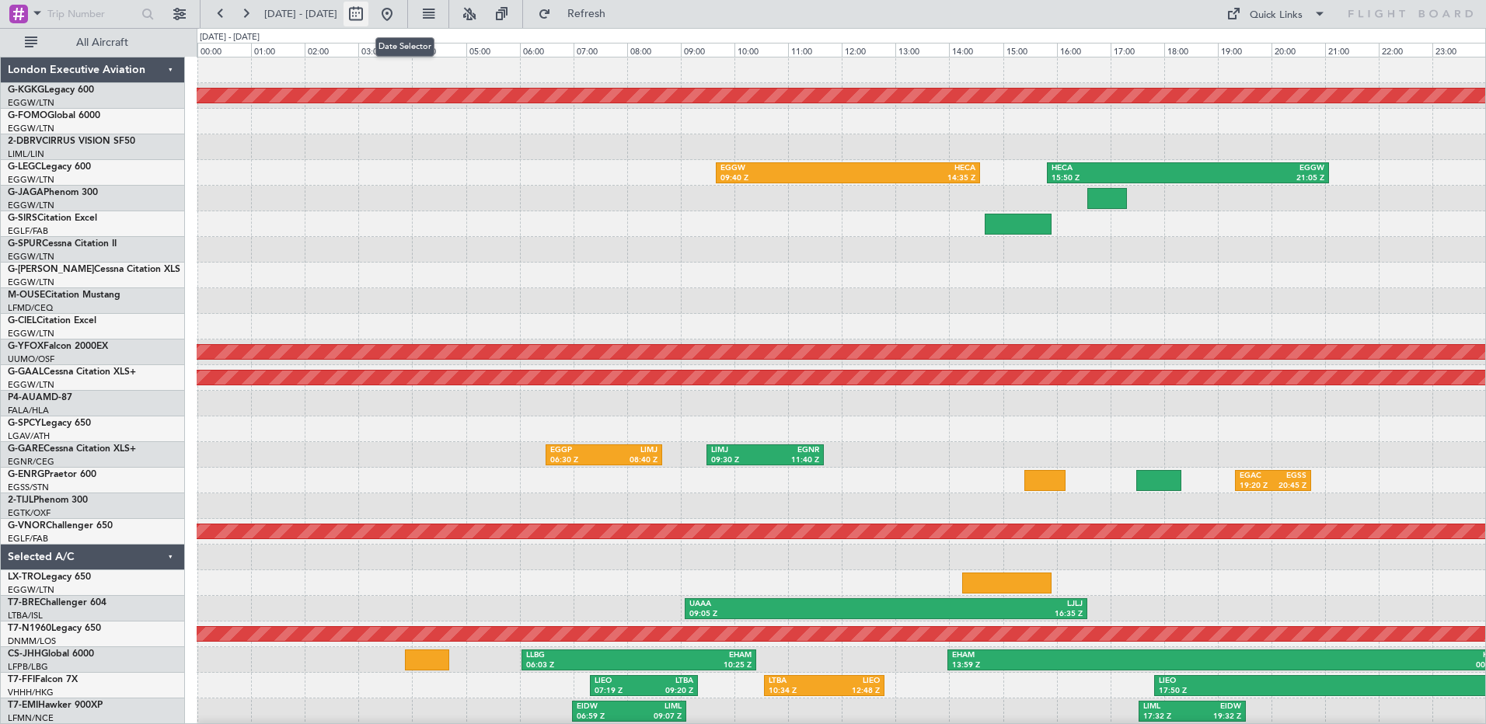
click at [368, 16] on button at bounding box center [355, 14] width 25 height 25
select select "9"
select select "2025"
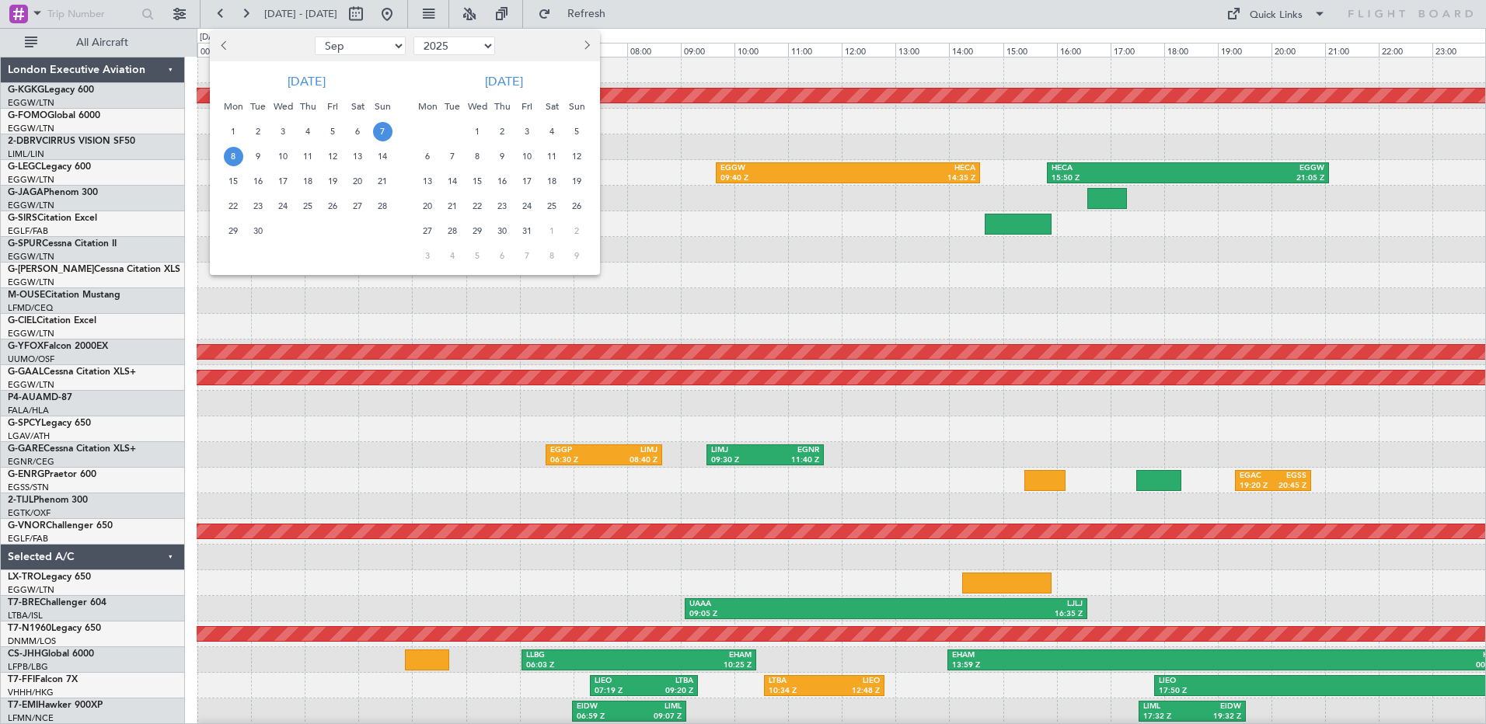
click at [220, 44] on button "Previous month" at bounding box center [224, 45] width 17 height 25
select select "8"
click at [335, 130] on span "1" at bounding box center [332, 131] width 19 height 19
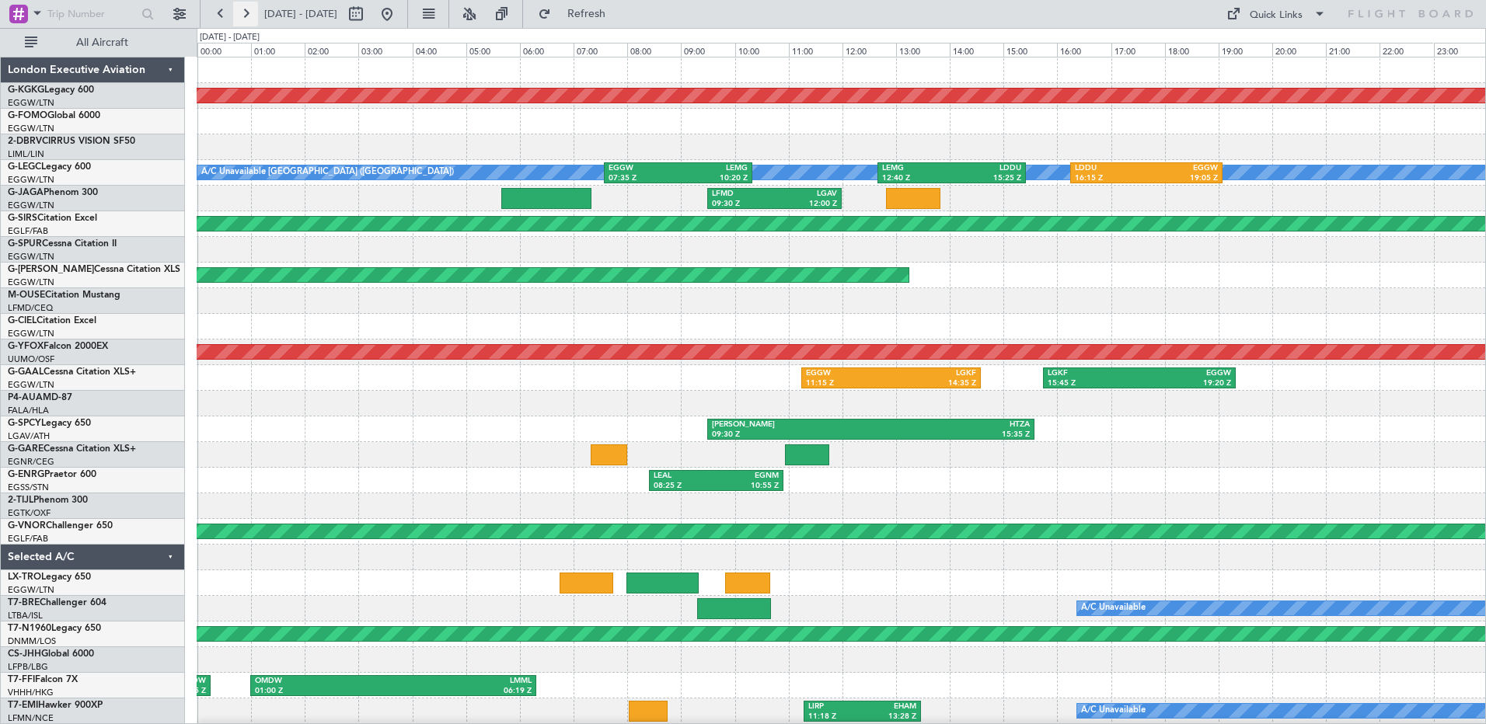
click at [249, 10] on button at bounding box center [245, 14] width 25 height 25
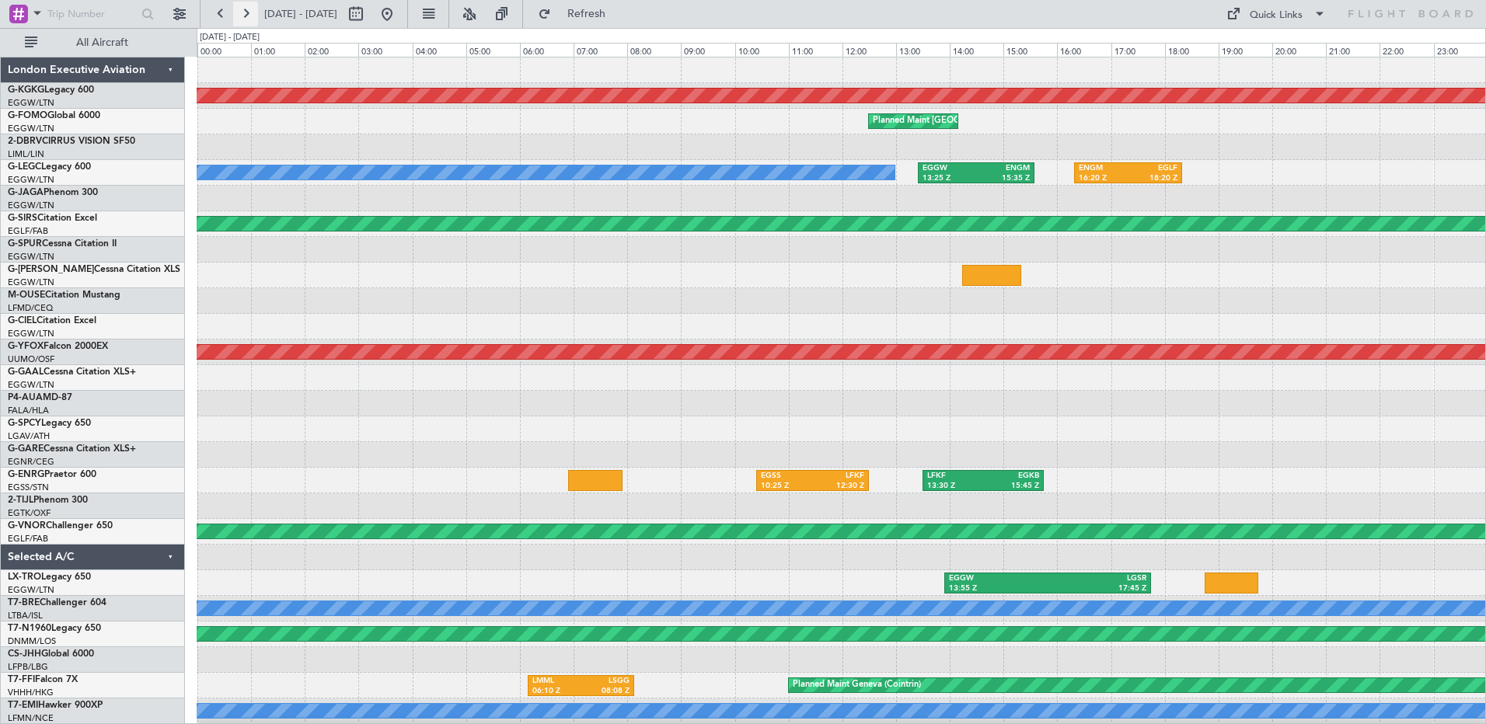
click at [249, 10] on button at bounding box center [245, 14] width 25 height 25
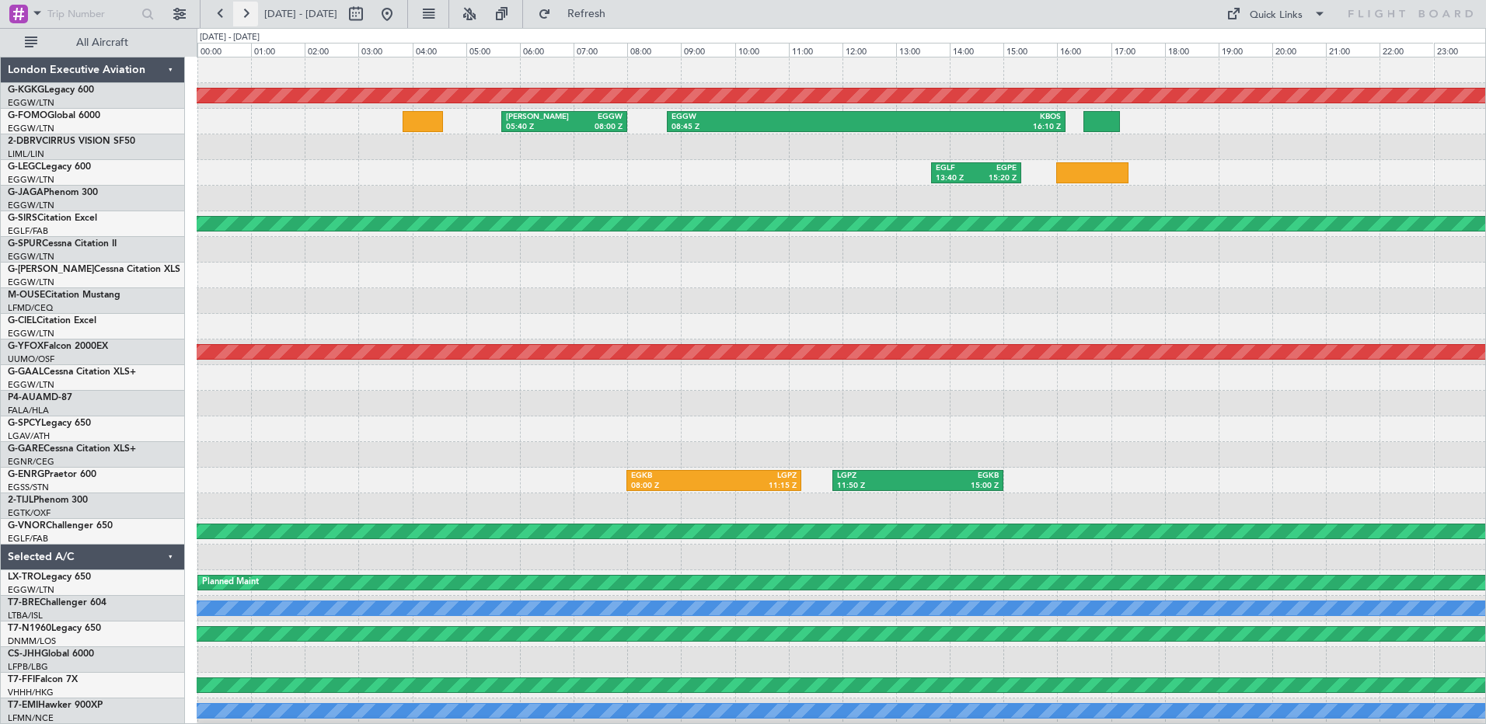
click at [249, 10] on button at bounding box center [245, 14] width 25 height 25
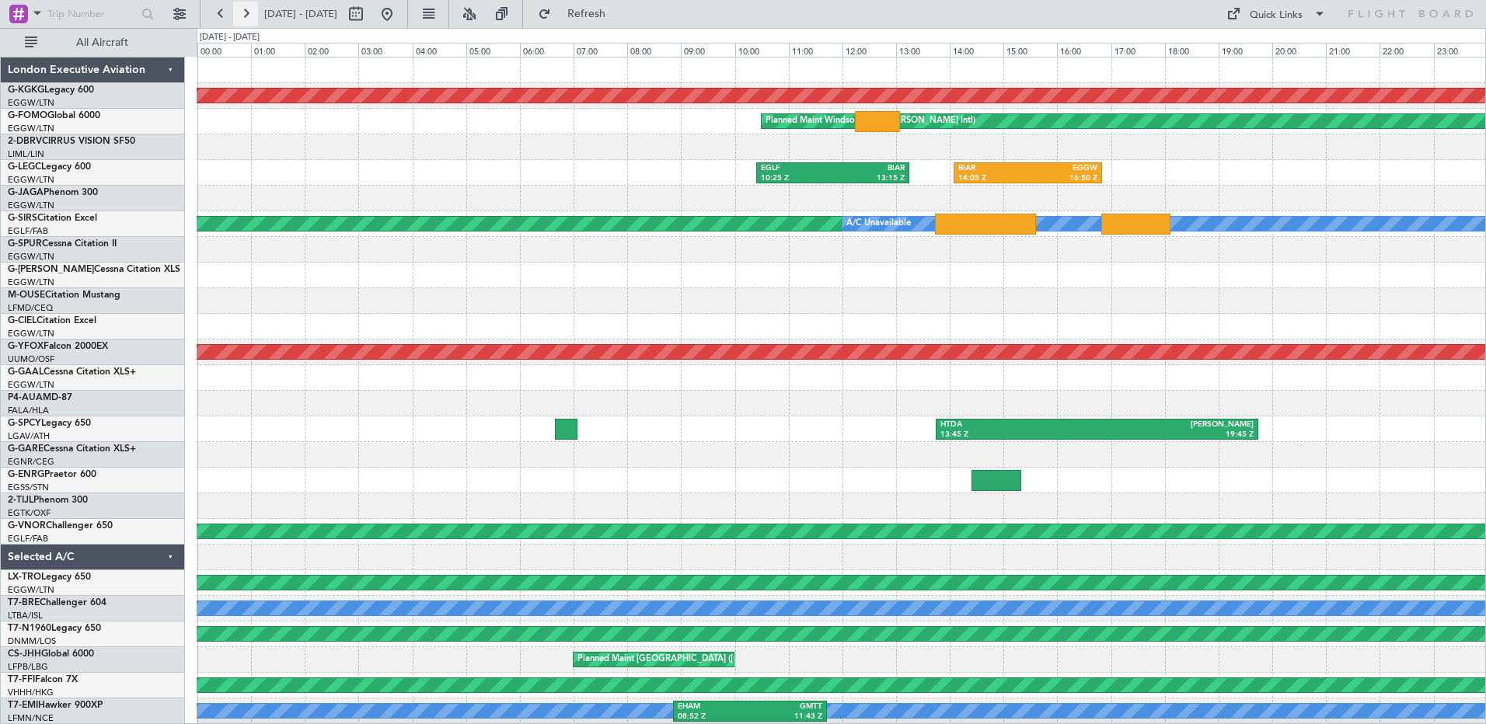
click at [246, 11] on button at bounding box center [245, 14] width 25 height 25
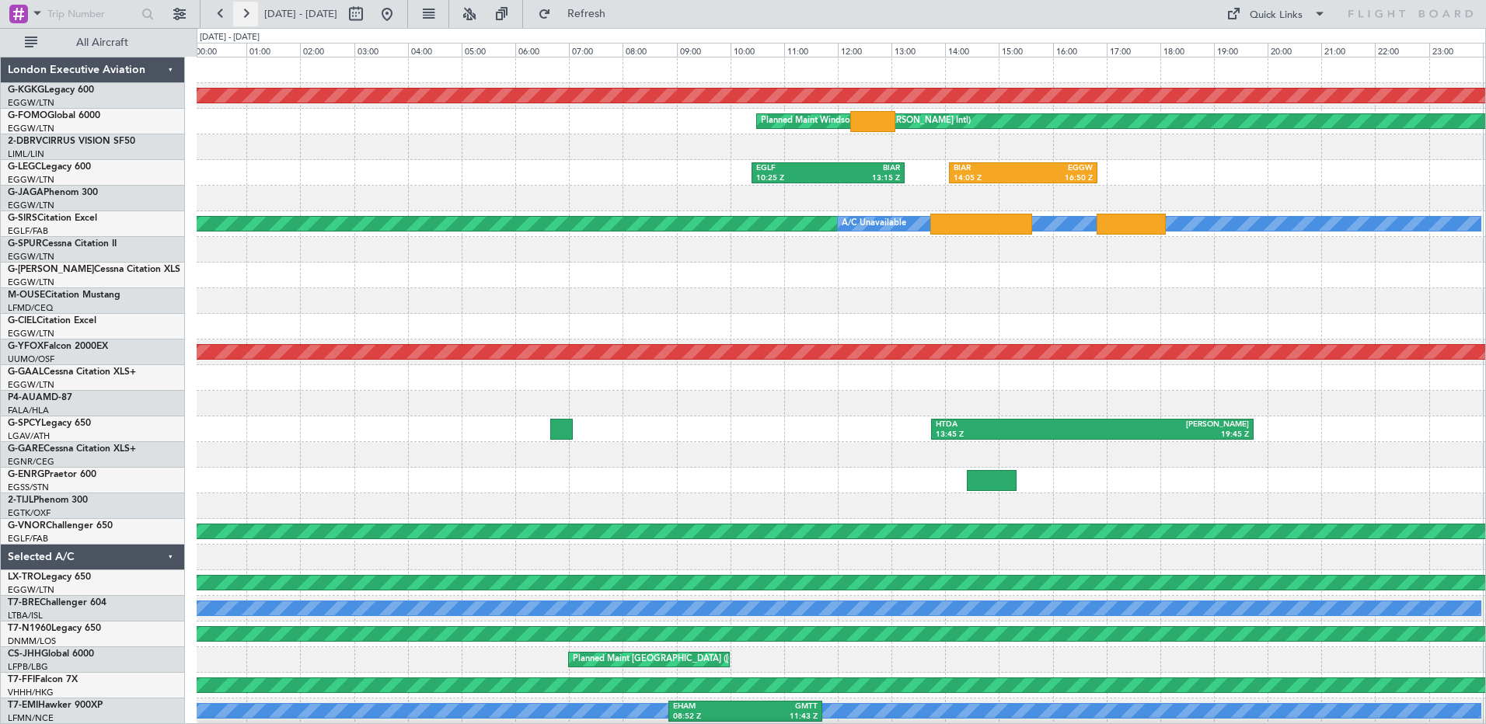
click at [246, 11] on button at bounding box center [245, 14] width 25 height 25
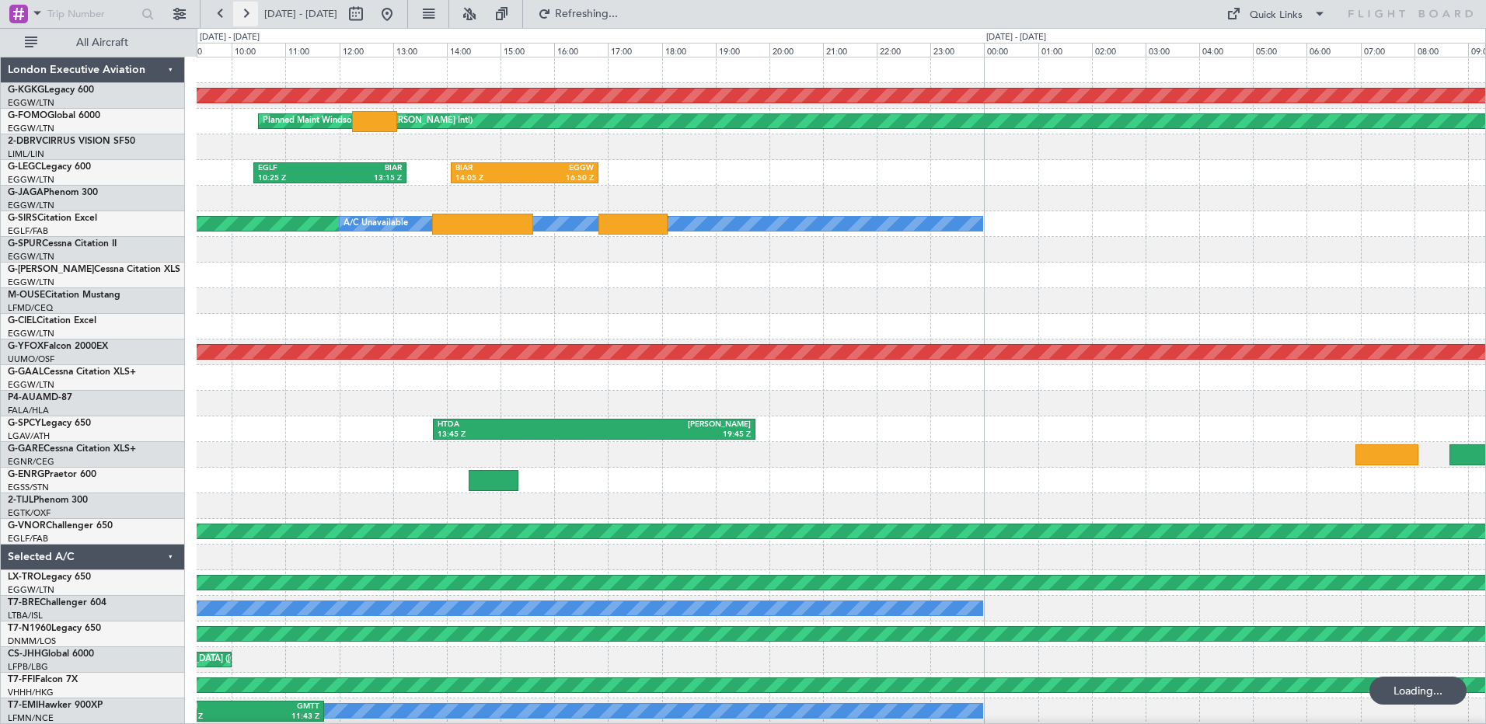
click at [246, 11] on button at bounding box center [245, 14] width 25 height 25
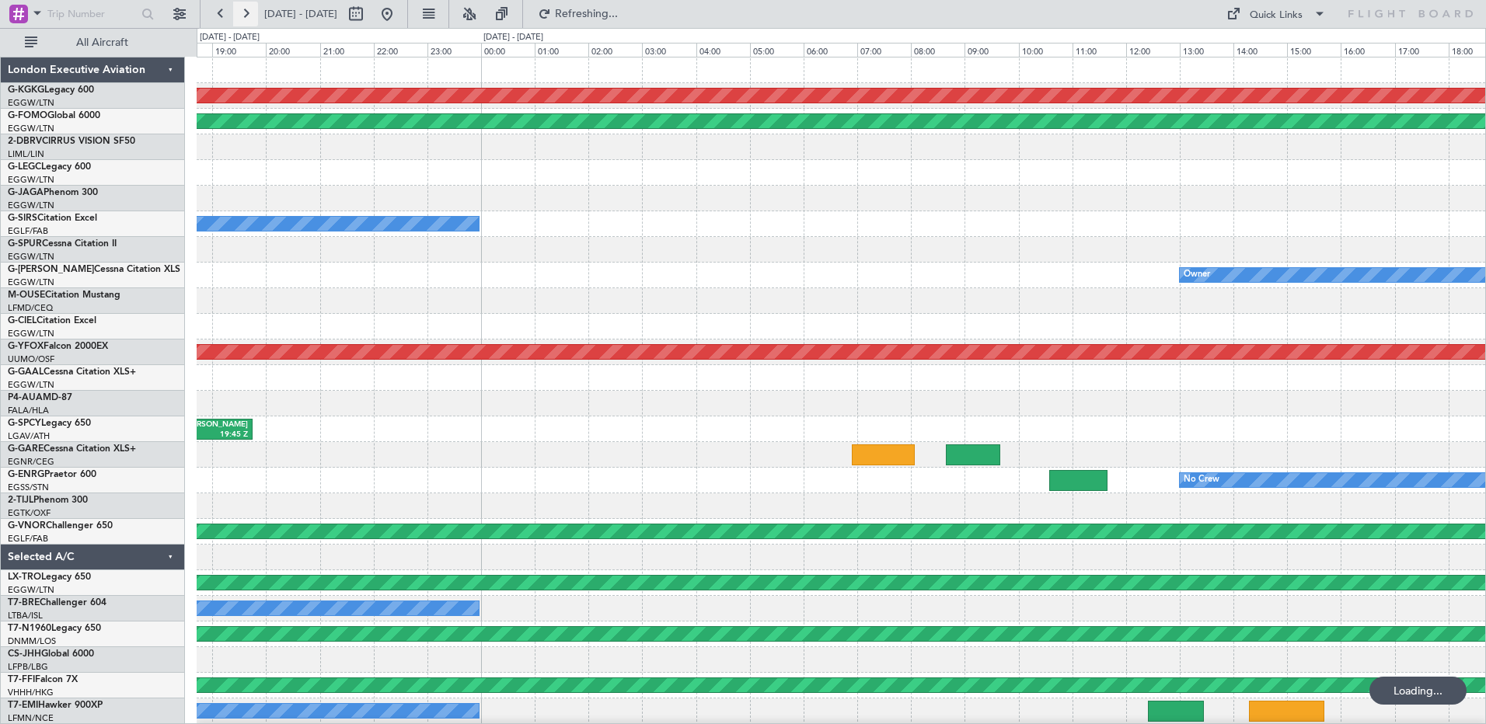
click at [246, 11] on button at bounding box center [245, 14] width 25 height 25
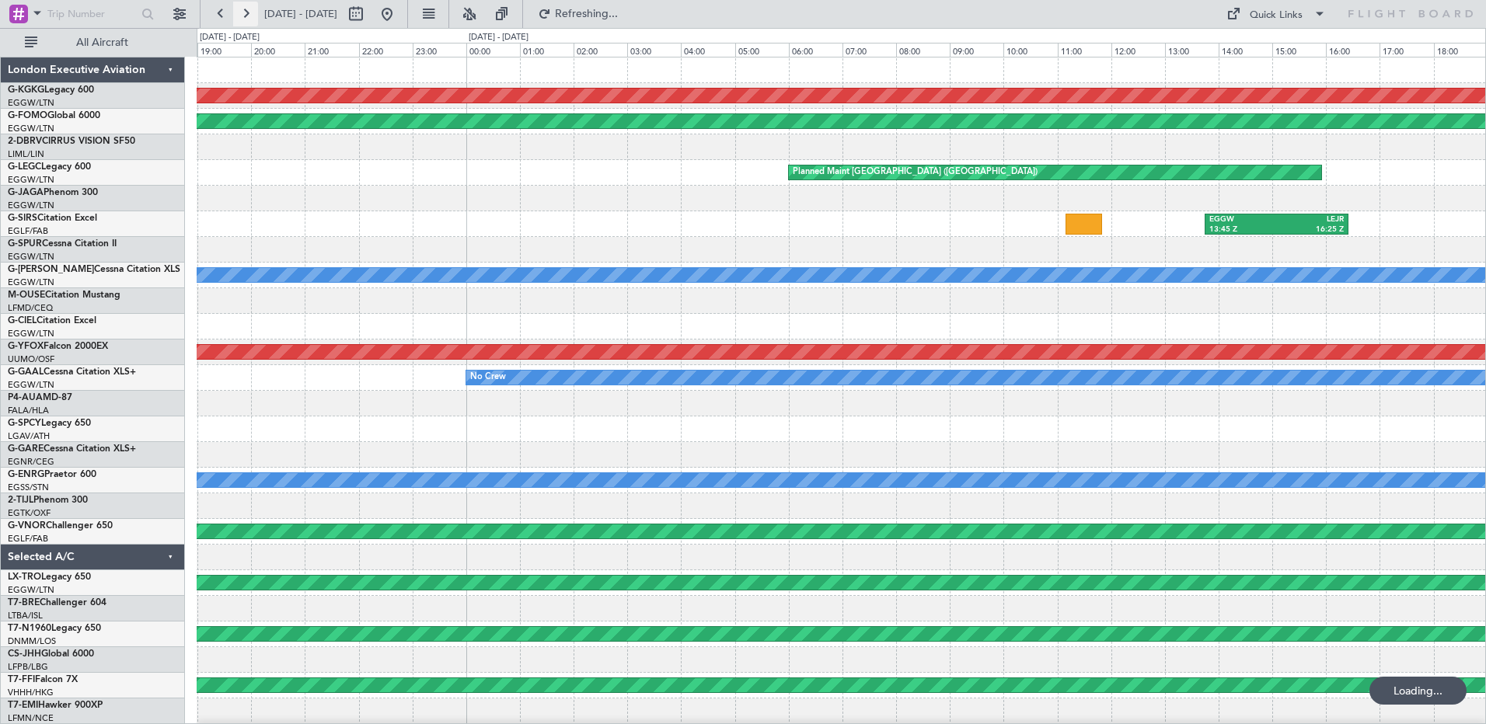
click at [246, 11] on button at bounding box center [245, 14] width 25 height 25
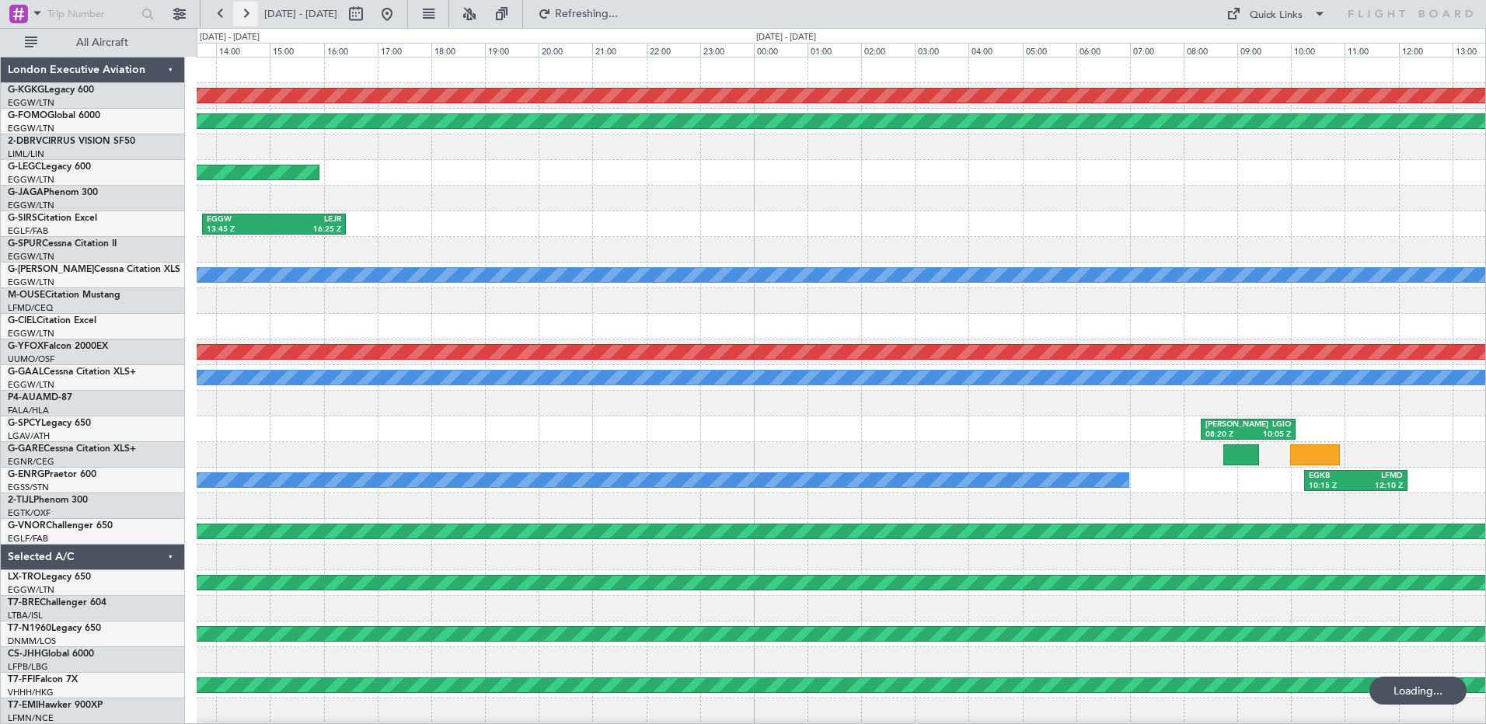
click at [246, 11] on button at bounding box center [245, 14] width 25 height 25
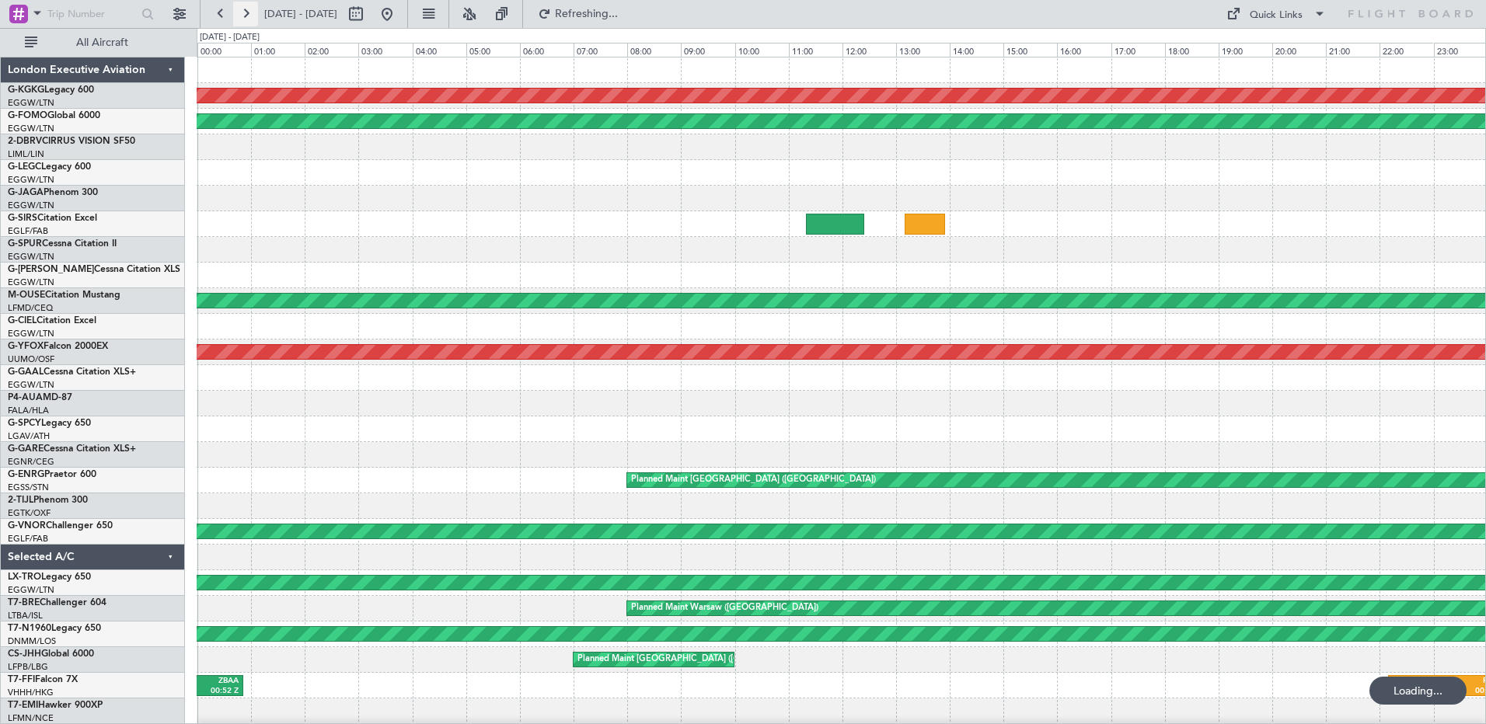
click at [246, 11] on button at bounding box center [245, 14] width 25 height 25
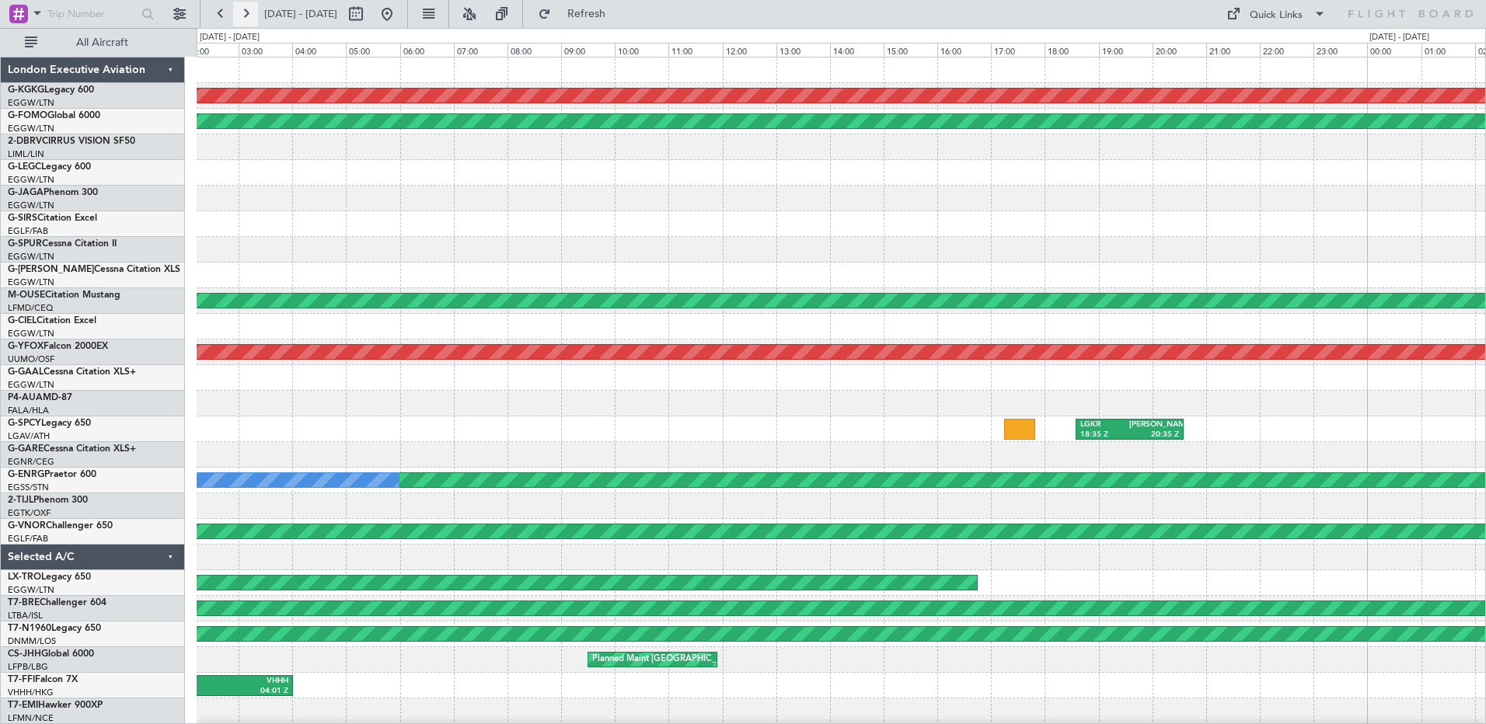
click at [246, 11] on button at bounding box center [245, 14] width 25 height 25
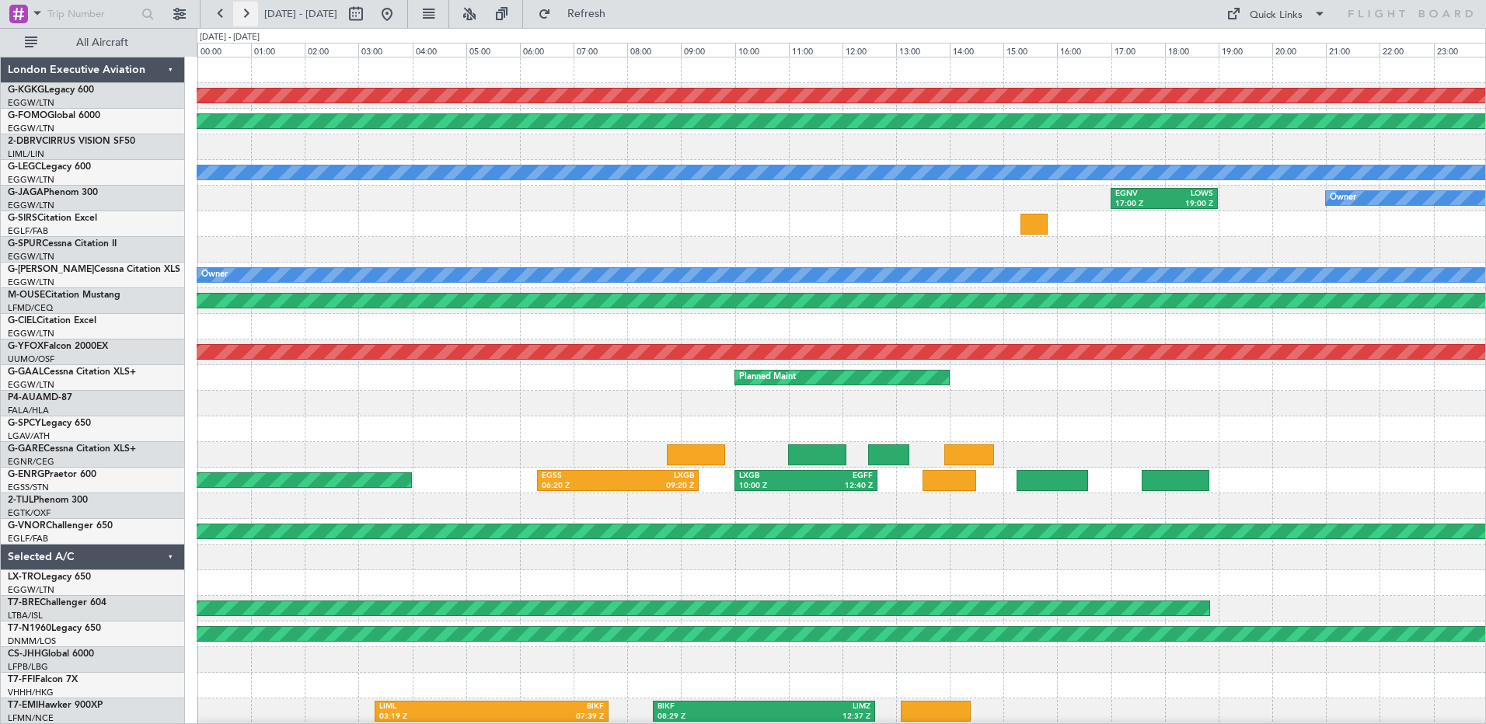
click at [246, 11] on button at bounding box center [245, 14] width 25 height 25
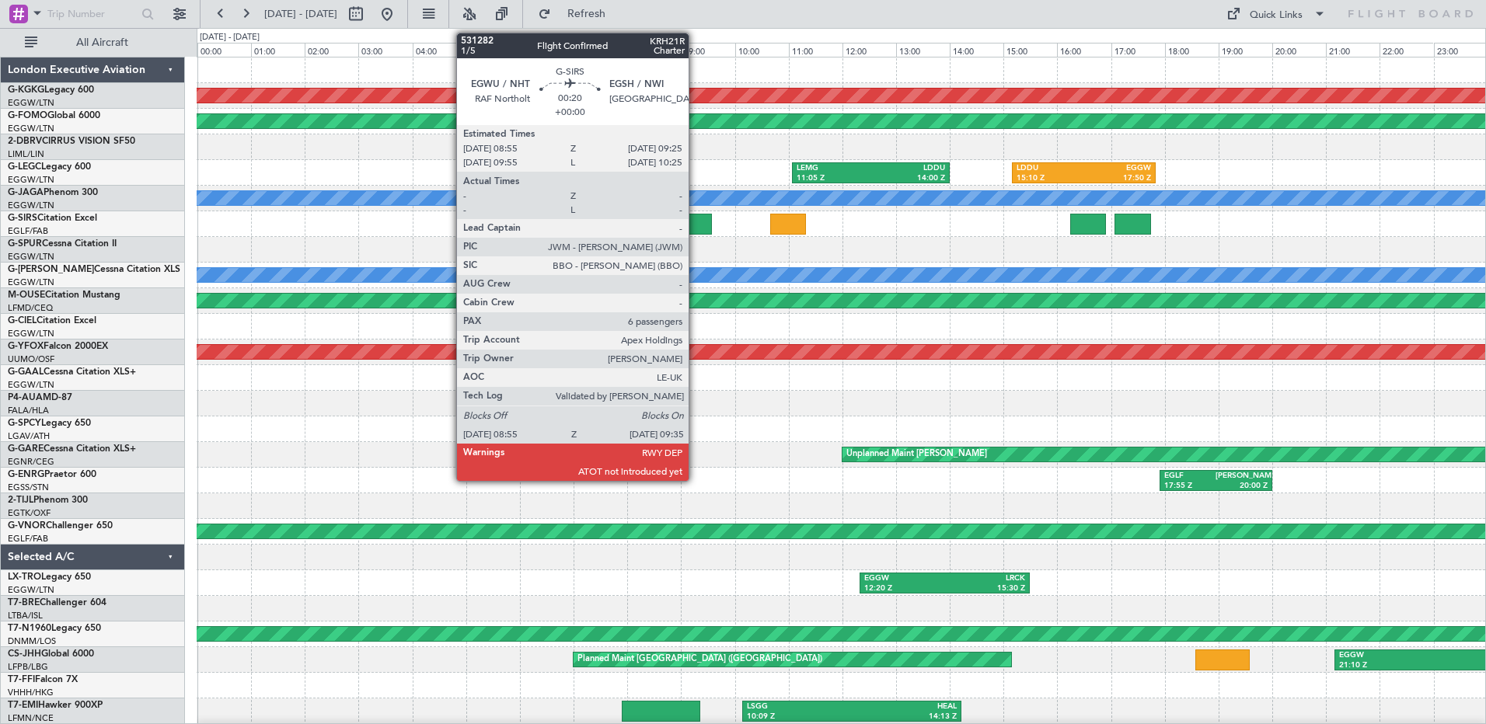
click at [695, 225] on div at bounding box center [694, 224] width 37 height 21
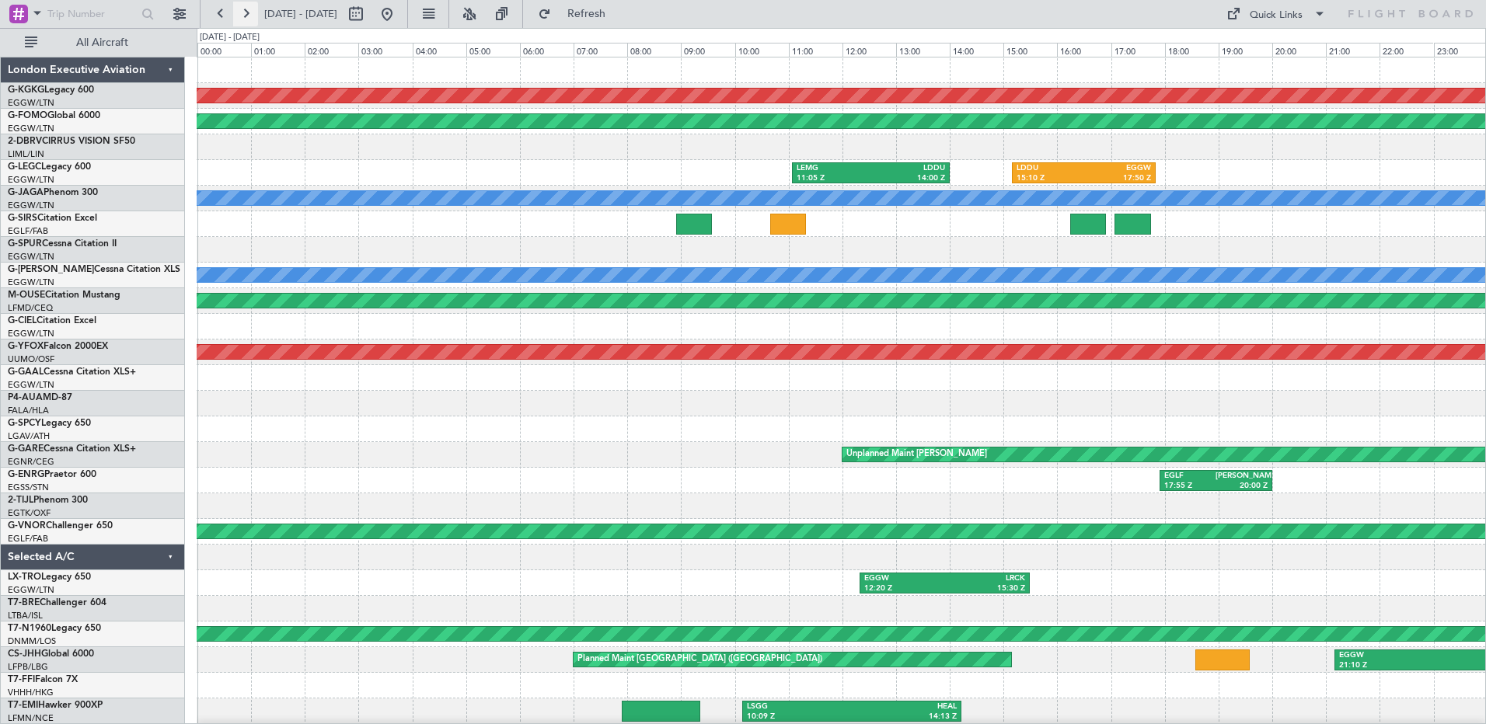
click at [241, 14] on button at bounding box center [245, 14] width 25 height 25
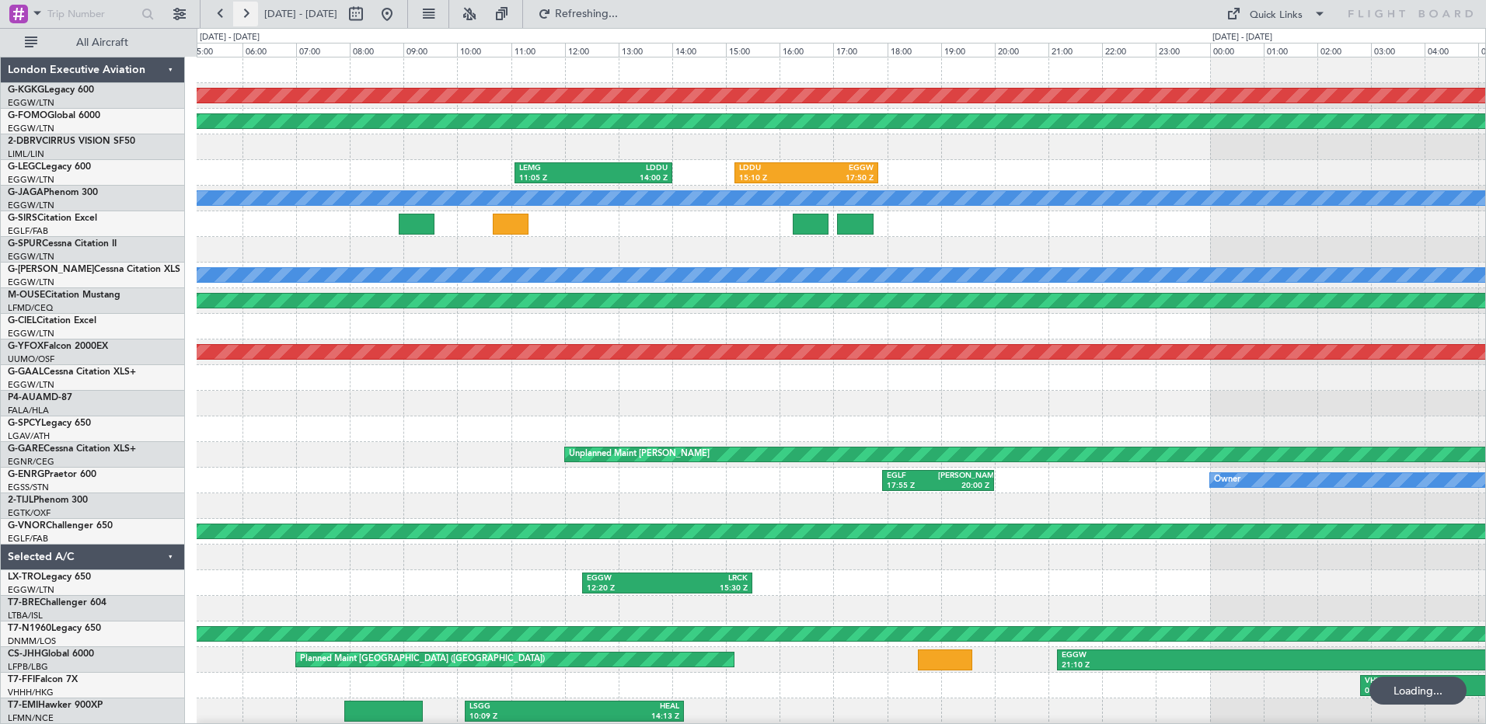
click at [241, 14] on button at bounding box center [245, 14] width 25 height 25
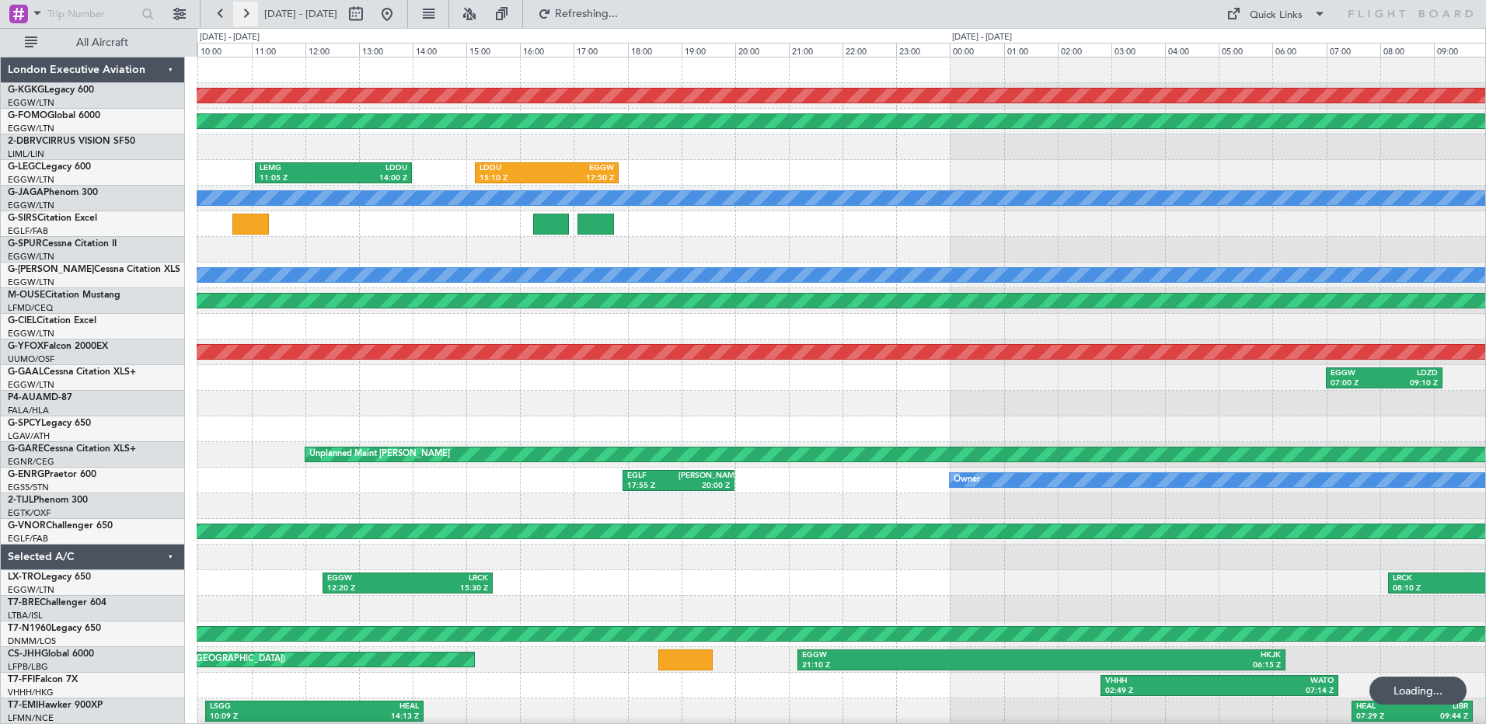
click at [241, 14] on button at bounding box center [245, 14] width 25 height 25
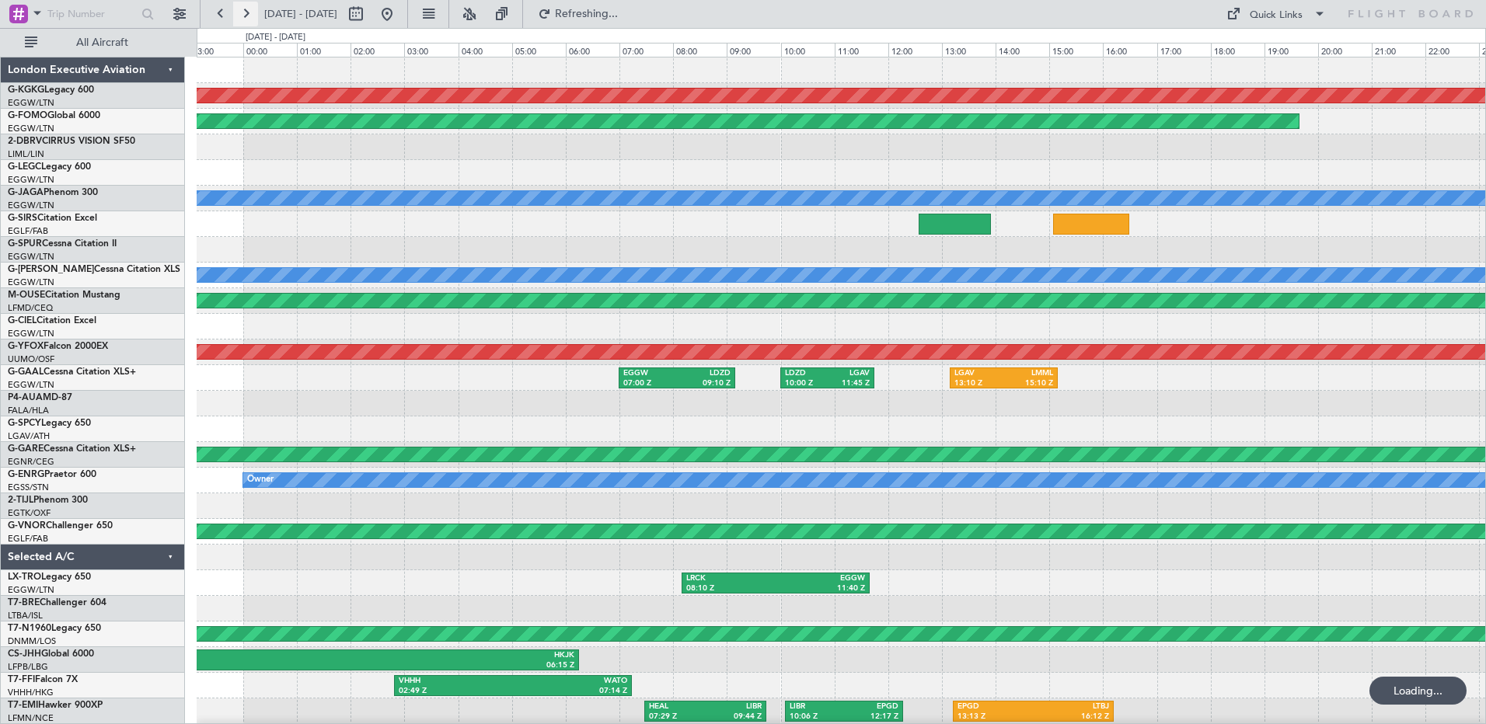
click at [241, 14] on button at bounding box center [245, 14] width 25 height 25
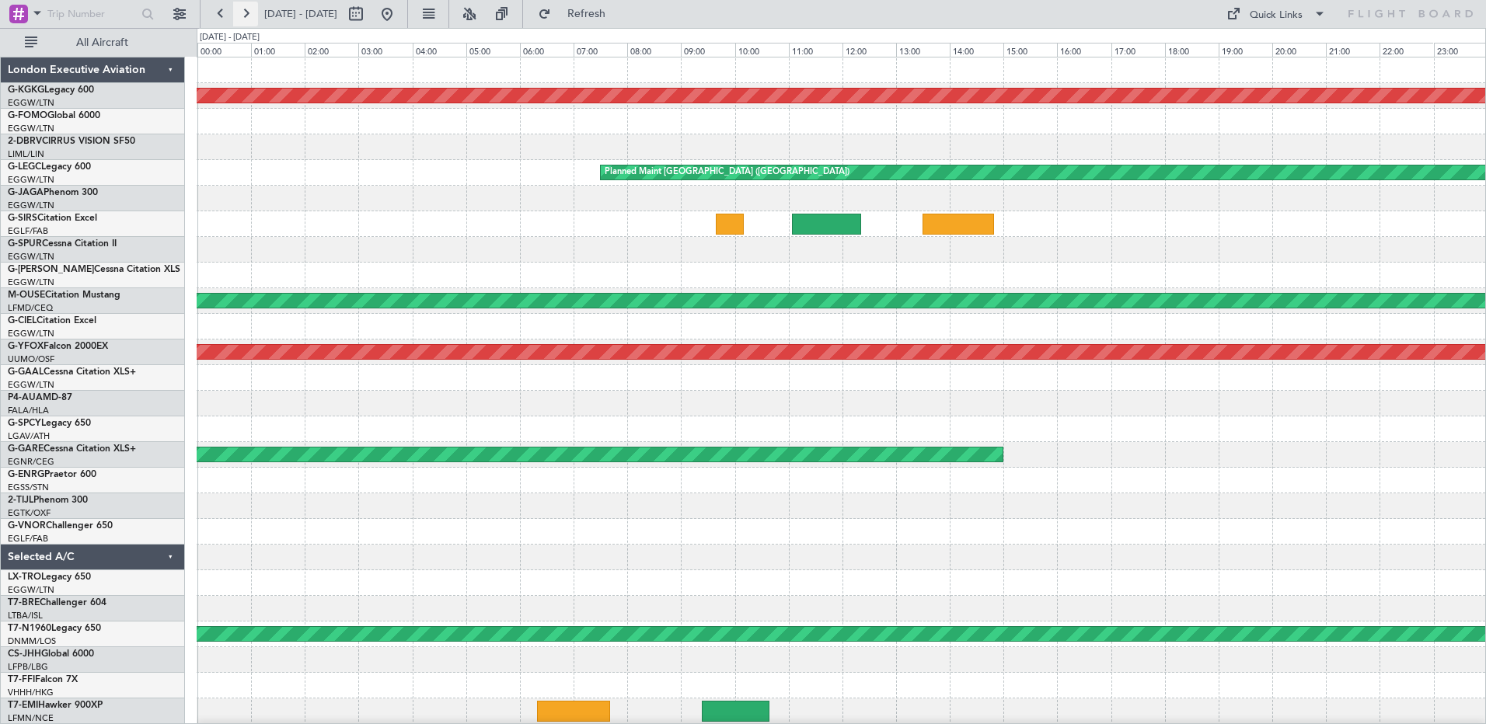
click at [241, 14] on button at bounding box center [245, 14] width 25 height 25
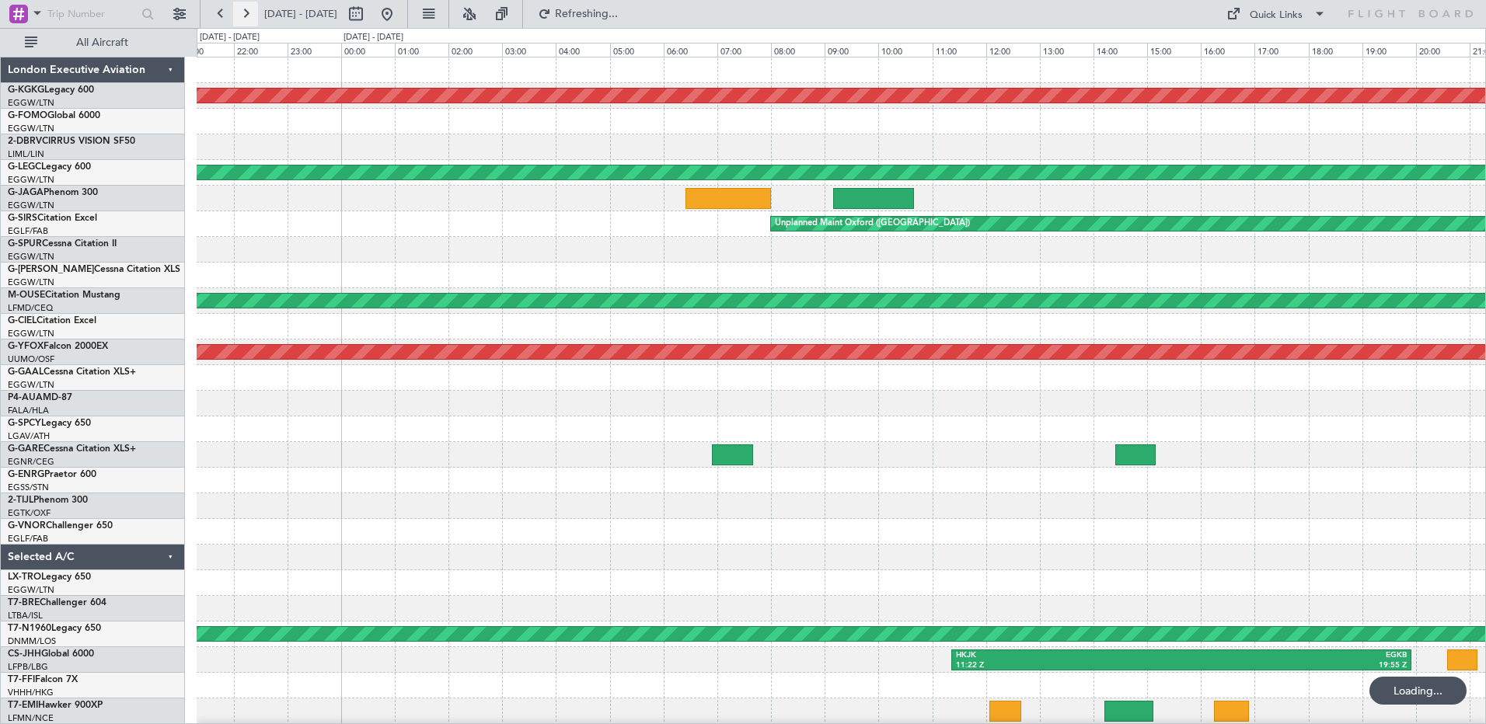
click at [241, 14] on button at bounding box center [245, 14] width 25 height 25
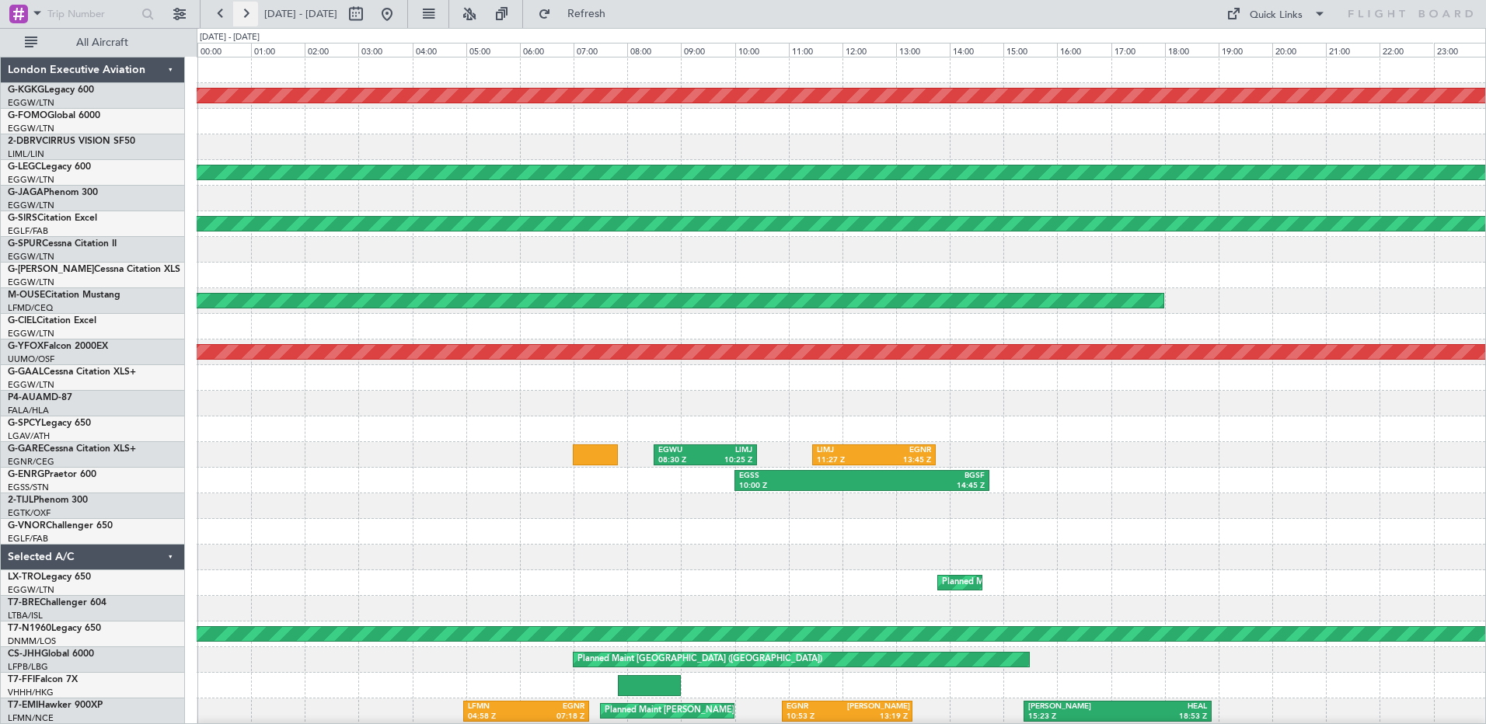
click at [241, 14] on button at bounding box center [245, 14] width 25 height 25
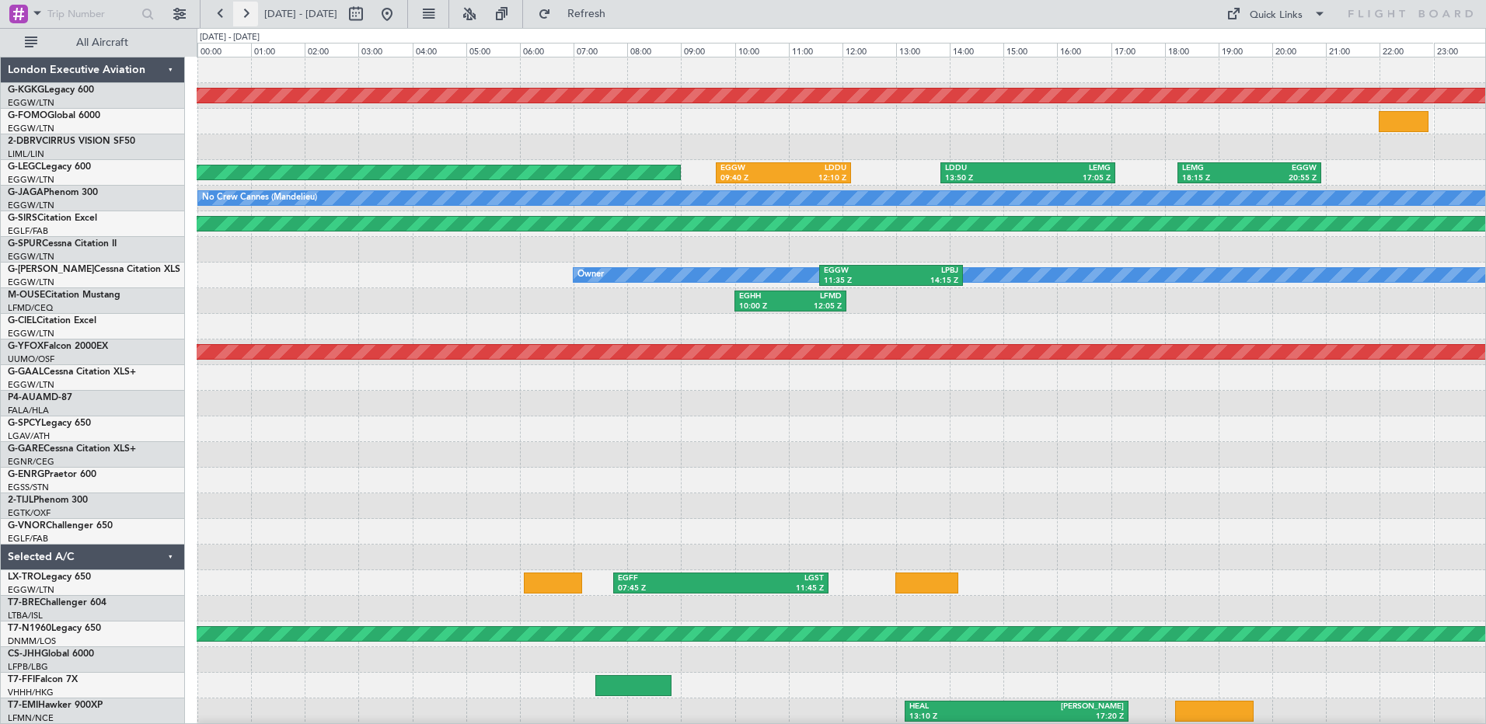
click at [241, 19] on button at bounding box center [245, 14] width 25 height 25
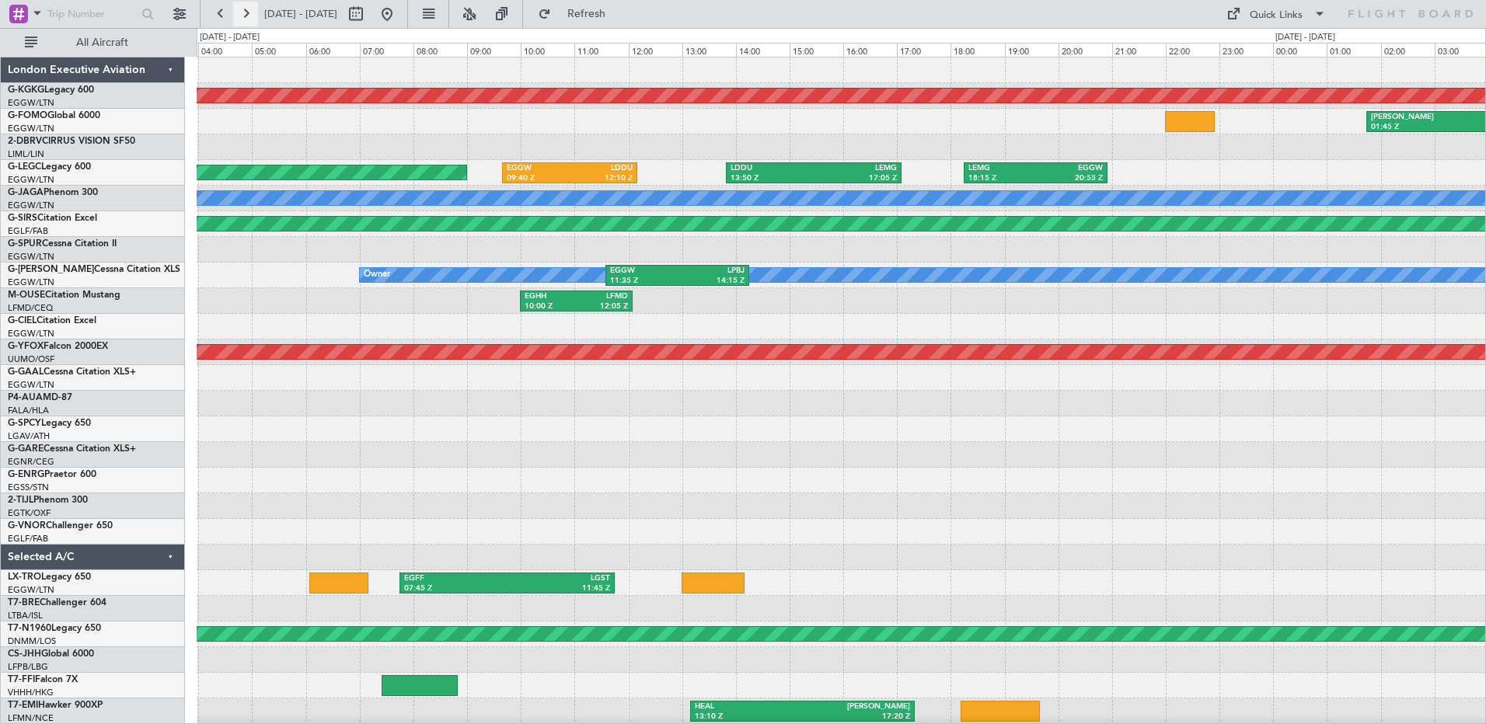
click at [241, 19] on button at bounding box center [245, 14] width 25 height 25
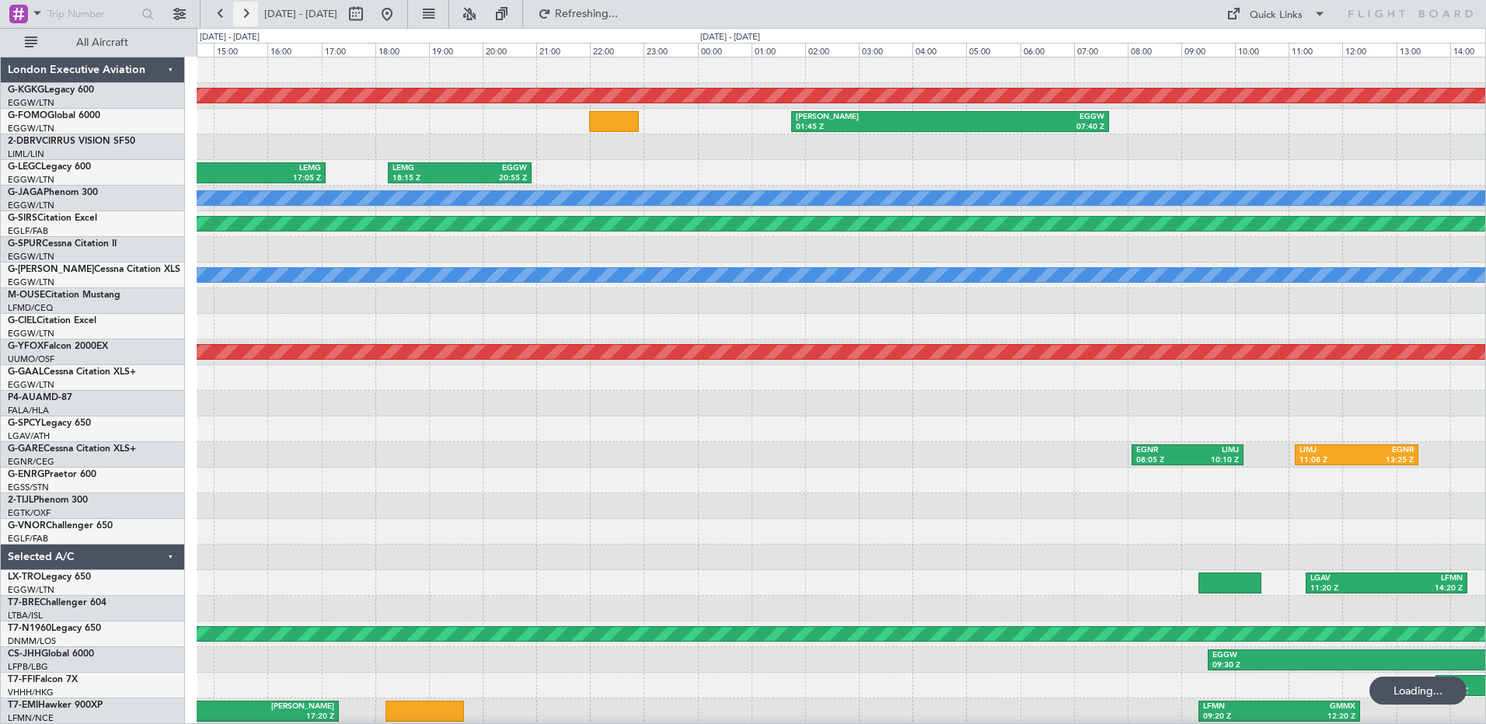
click at [241, 19] on button at bounding box center [245, 14] width 25 height 25
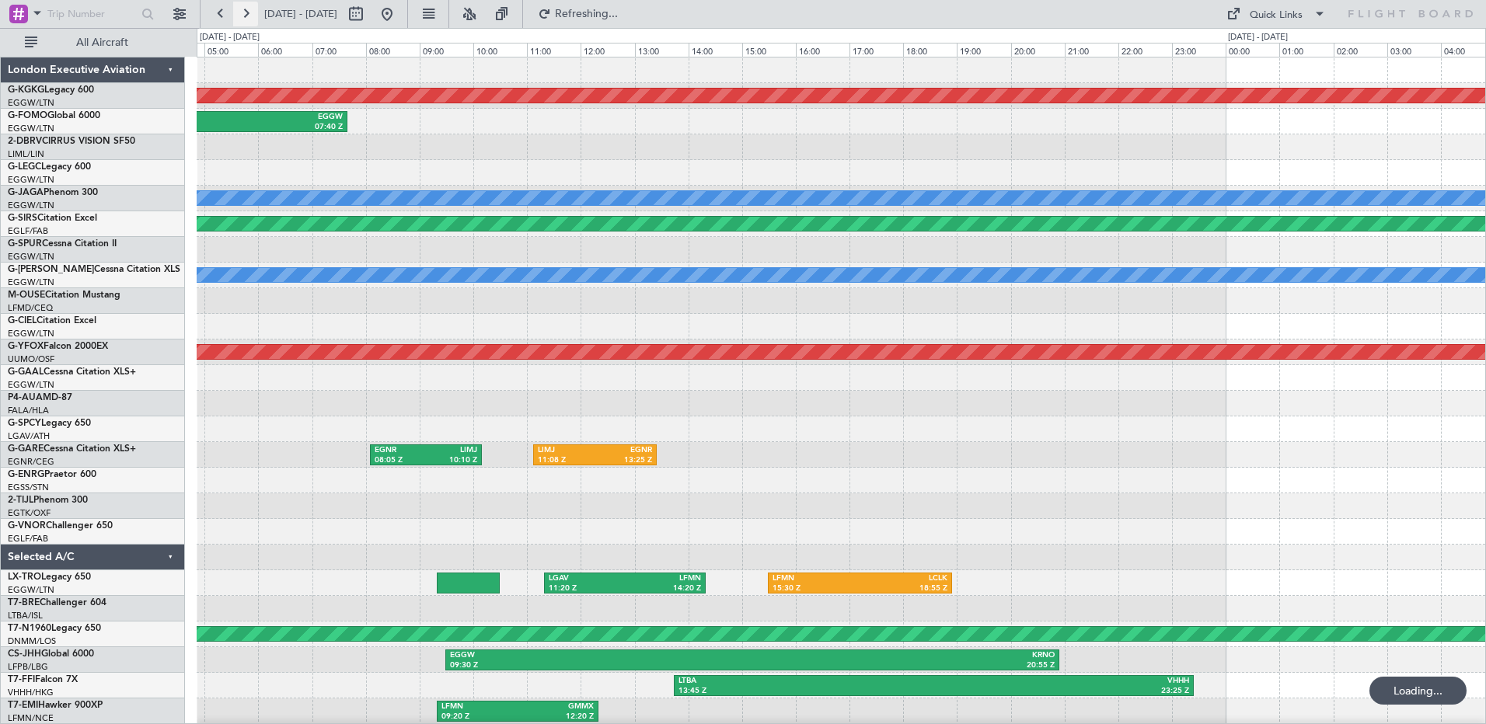
click at [241, 19] on button at bounding box center [245, 14] width 25 height 25
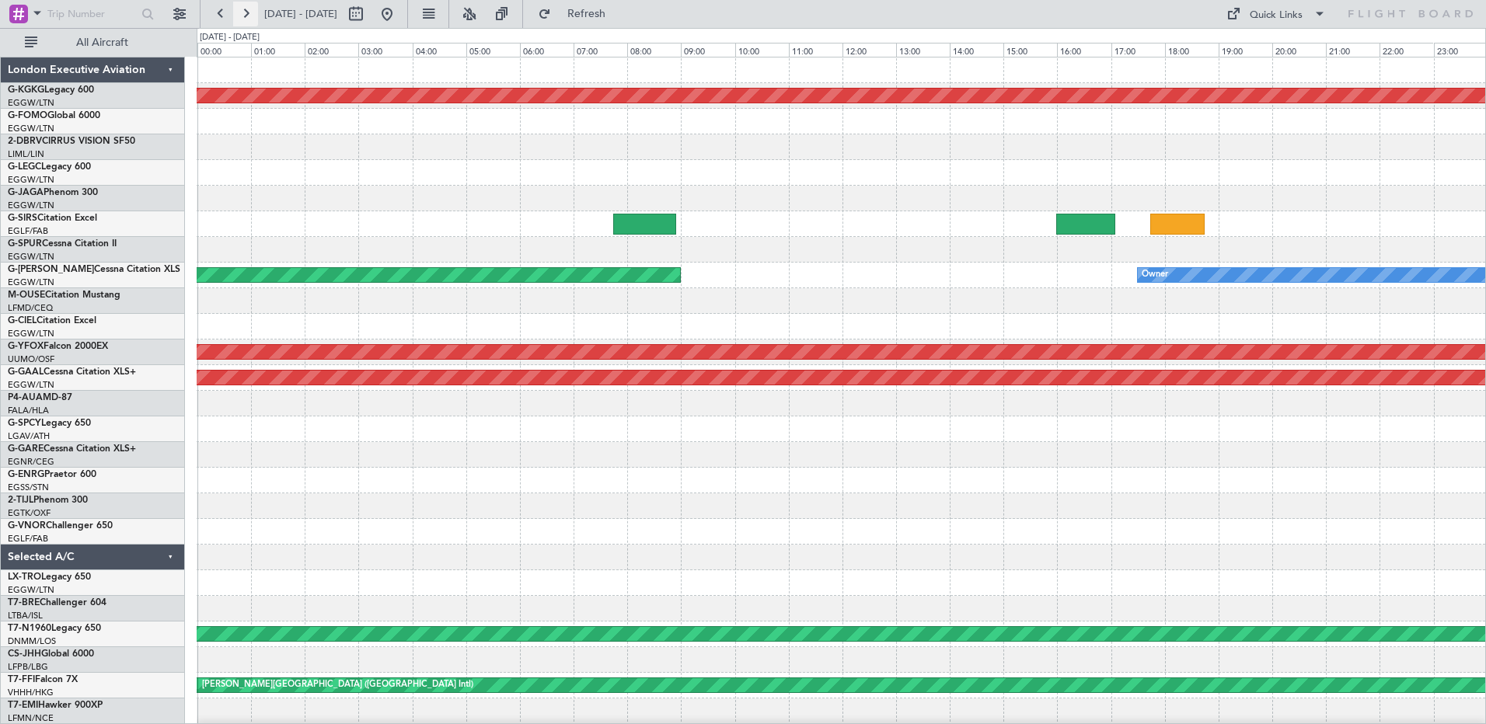
click at [241, 19] on button at bounding box center [245, 14] width 25 height 25
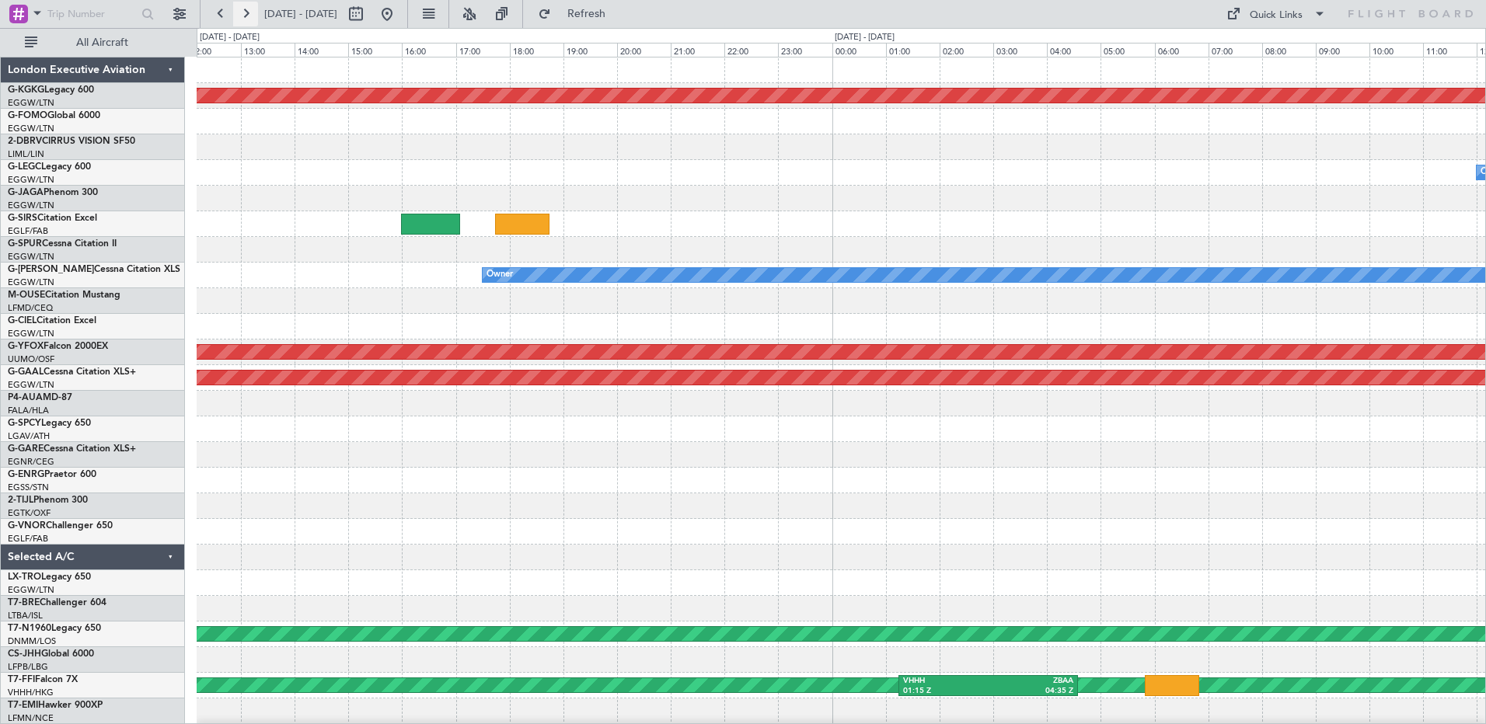
click at [241, 19] on button at bounding box center [245, 14] width 25 height 25
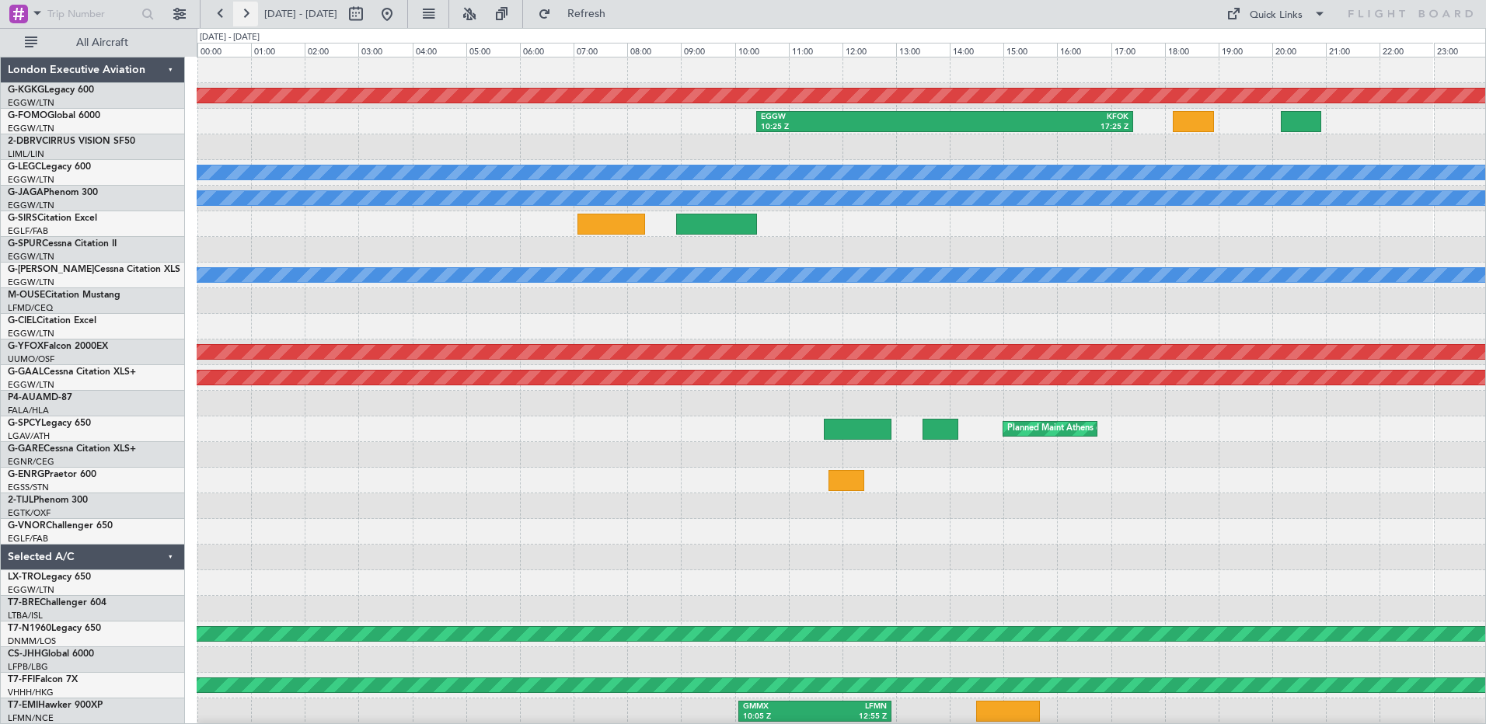
click at [241, 19] on button at bounding box center [245, 14] width 25 height 25
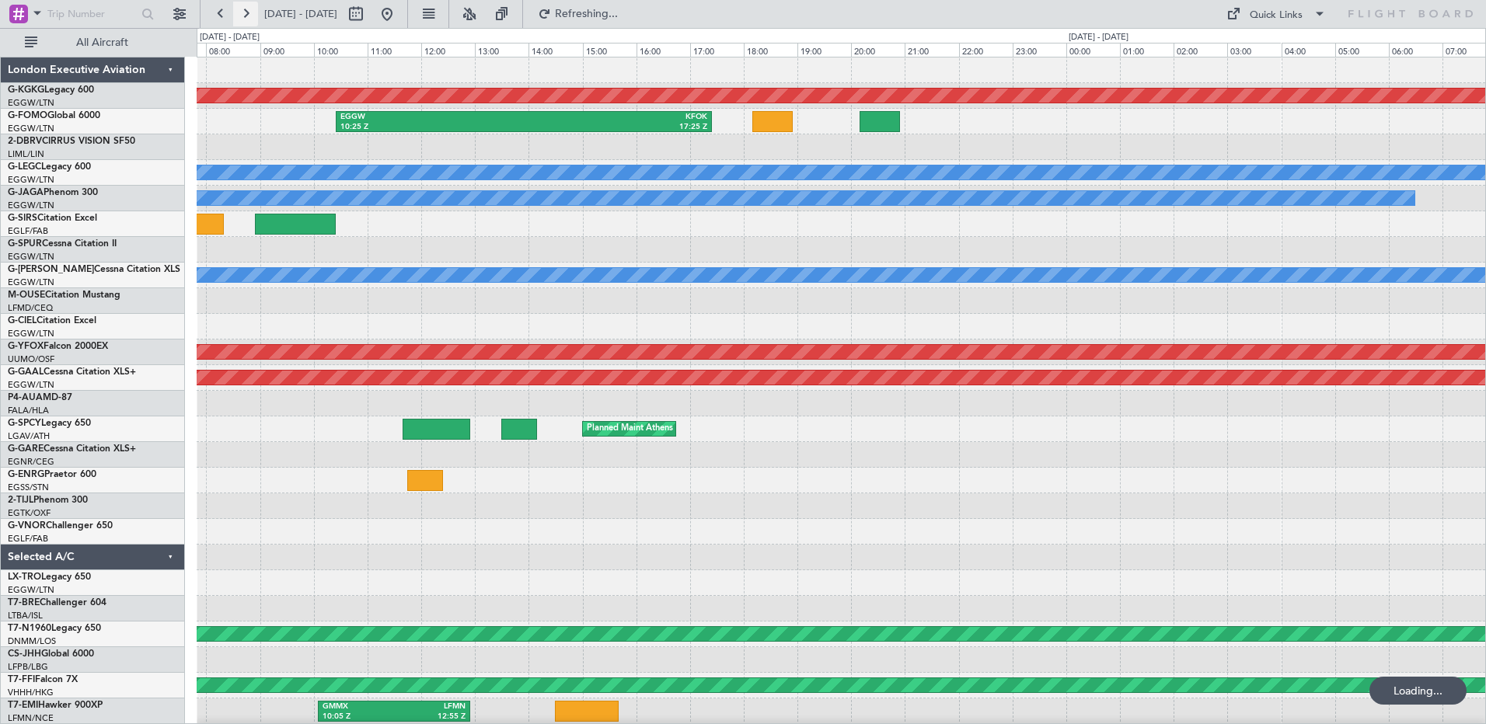
click at [241, 19] on button at bounding box center [245, 14] width 25 height 25
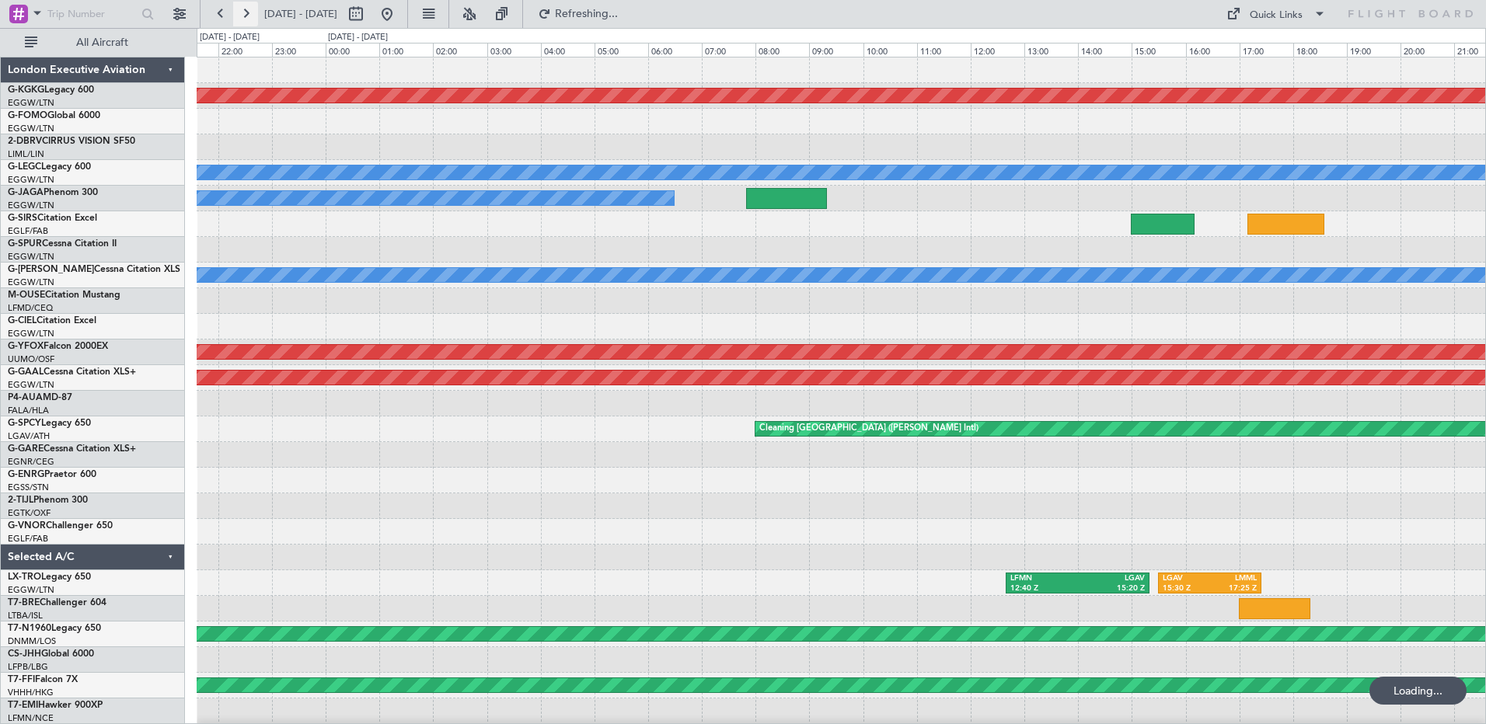
click at [241, 19] on button at bounding box center [245, 14] width 25 height 25
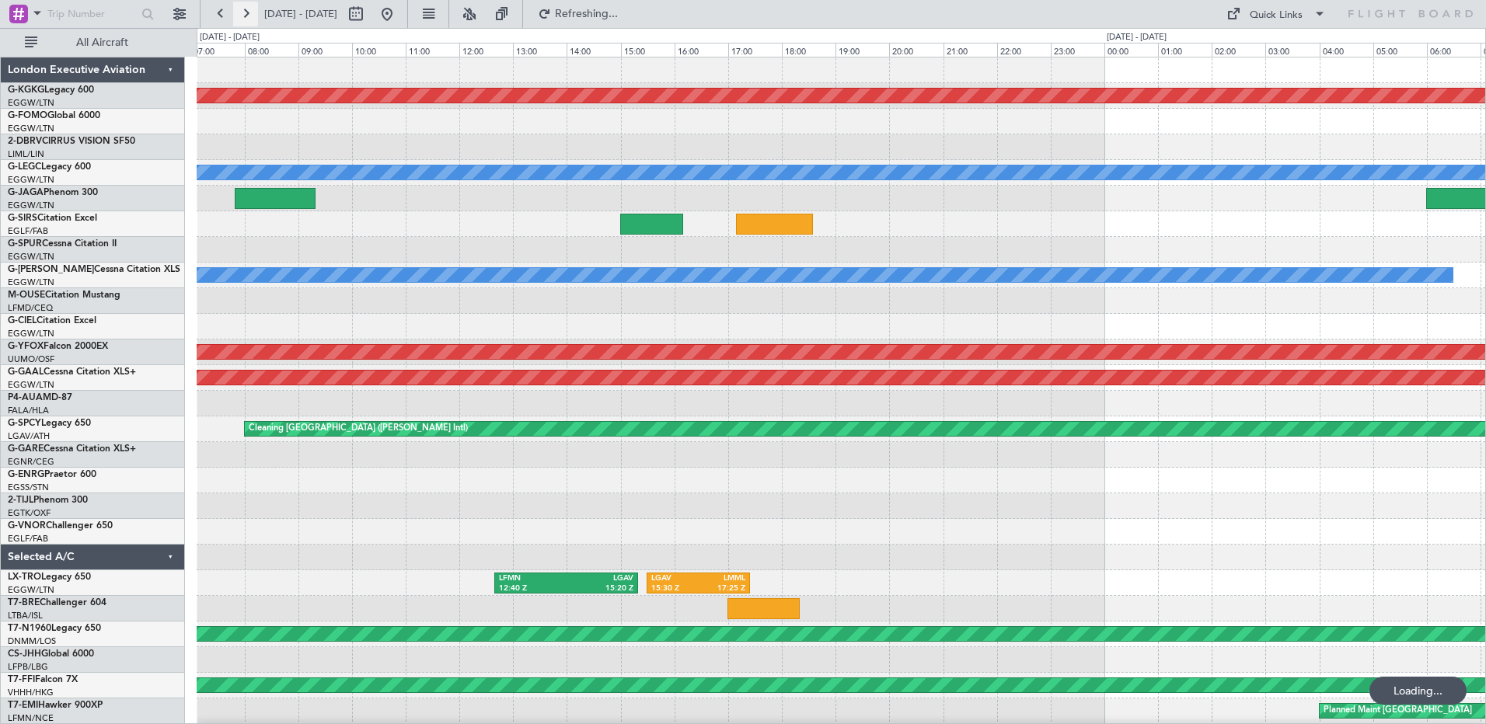
click at [241, 19] on button at bounding box center [245, 14] width 25 height 25
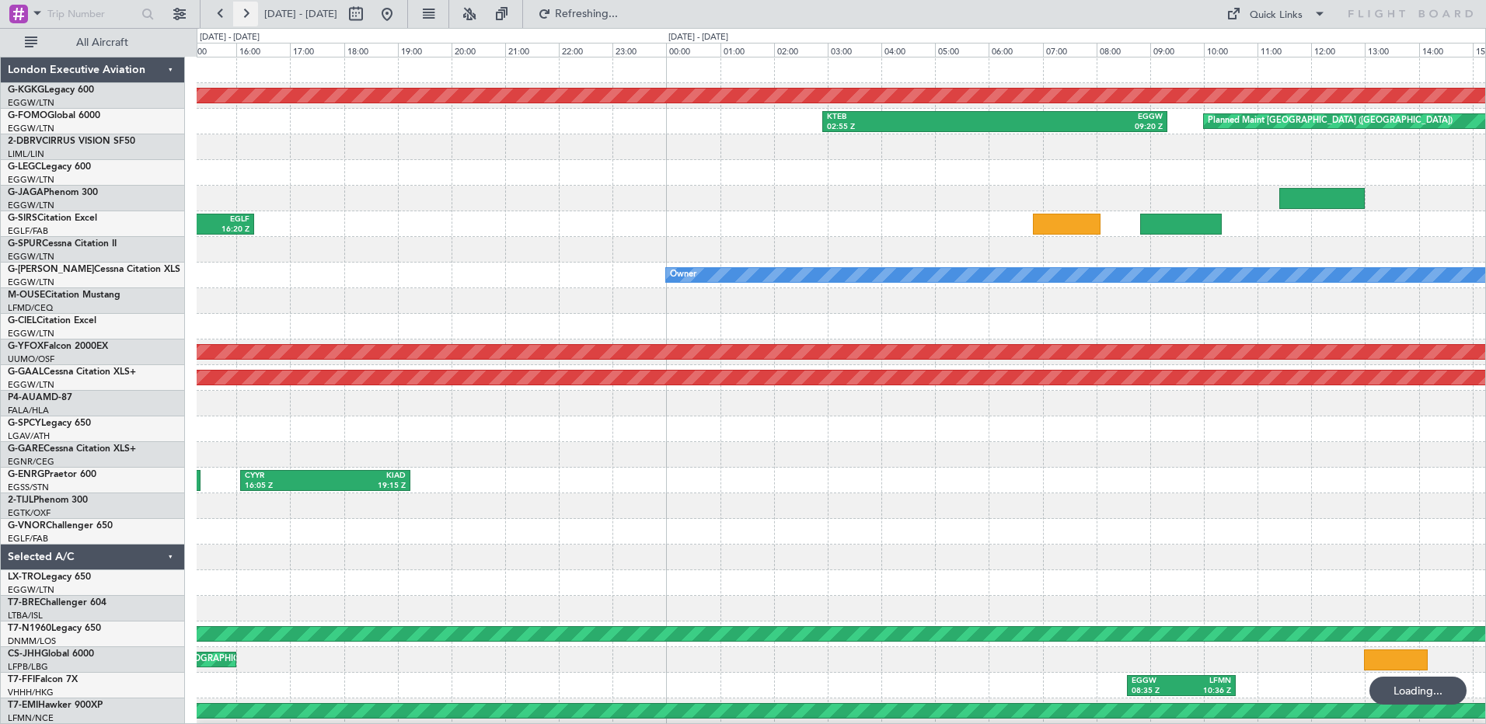
click at [241, 19] on button at bounding box center [245, 14] width 25 height 25
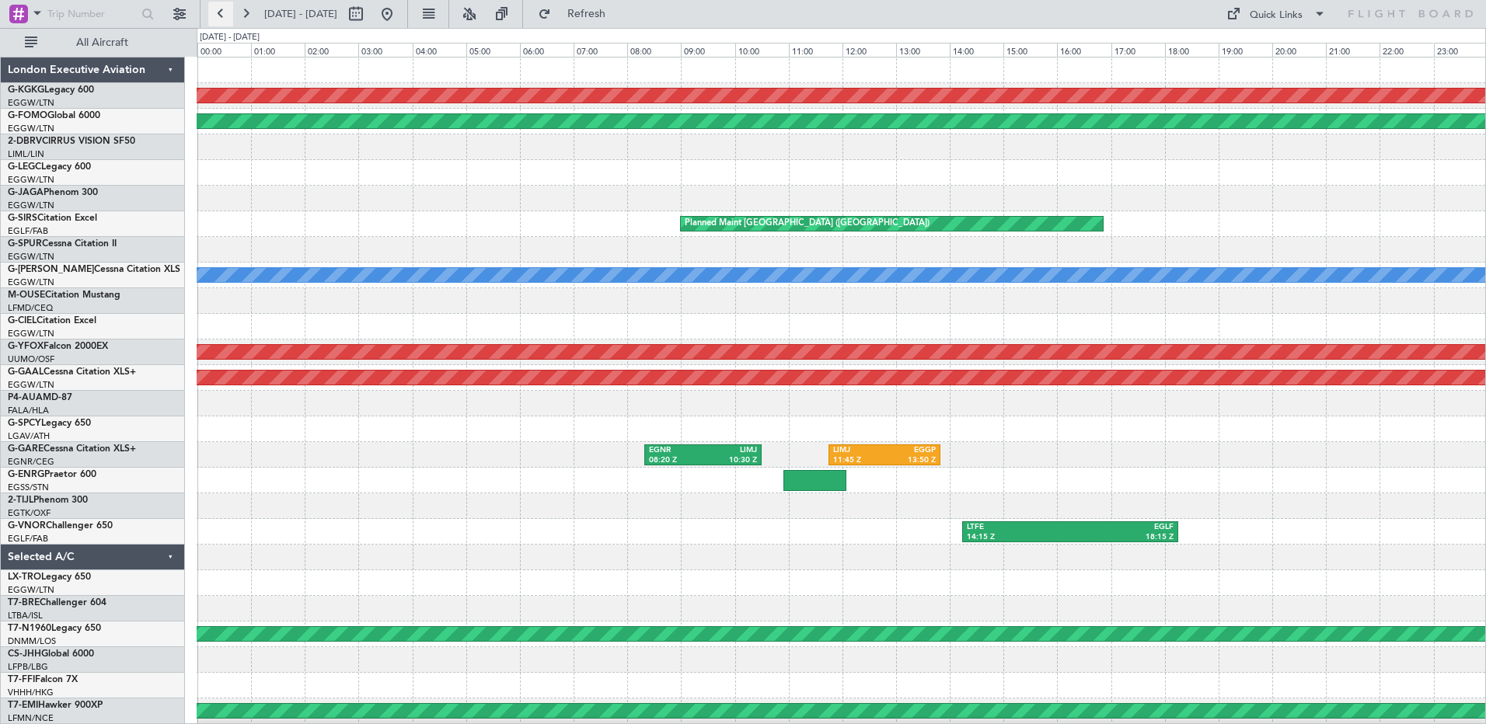
click at [221, 12] on button at bounding box center [220, 14] width 25 height 25
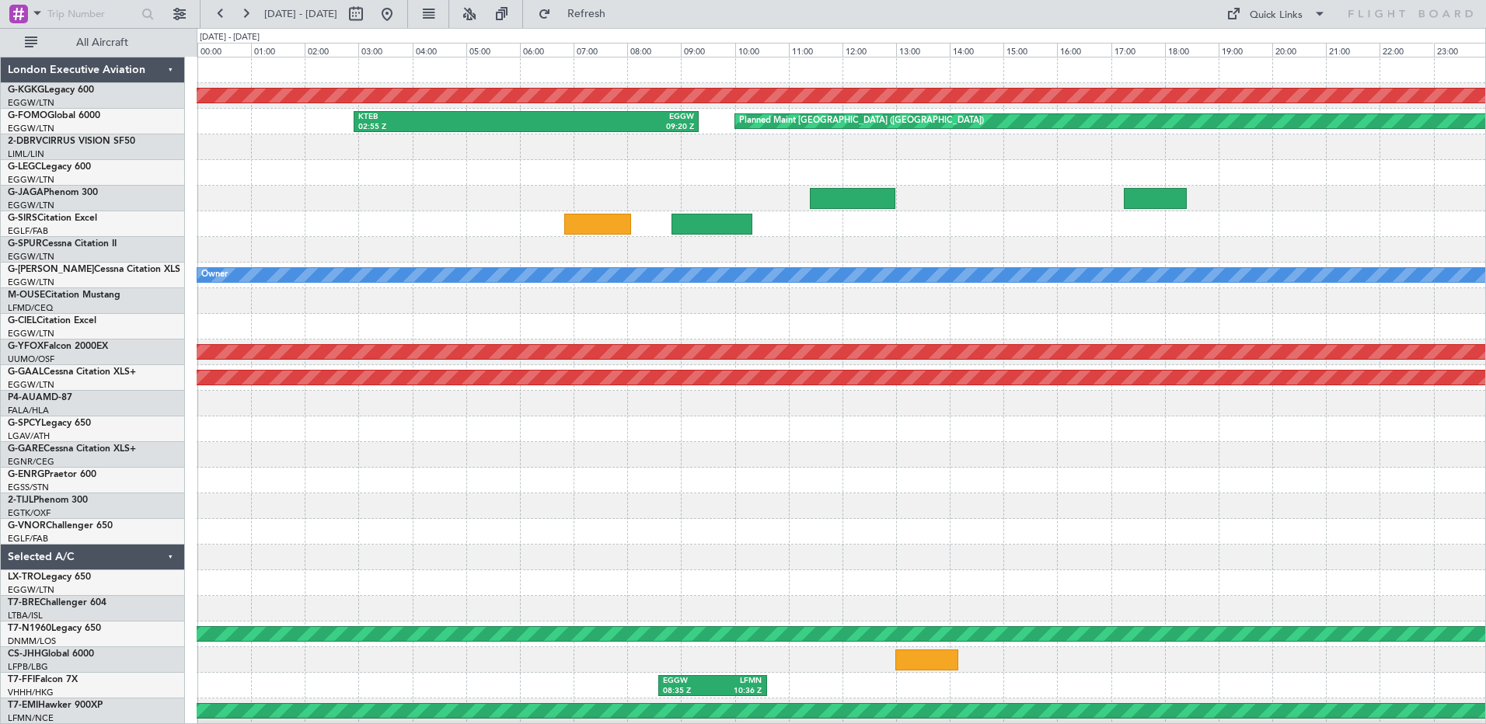
scroll to position [25, 0]
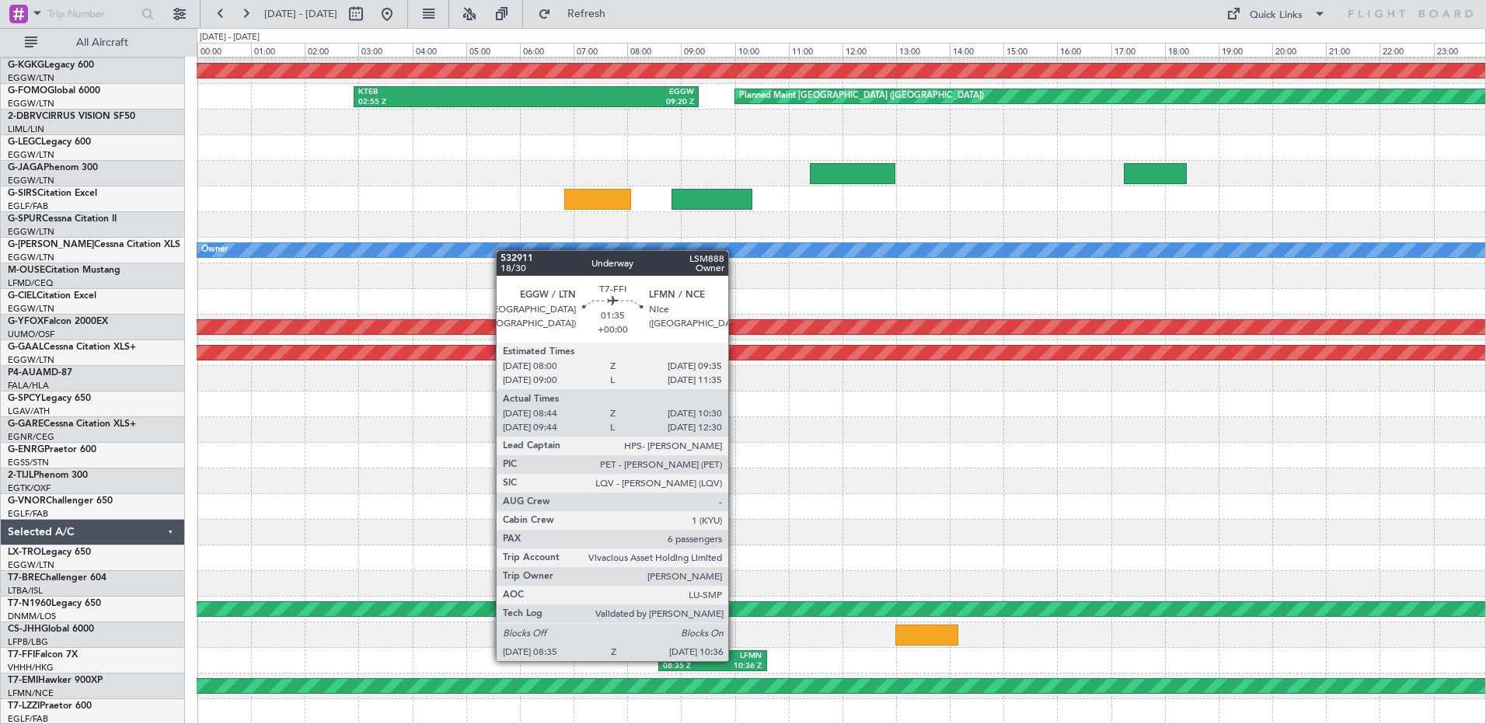
click at [735, 660] on div "LFMN" at bounding box center [737, 656] width 50 height 11
